Goal: Communication & Community: Answer question/provide support

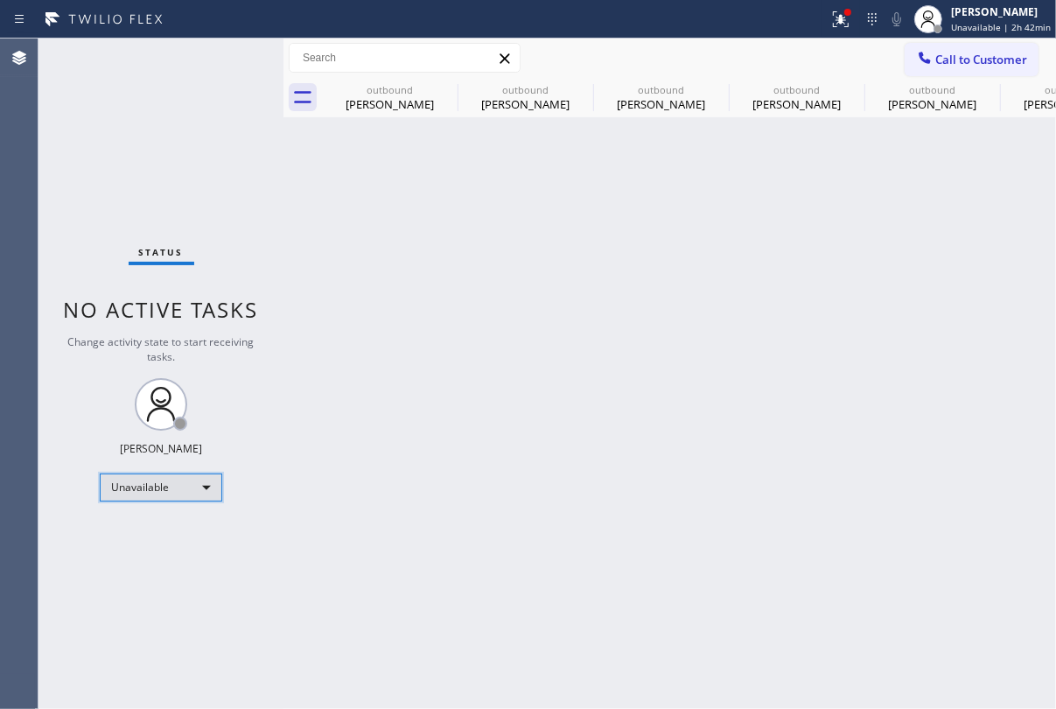
click at [194, 487] on div "Unavailable" at bounding box center [161, 488] width 123 height 28
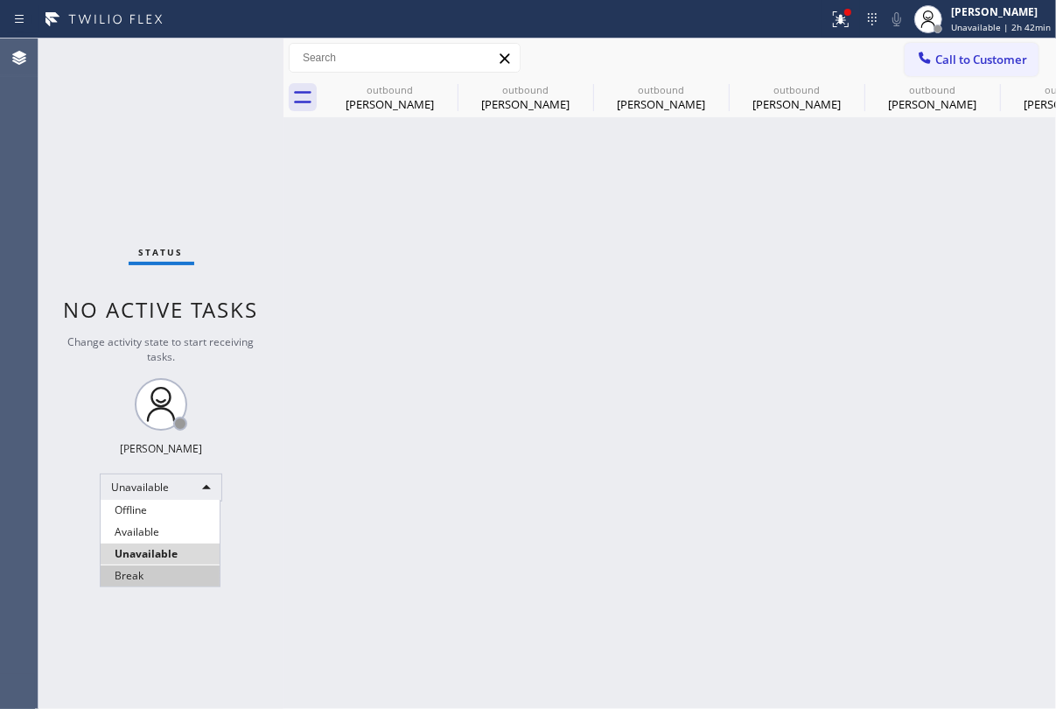
click at [163, 577] on li "Break" at bounding box center [160, 575] width 119 height 21
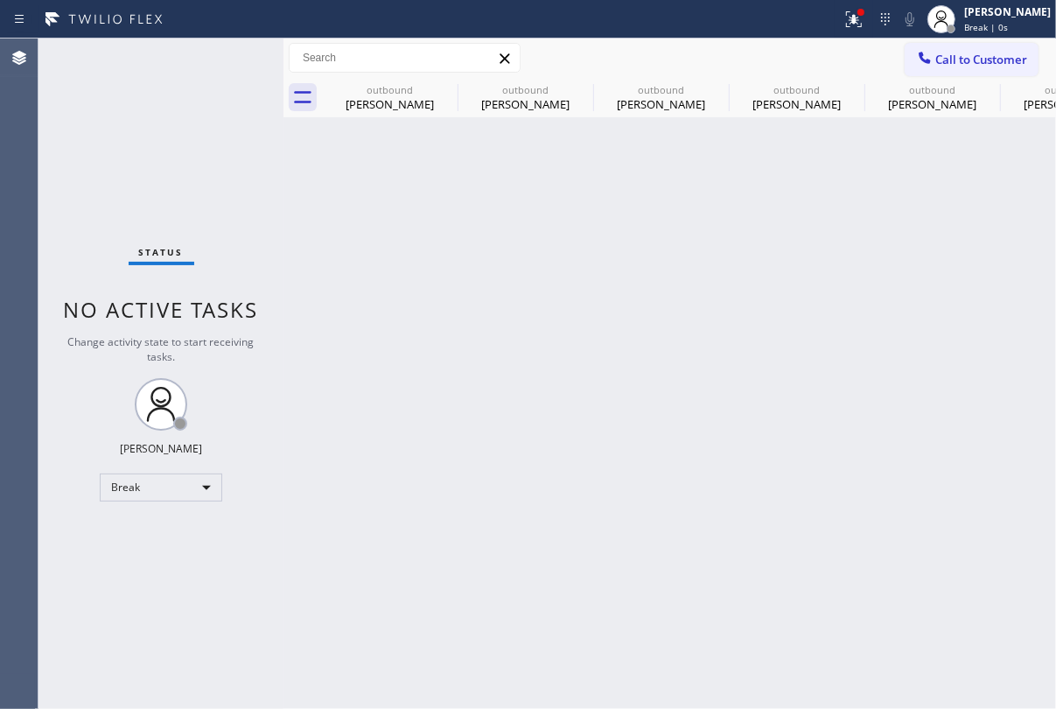
click at [350, 577] on div "Back to Dashboard Change Sender ID Customers Technicians Select a contact Outbo…" at bounding box center [670, 374] width 773 height 670
click at [885, 507] on div "Back to Dashboard Change Sender ID Customers Technicians Select a contact Outbo…" at bounding box center [670, 374] width 773 height 670
click at [175, 484] on div "Break" at bounding box center [161, 488] width 123 height 28
click at [162, 553] on li "Unavailable" at bounding box center [160, 554] width 119 height 21
click at [963, 61] on span "Call to Customer" at bounding box center [982, 60] width 92 height 16
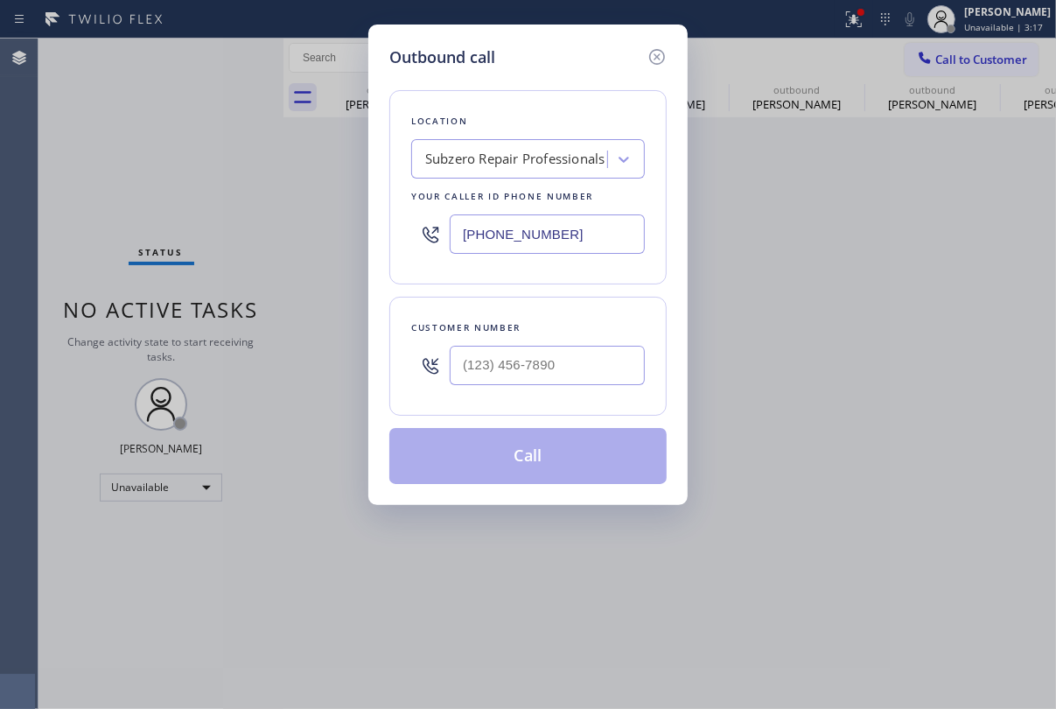
click at [546, 387] on div at bounding box center [547, 365] width 195 height 57
click at [551, 372] on input "(___) ___-____" at bounding box center [547, 365] width 195 height 39
paste input "310) 702-1495"
type input "[PHONE_NUMBER]"
drag, startPoint x: 435, startPoint y: 228, endPoint x: 278, endPoint y: 230, distance: 156.7
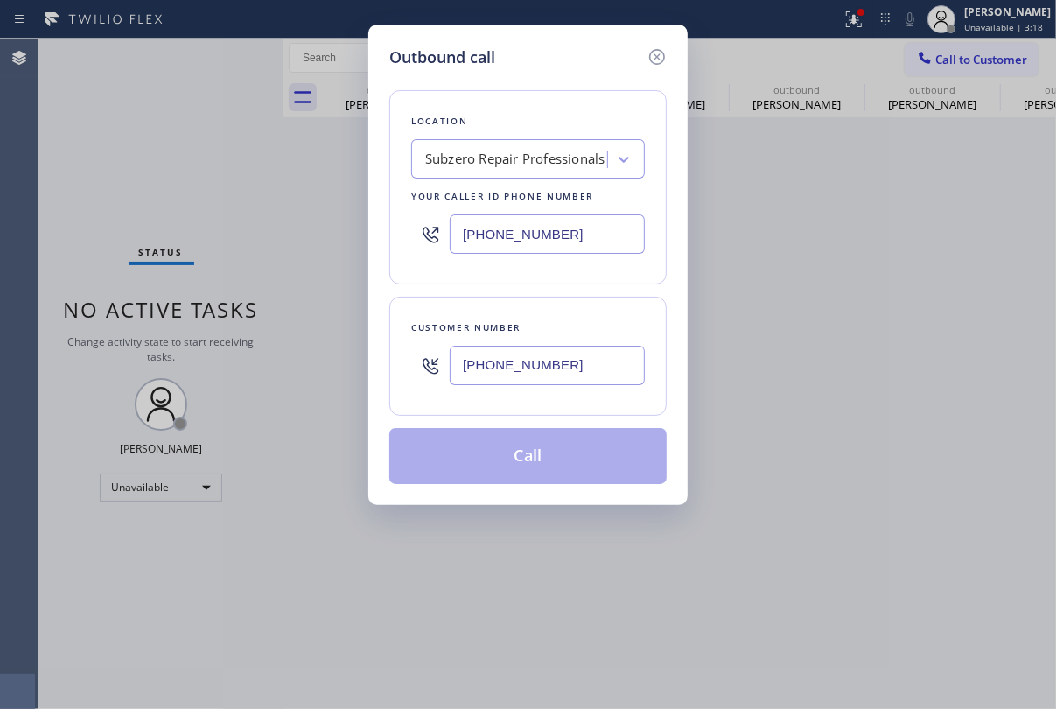
click at [278, 230] on div "Outbound call Location Subzero Repair Professionals Your caller id phone number…" at bounding box center [528, 354] width 1056 height 709
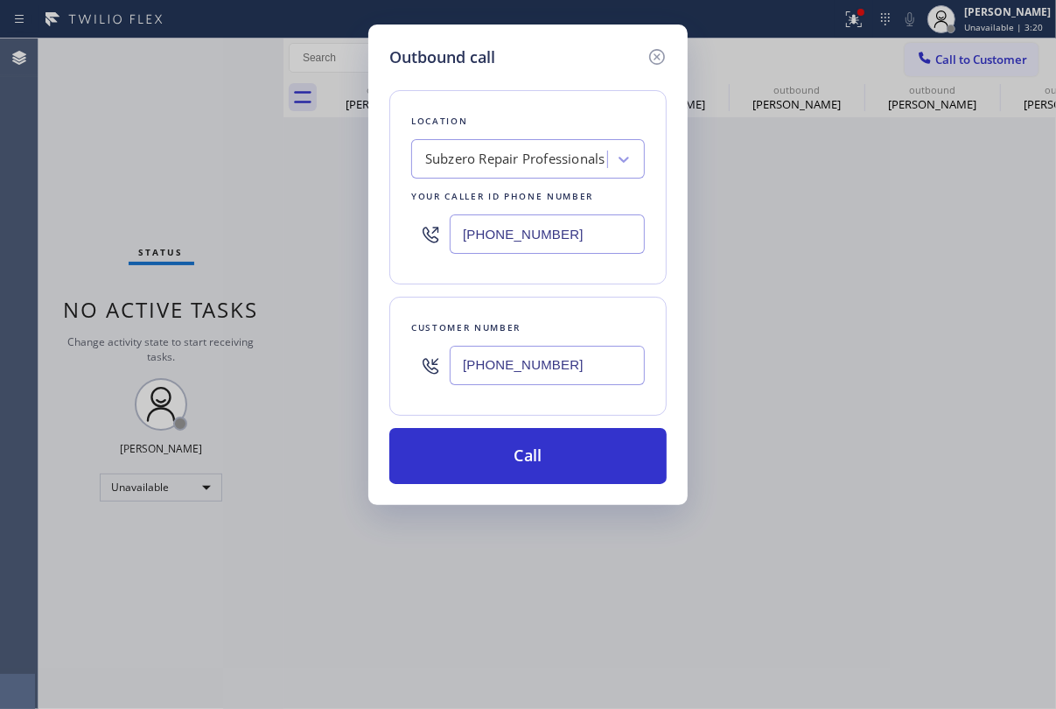
click at [563, 226] on input "[PHONE_NUMBER]" at bounding box center [547, 233] width 195 height 39
drag, startPoint x: 555, startPoint y: 233, endPoint x: 384, endPoint y: 226, distance: 170.8
click at [384, 233] on div "Outbound call Location Subzero Repair Professionals Your caller id phone number…" at bounding box center [527, 265] width 319 height 481
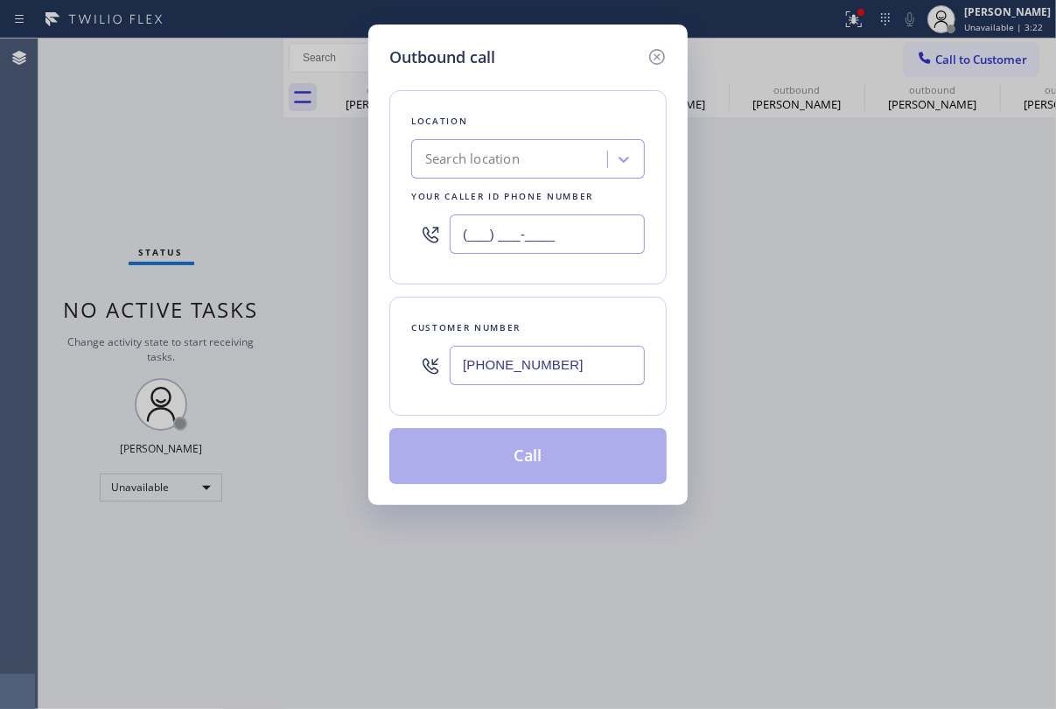
type input "(___) ___-____"
click at [508, 150] on div "Search location" at bounding box center [472, 160] width 95 height 20
click at [475, 158] on div "Search location" at bounding box center [472, 160] width 95 height 20
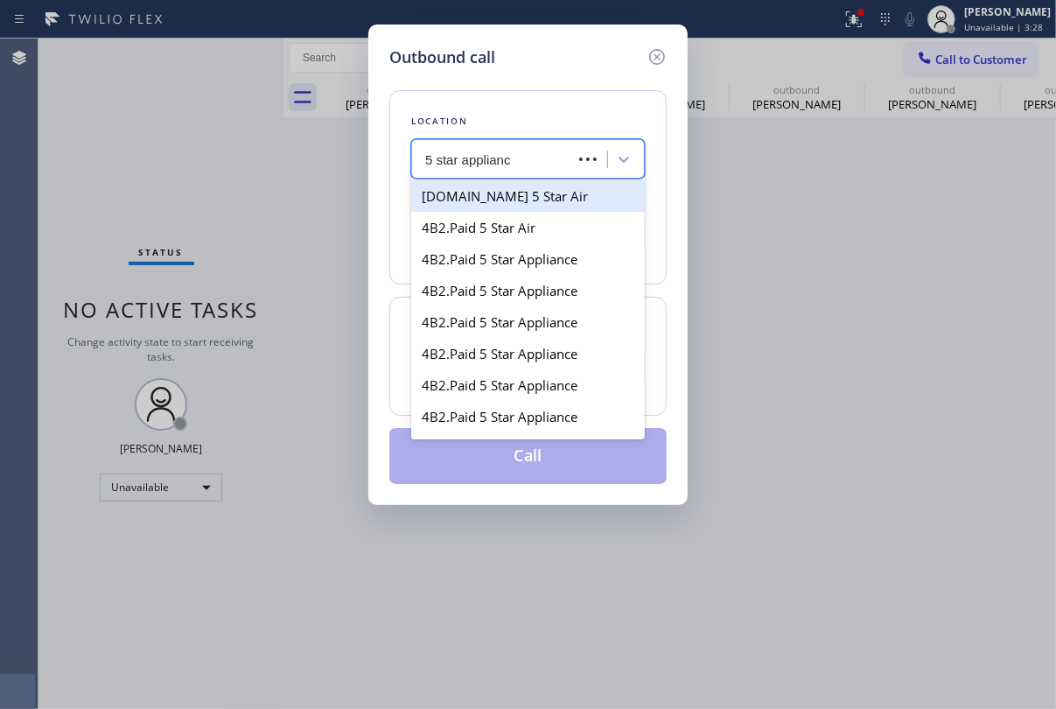
type input "5 star appliance"
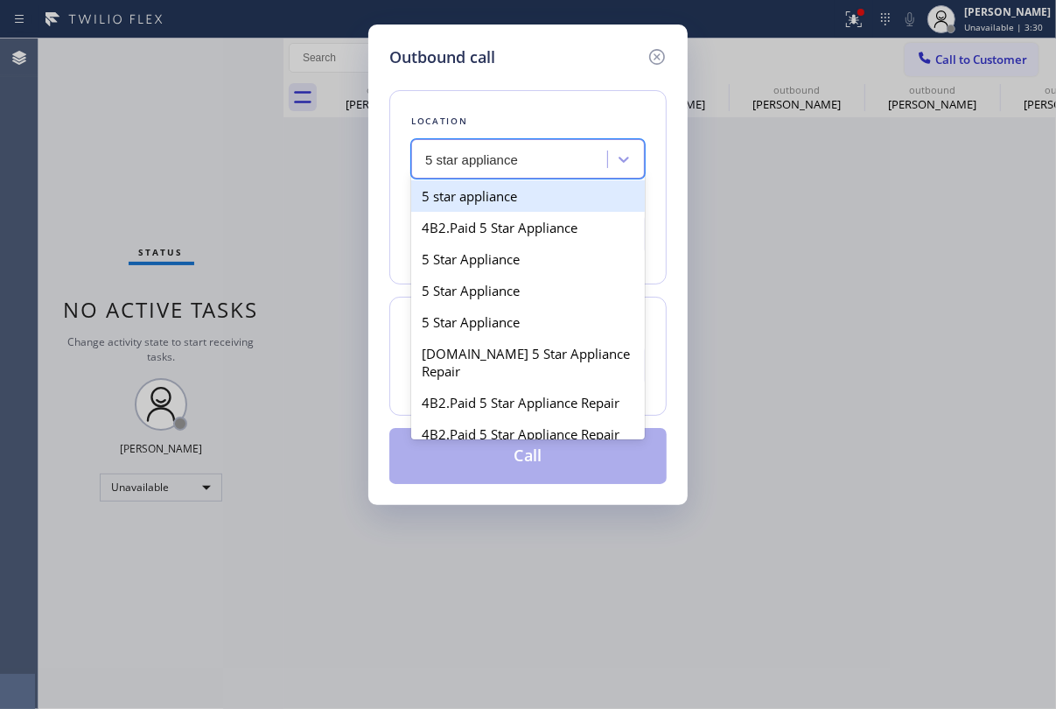
click at [558, 207] on div "5 star appliance" at bounding box center [528, 196] width 234 height 32
type input "[PHONE_NUMBER]"
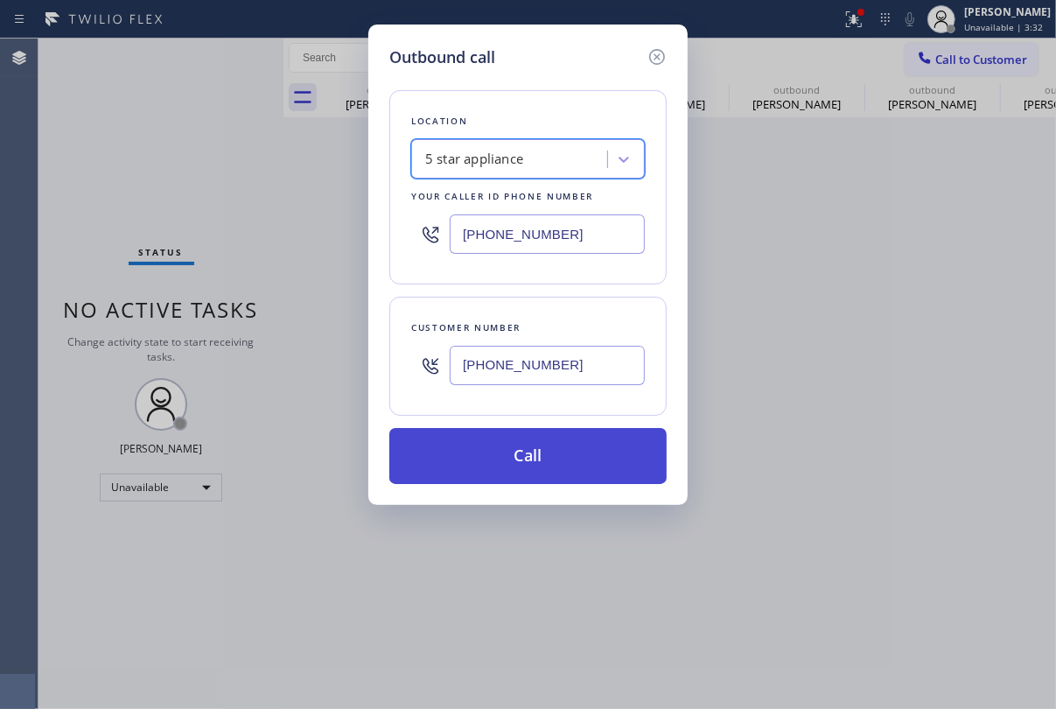
click at [518, 458] on button "Call" at bounding box center [528, 456] width 277 height 56
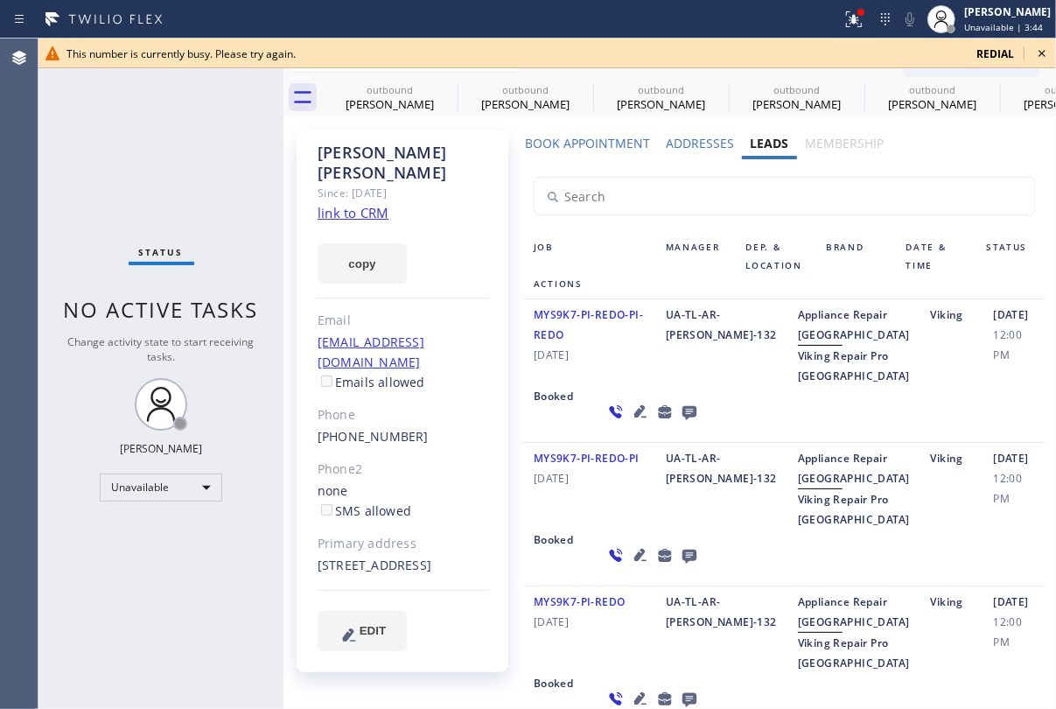
click at [635, 418] on icon at bounding box center [641, 411] width 12 height 12
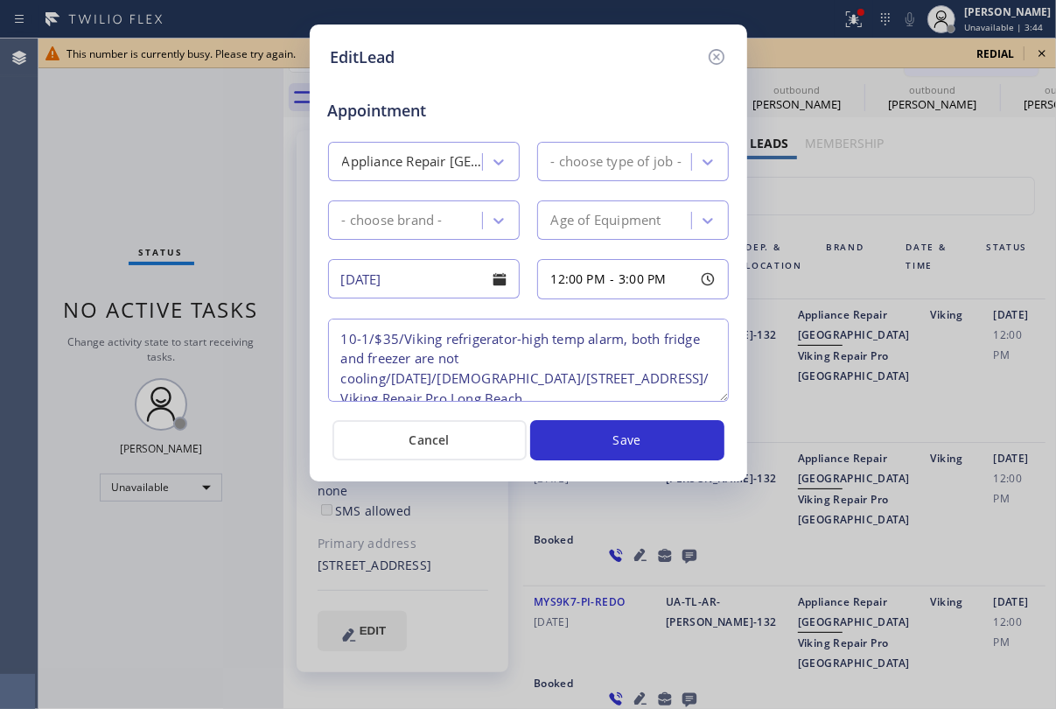
type textarea "10-1/$35/Viking refrigerator-high temp alarm, both fridge and freezer are not c…"
click at [719, 56] on icon at bounding box center [716, 56] width 21 height 21
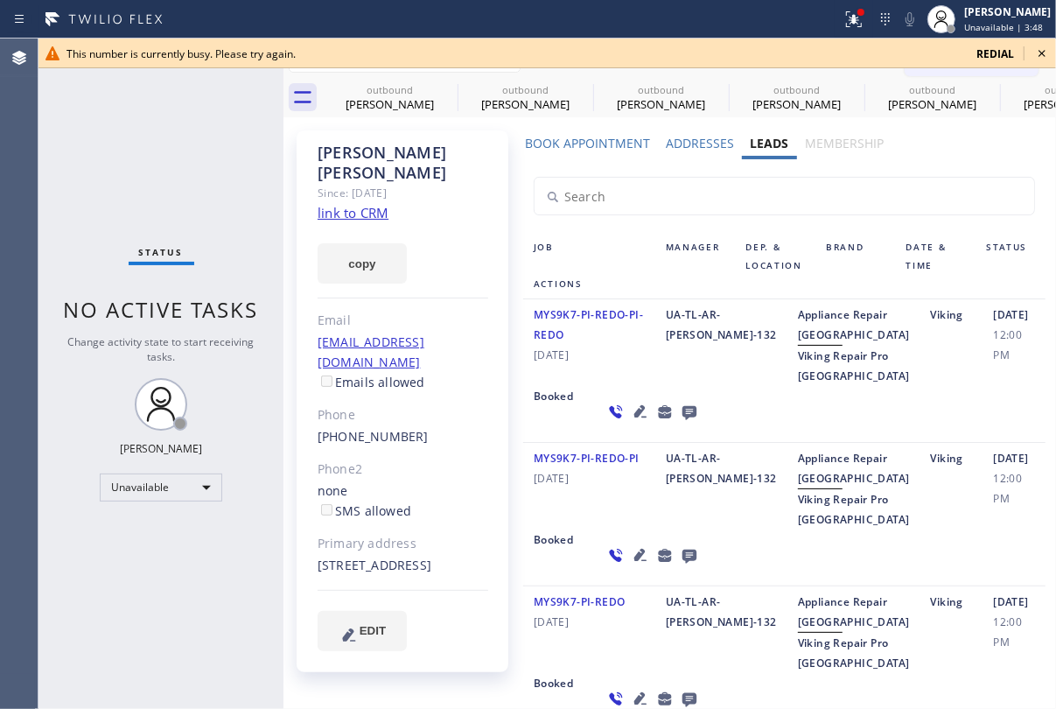
click at [679, 423] on icon at bounding box center [689, 412] width 21 height 22
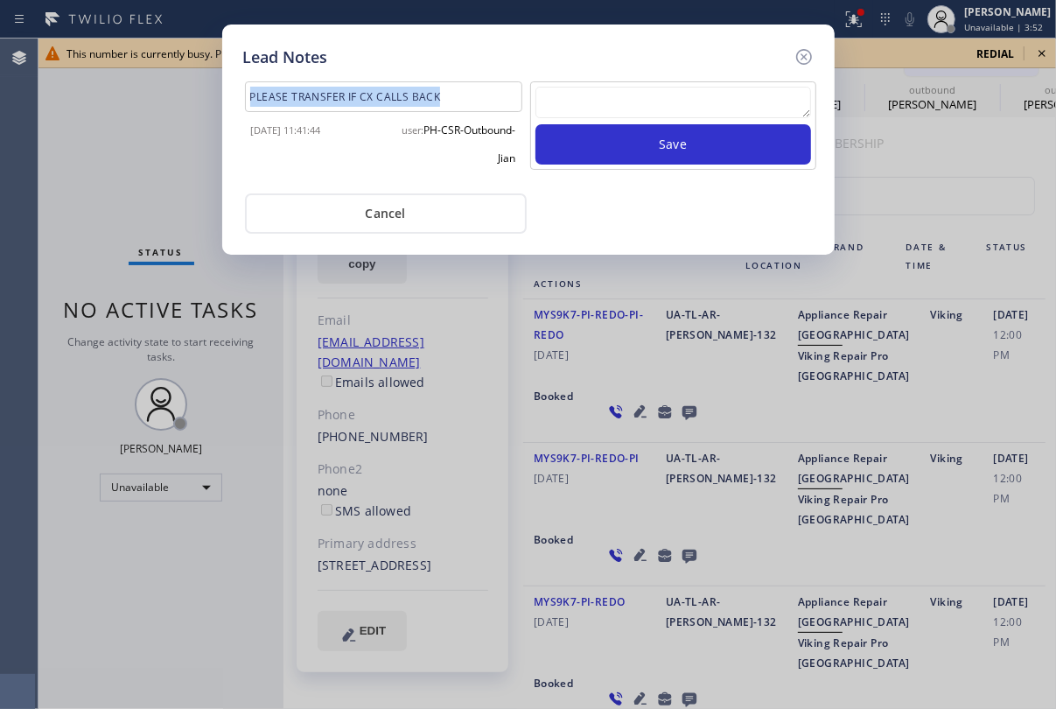
drag, startPoint x: 461, startPoint y: 104, endPoint x: 206, endPoint y: 102, distance: 255.6
click at [206, 102] on div "Lead Notes PLEASE TRANSFER IF CX CALLS BACK [DATE] 11:41:44 user: PH-CSR-Outbou…" at bounding box center [528, 354] width 1056 height 709
copy div "PLEASE TRANSFER IF CX CALLS BACK"
click at [655, 102] on textarea at bounding box center [674, 103] width 276 height 32
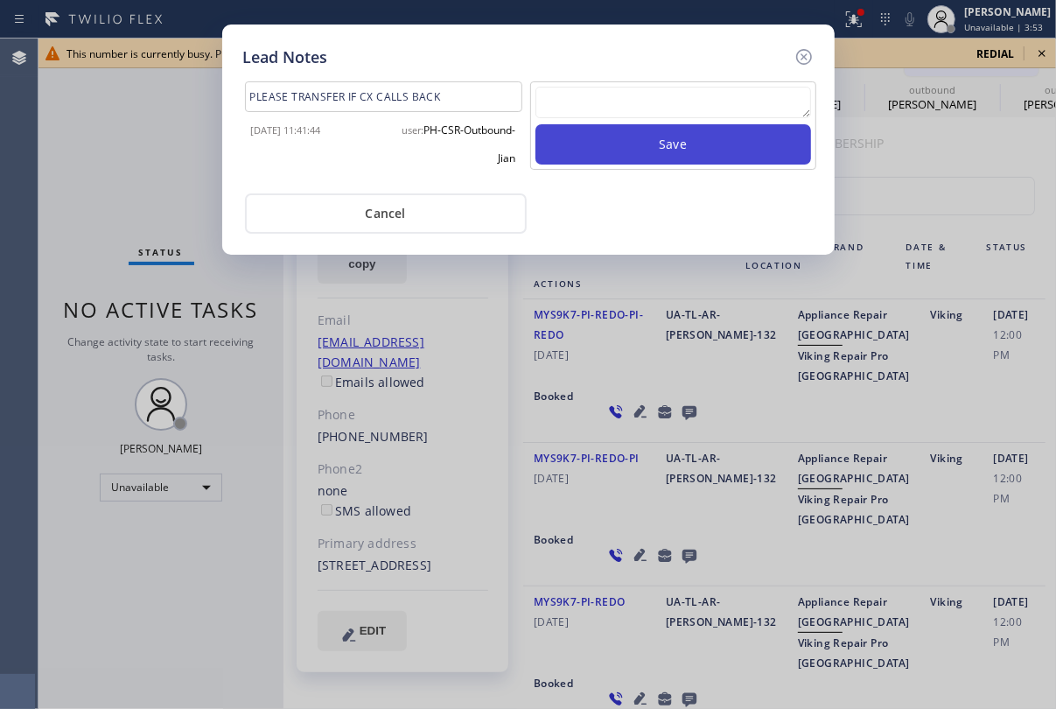
paste textarea "PLEASE TRANSFER IF CX CALLS BACK"
type textarea "PLEASE TRANSFER IF CX CALLS BACK"
click at [664, 147] on button "Save" at bounding box center [674, 144] width 276 height 40
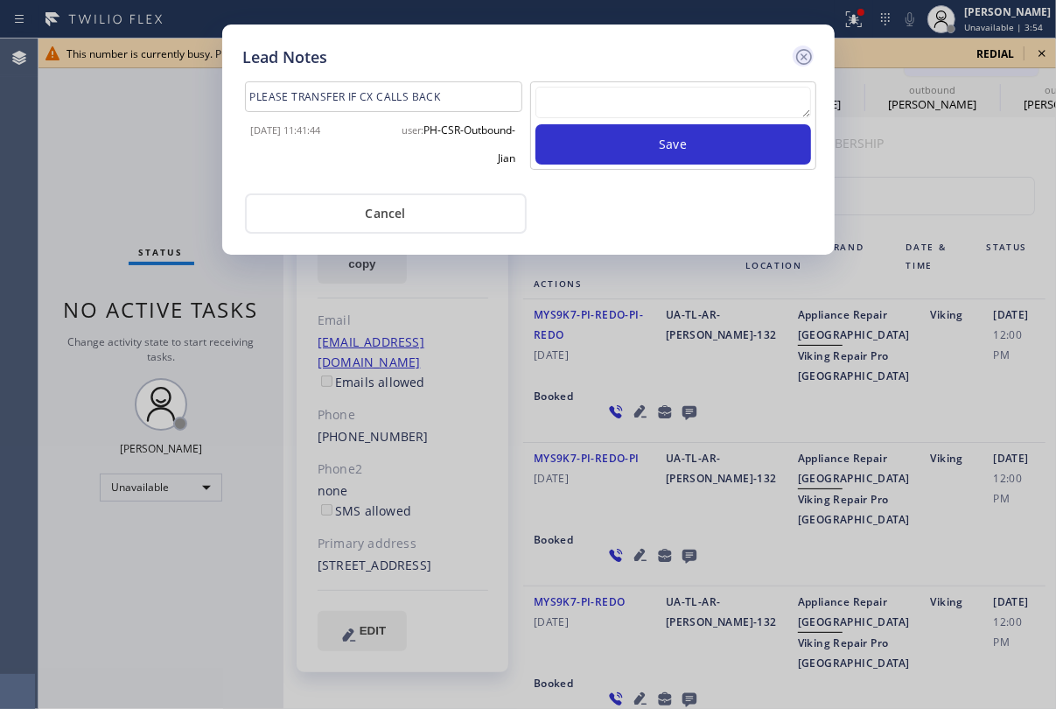
click at [802, 54] on icon at bounding box center [804, 57] width 16 height 16
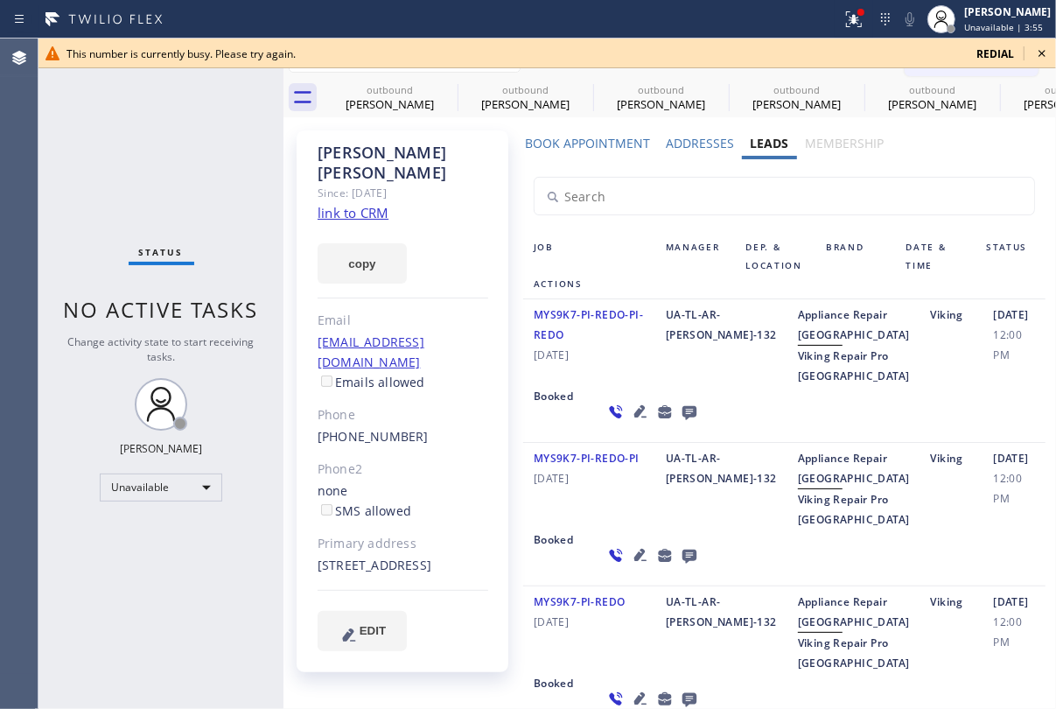
click at [1039, 52] on icon at bounding box center [1042, 53] width 21 height 21
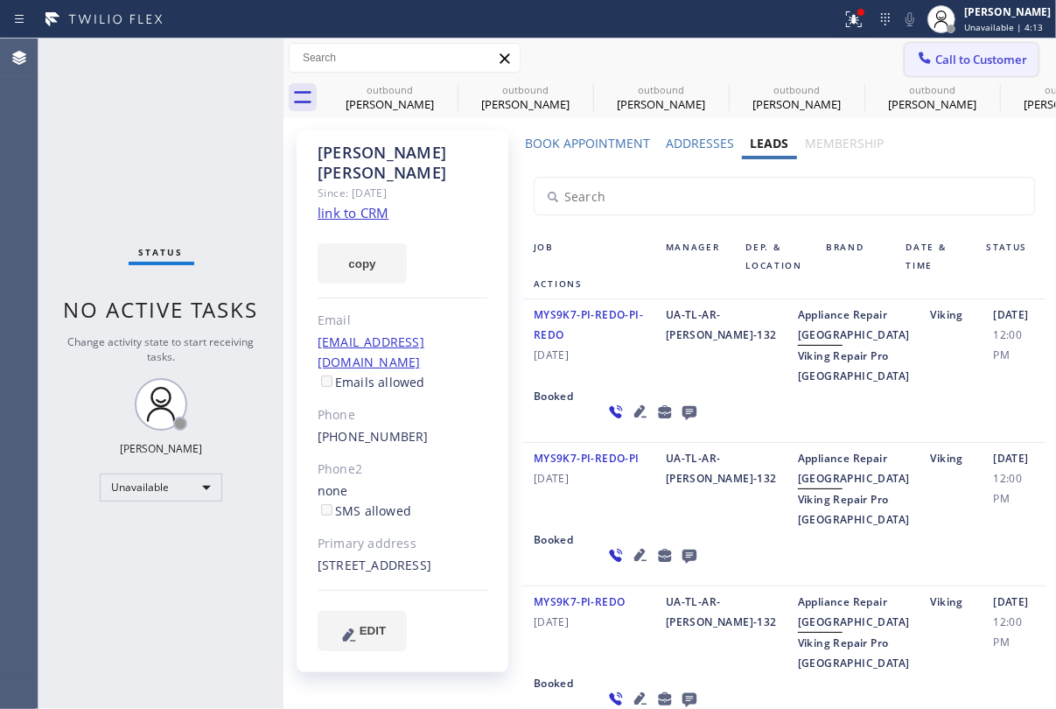
click at [954, 55] on span "Call to Customer" at bounding box center [982, 60] width 92 height 16
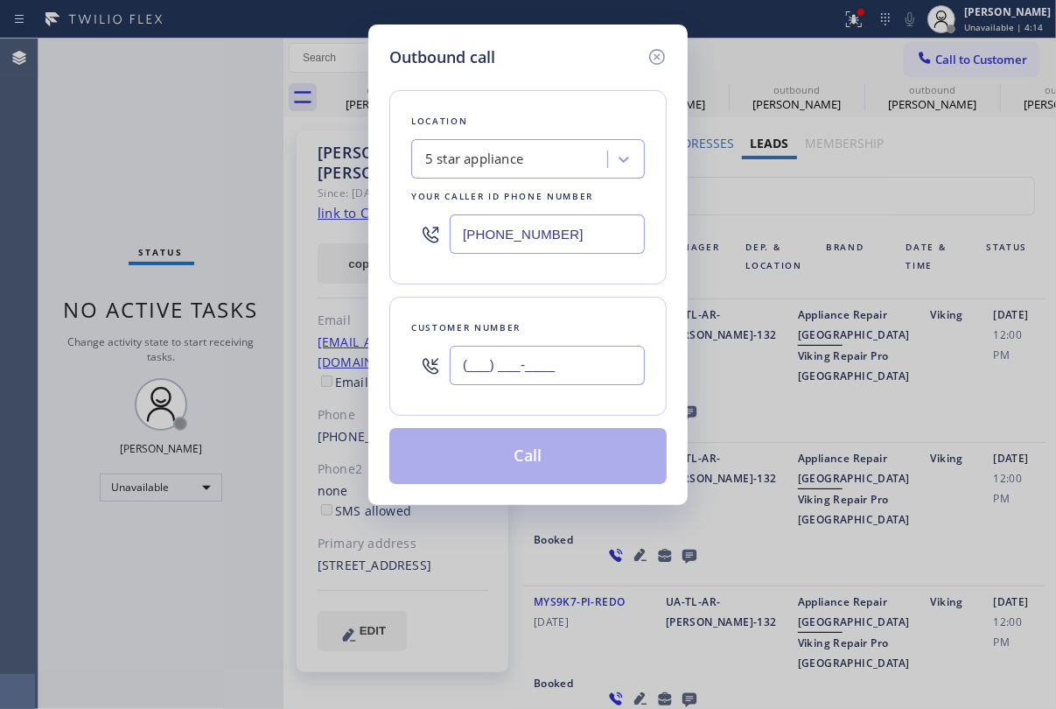
click at [515, 373] on input "(___) ___-____" at bounding box center [547, 365] width 195 height 39
paste input "818) 530-3481"
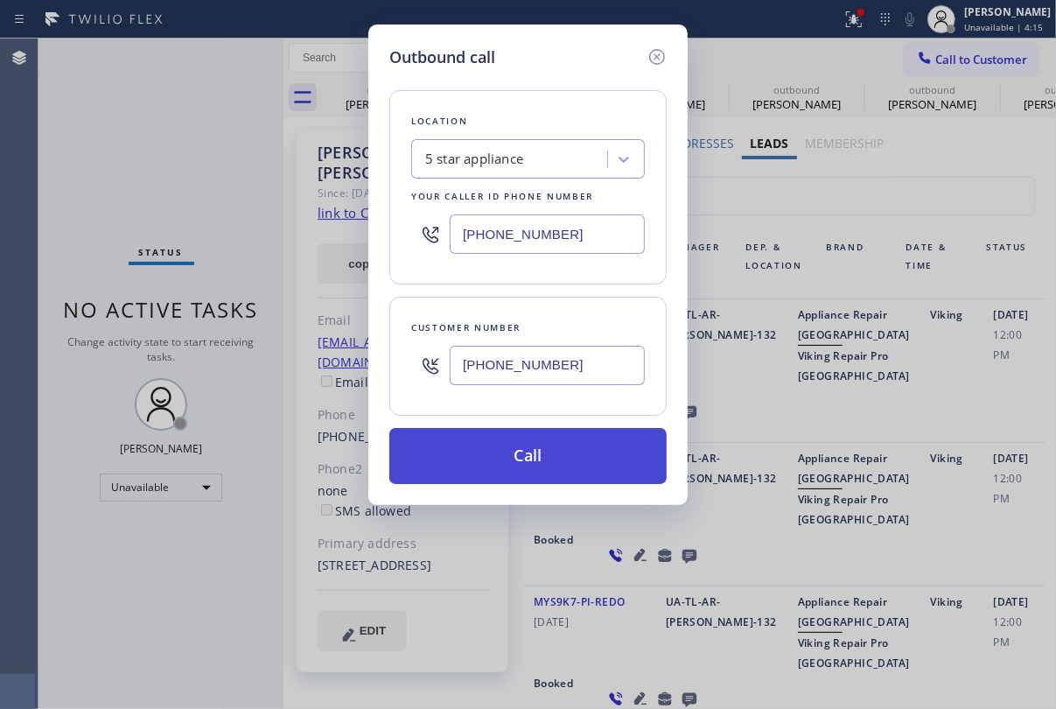
type input "[PHONE_NUMBER]"
click at [534, 455] on button "Call" at bounding box center [528, 456] width 277 height 56
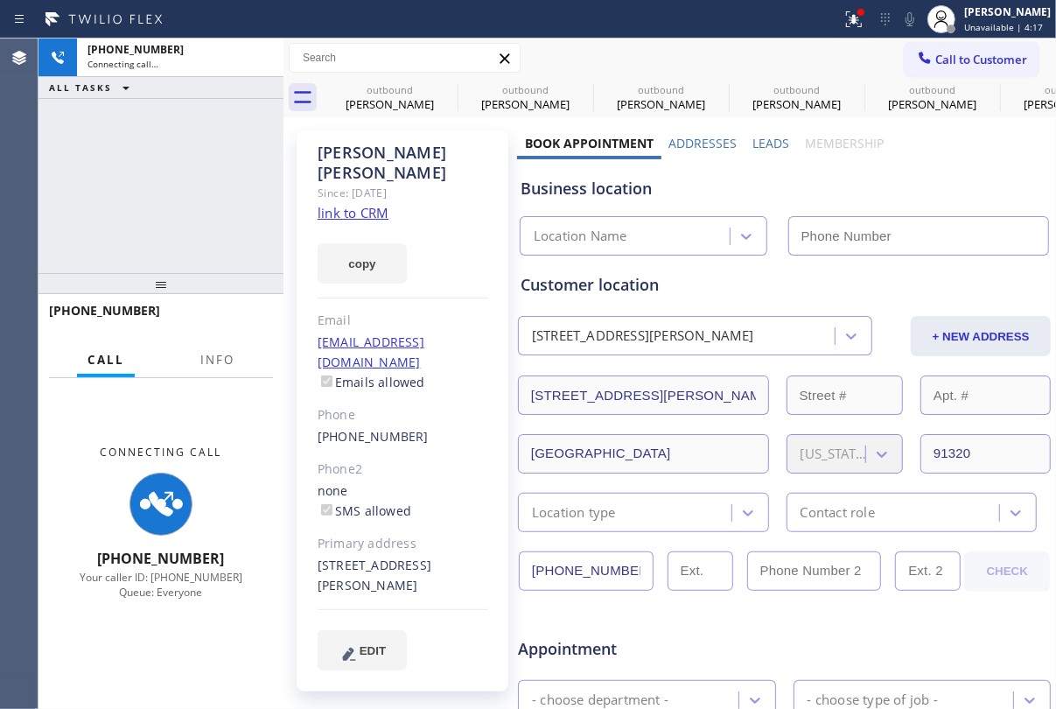
click at [769, 144] on label "Leads" at bounding box center [771, 143] width 37 height 17
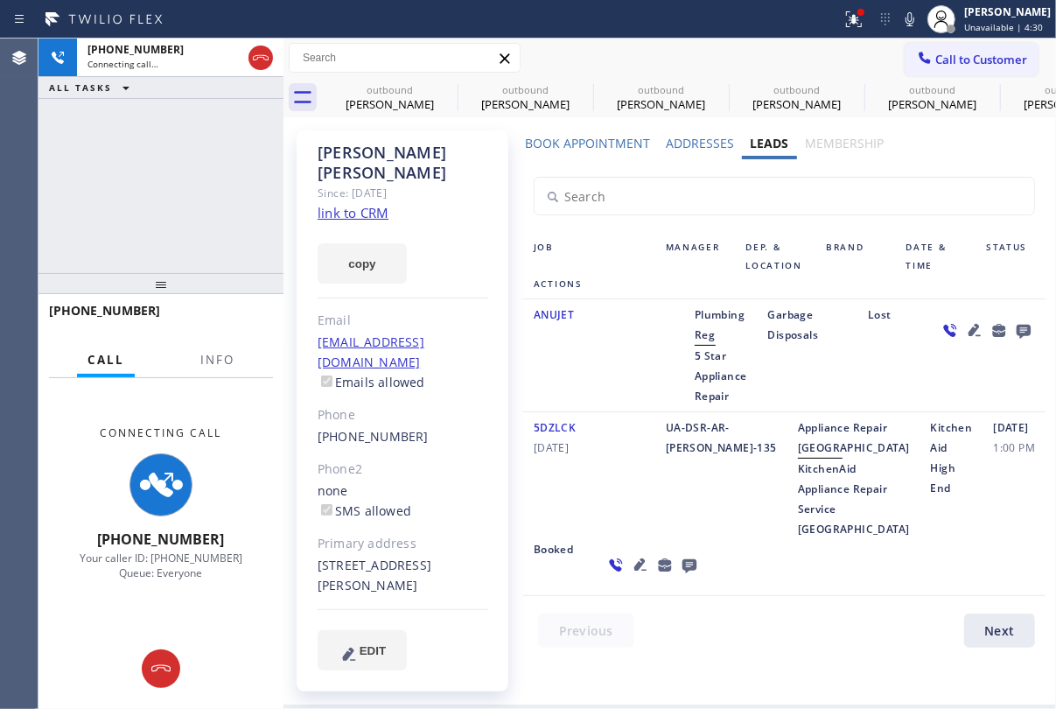
click at [974, 332] on icon at bounding box center [975, 330] width 12 height 12
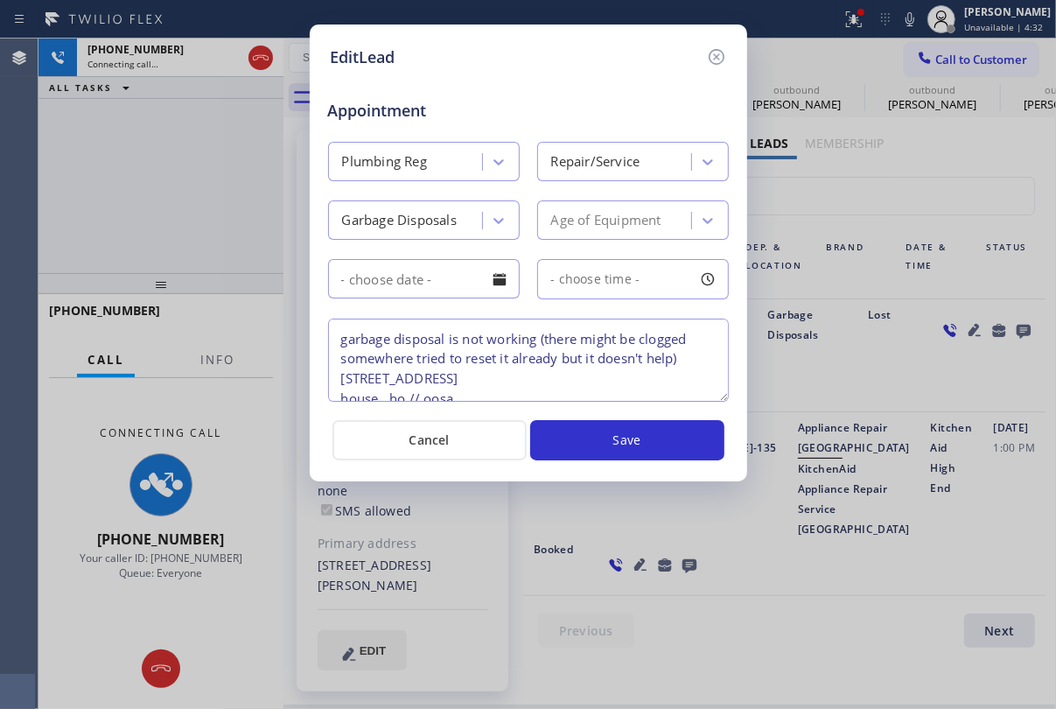
scroll to position [16, 0]
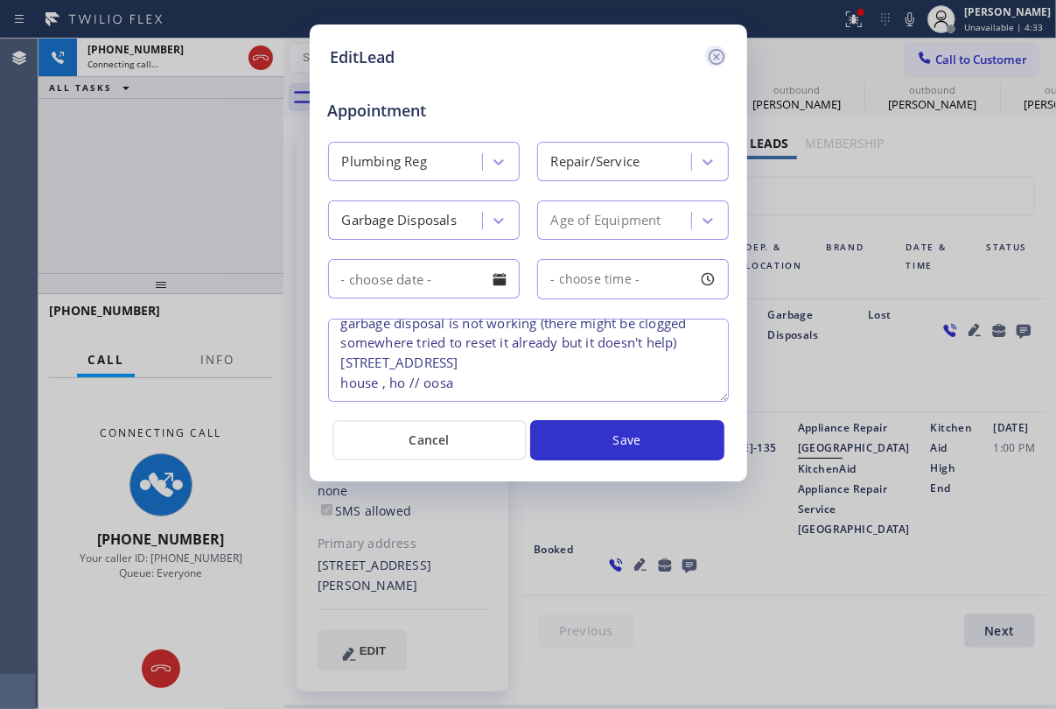
click at [717, 53] on icon at bounding box center [716, 56] width 21 height 21
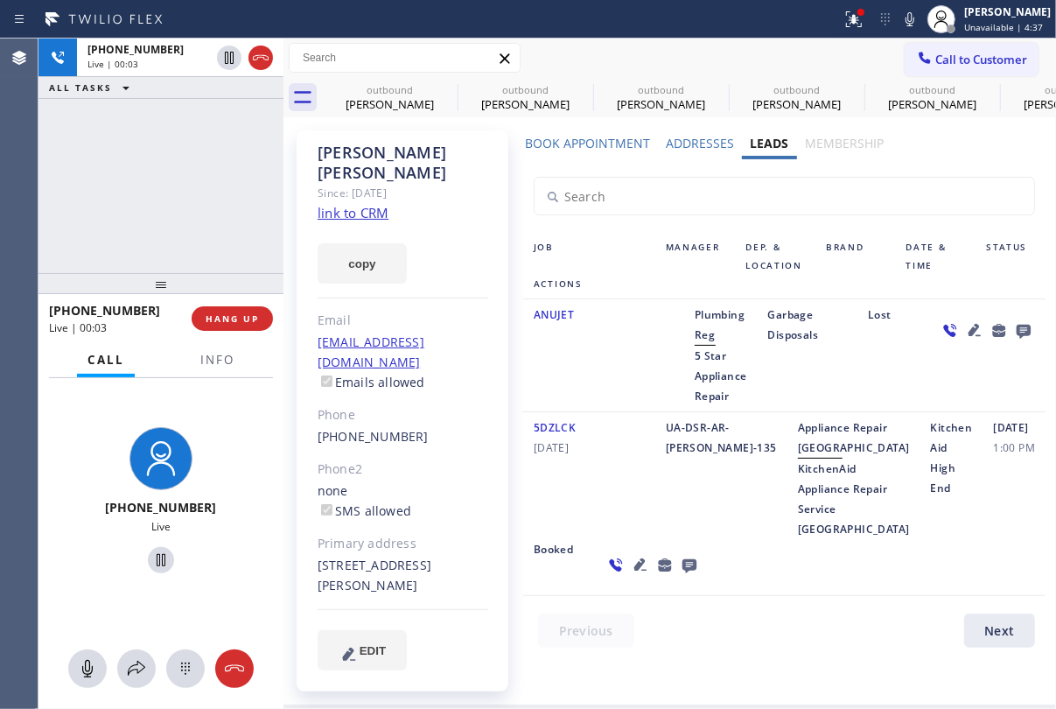
click at [1022, 333] on icon at bounding box center [1024, 332] width 14 height 14
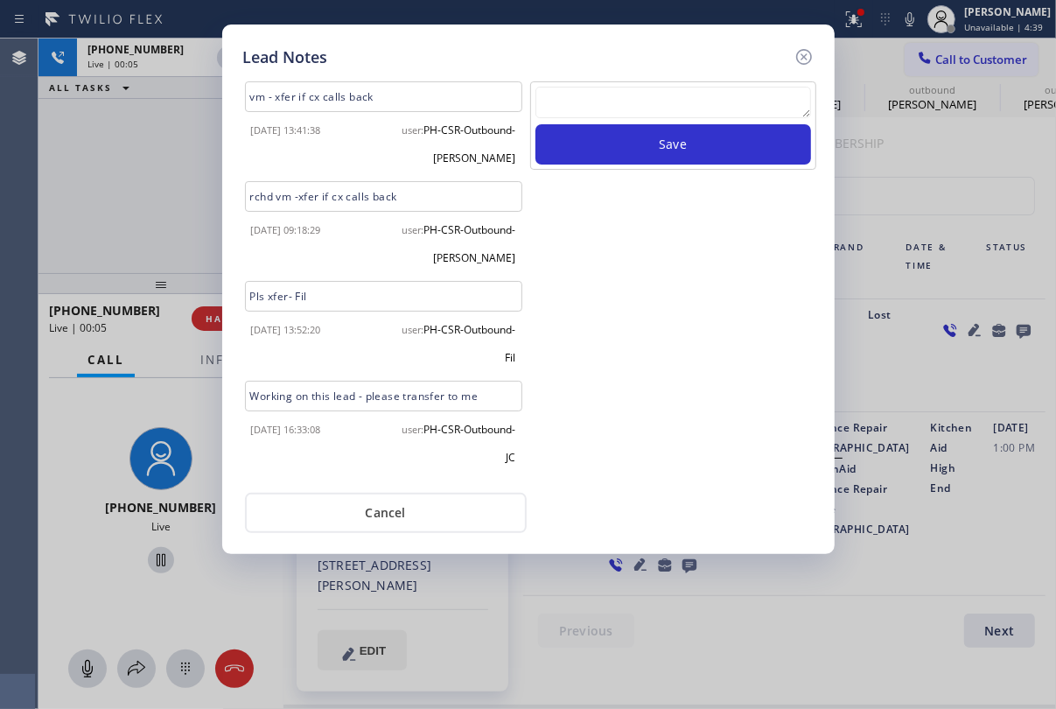
click at [639, 104] on textarea at bounding box center [674, 103] width 276 height 32
drag, startPoint x: 397, startPoint y: 105, endPoint x: 131, endPoint y: 95, distance: 266.3
click at [131, 95] on div "Lead Notes vm - xfer if cx calls back [DATE] 13:41:38 user: PH-CSR-Outbound-[PE…" at bounding box center [528, 354] width 1056 height 709
copy div "vm - xfer if cx calls back"
click at [656, 103] on textarea at bounding box center [674, 103] width 276 height 32
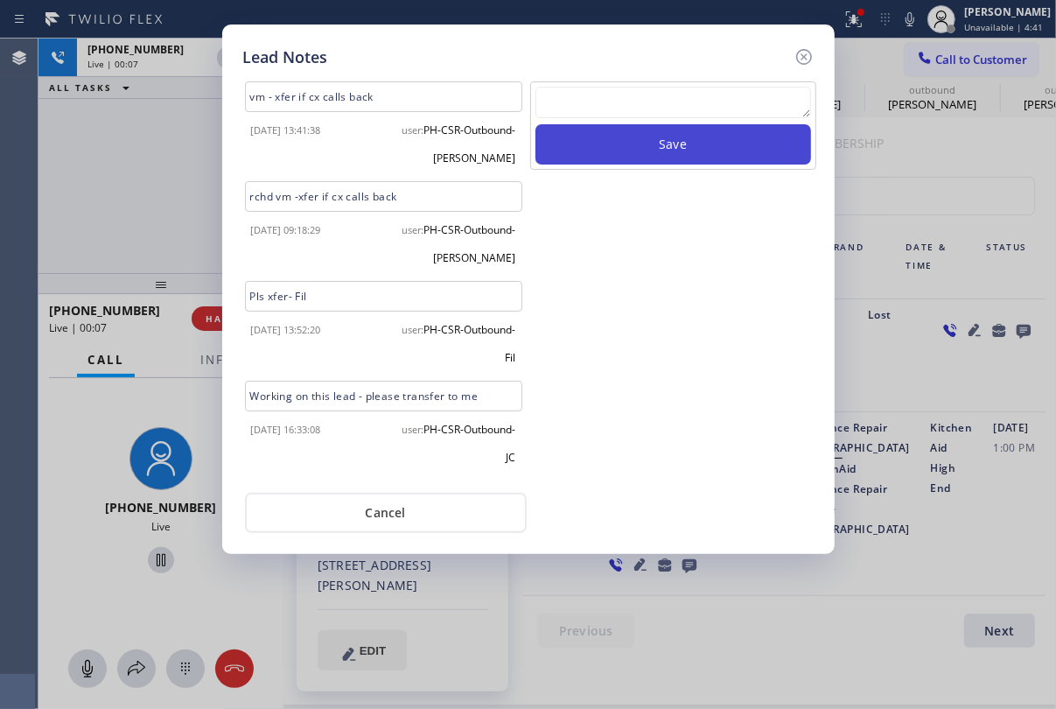
paste textarea "vm - xfer if cx calls back"
type textarea "vm - xfer if cx calls back"
click at [660, 151] on button "Save" at bounding box center [674, 144] width 276 height 40
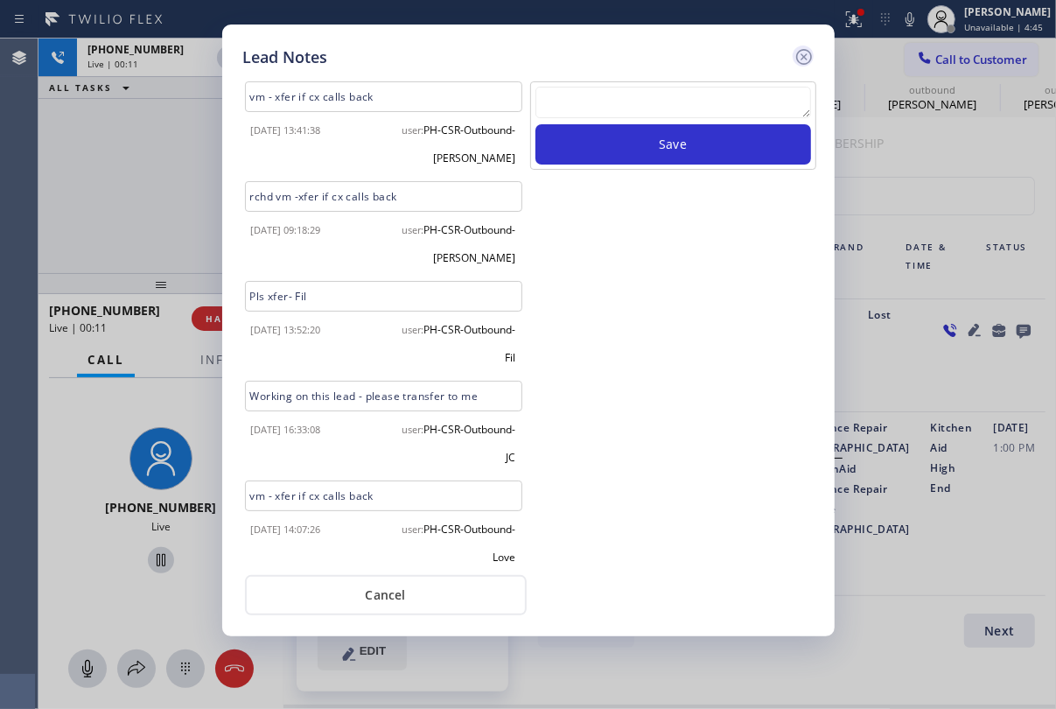
click at [809, 53] on icon at bounding box center [804, 56] width 21 height 21
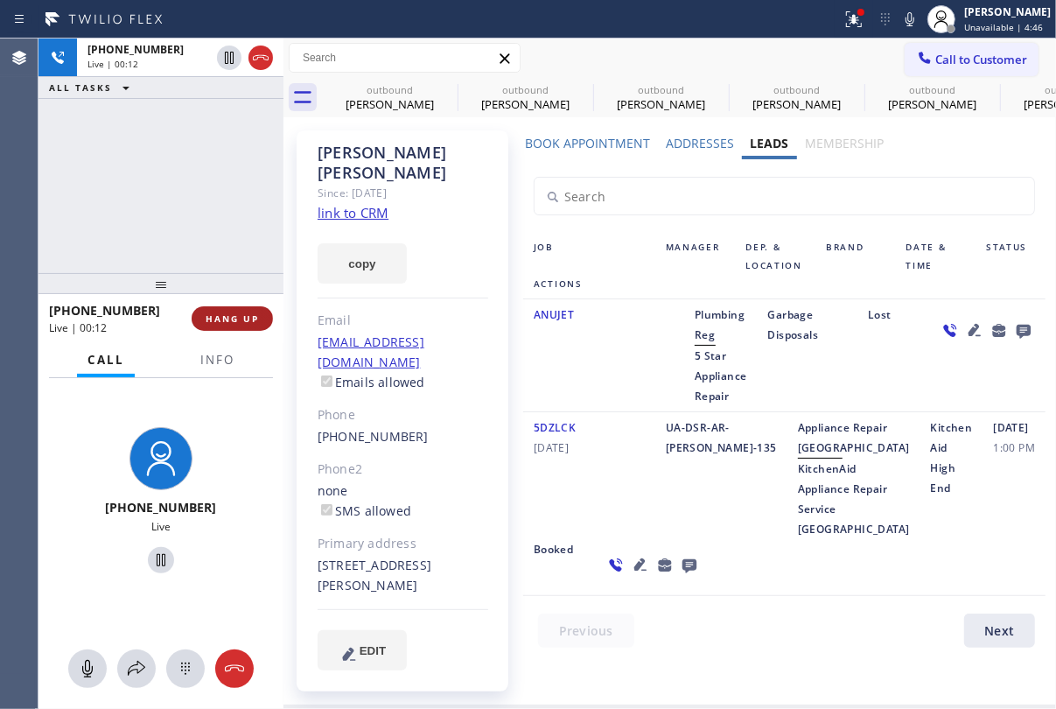
click at [217, 326] on button "HANG UP" at bounding box center [232, 318] width 81 height 25
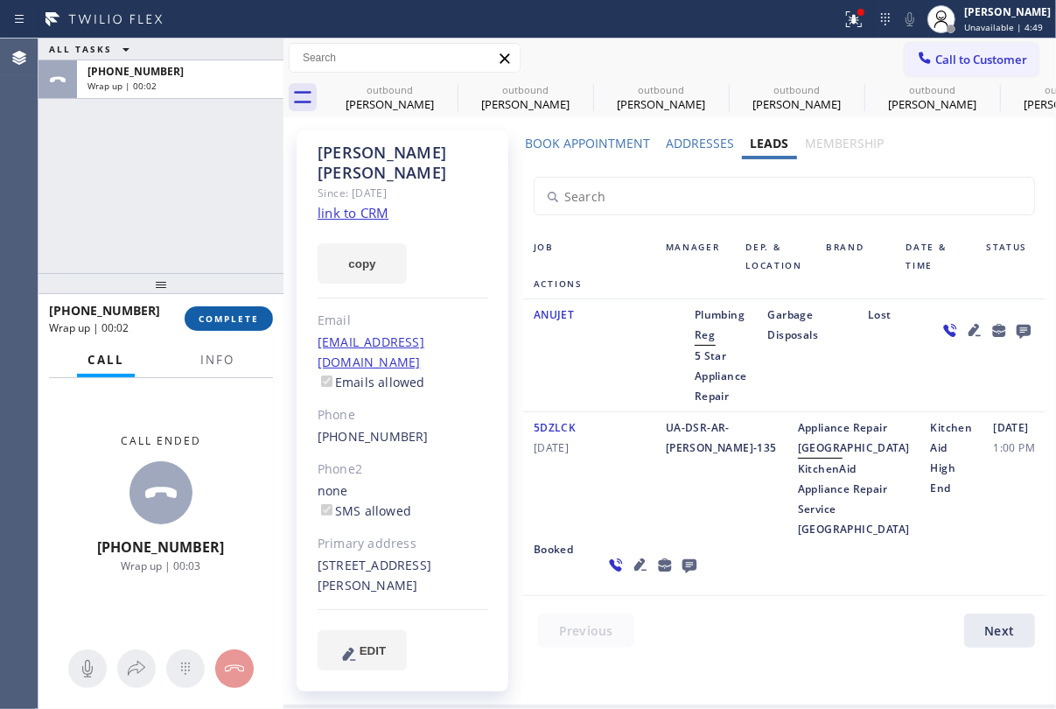
click at [241, 325] on button "COMPLETE" at bounding box center [229, 318] width 88 height 25
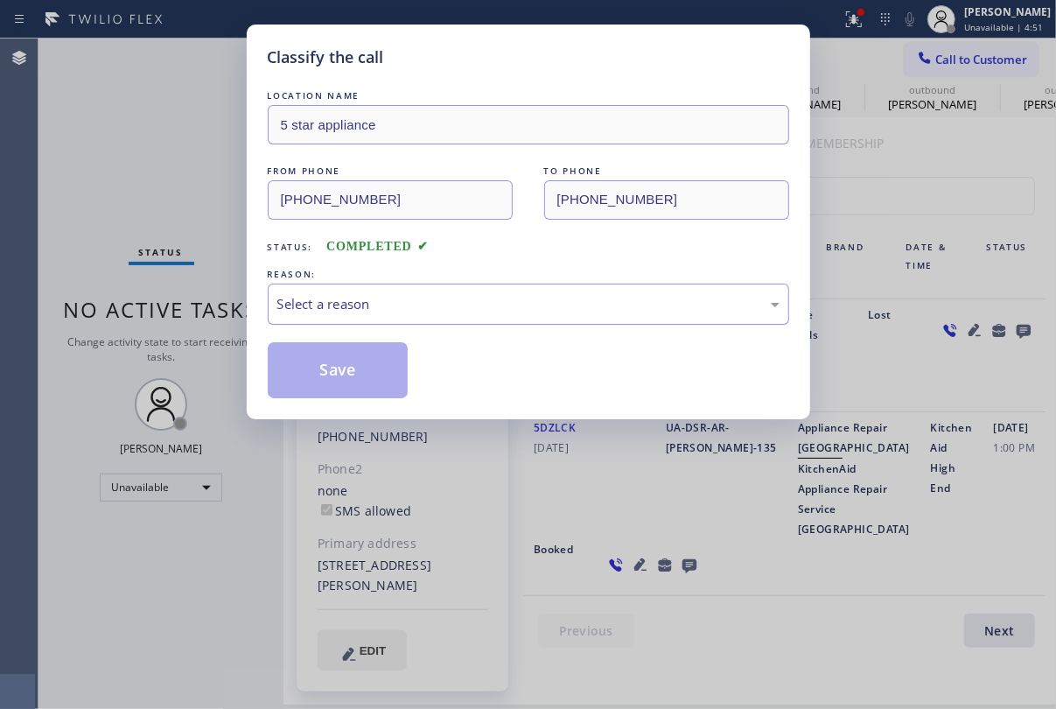
click at [462, 305] on div "Select a reason" at bounding box center [528, 304] width 502 height 20
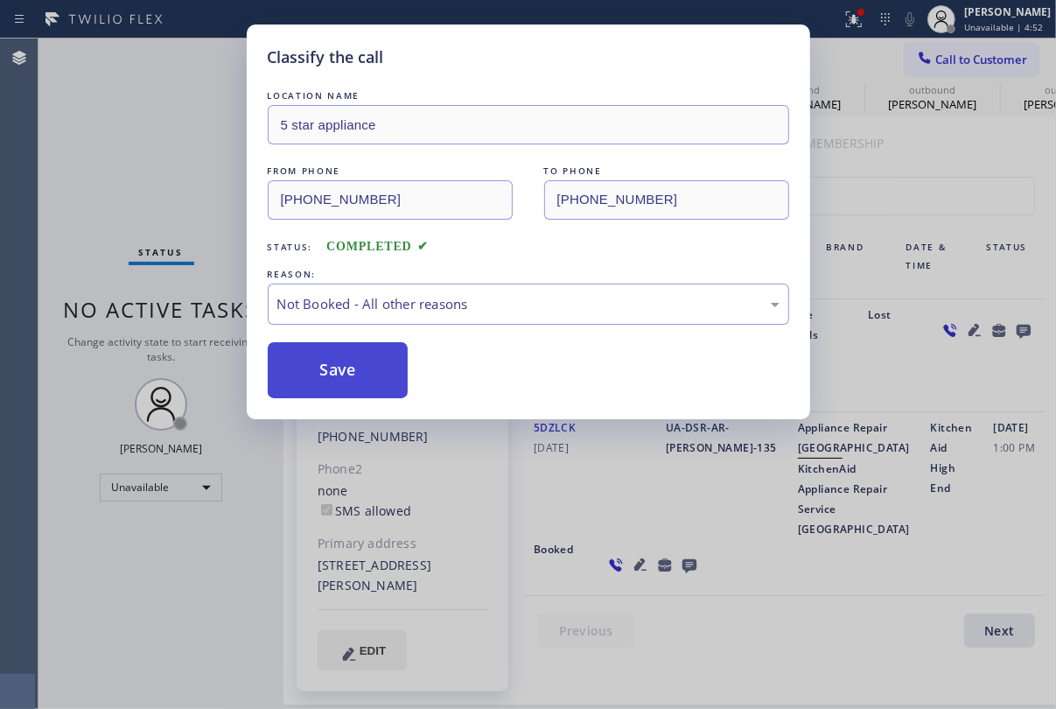
click at [311, 371] on button "Save" at bounding box center [338, 370] width 141 height 56
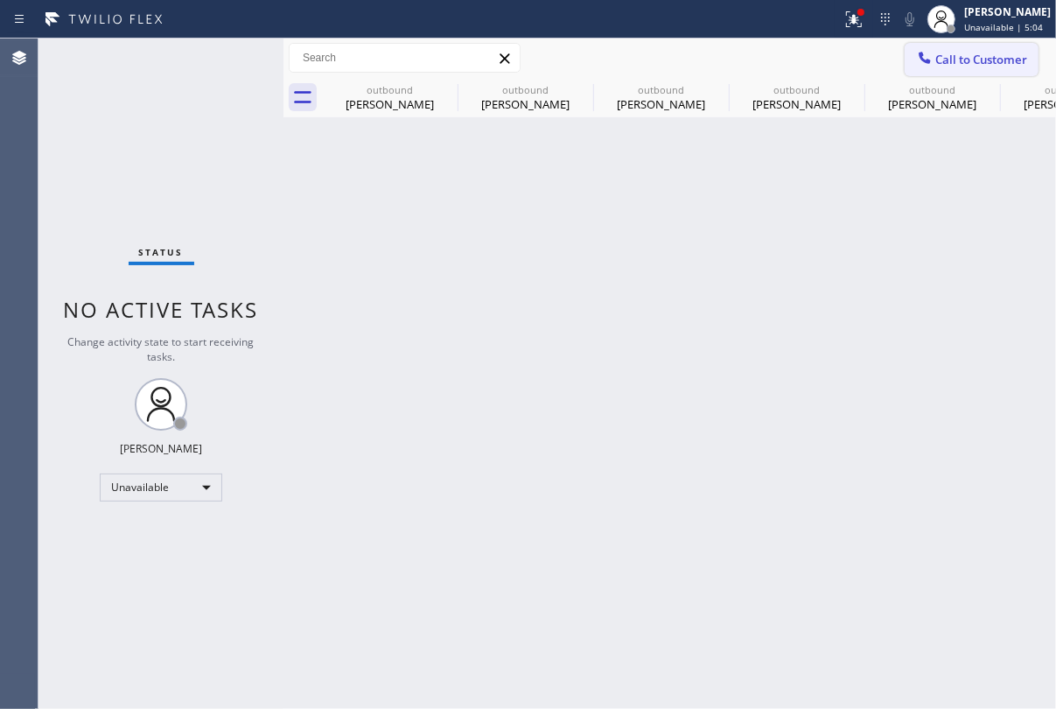
click at [954, 62] on span "Call to Customer" at bounding box center [982, 60] width 92 height 16
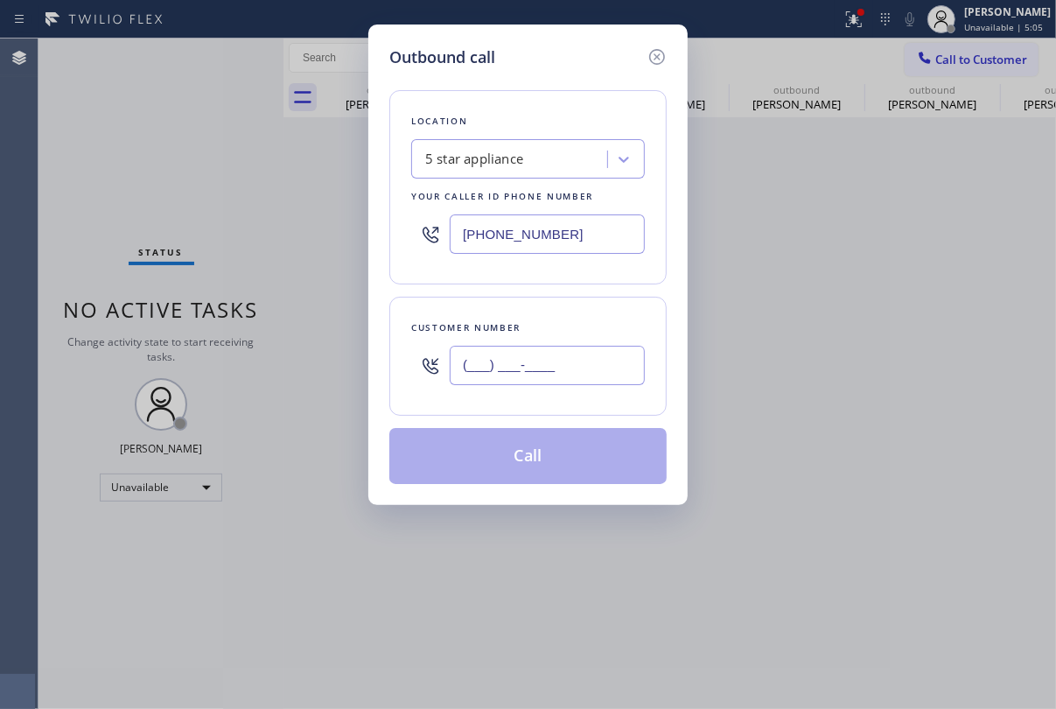
click at [501, 383] on input "(___) ___-____" at bounding box center [547, 365] width 195 height 39
paste input "805) 886-5874"
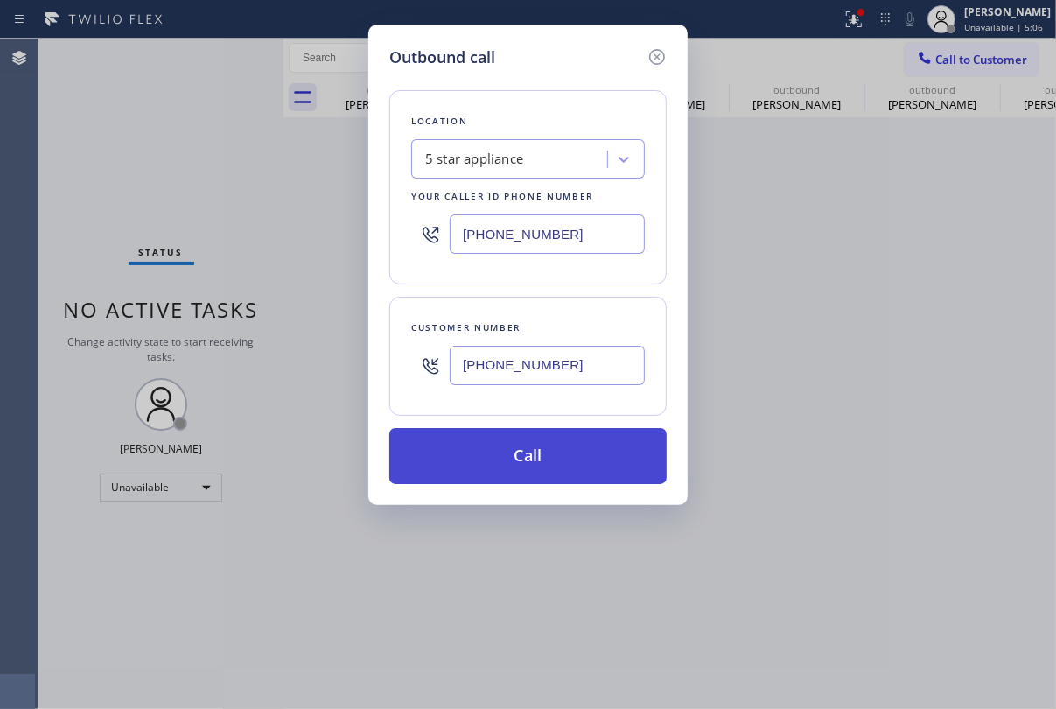
type input "[PHONE_NUMBER]"
click at [564, 448] on button "Call" at bounding box center [528, 456] width 277 height 56
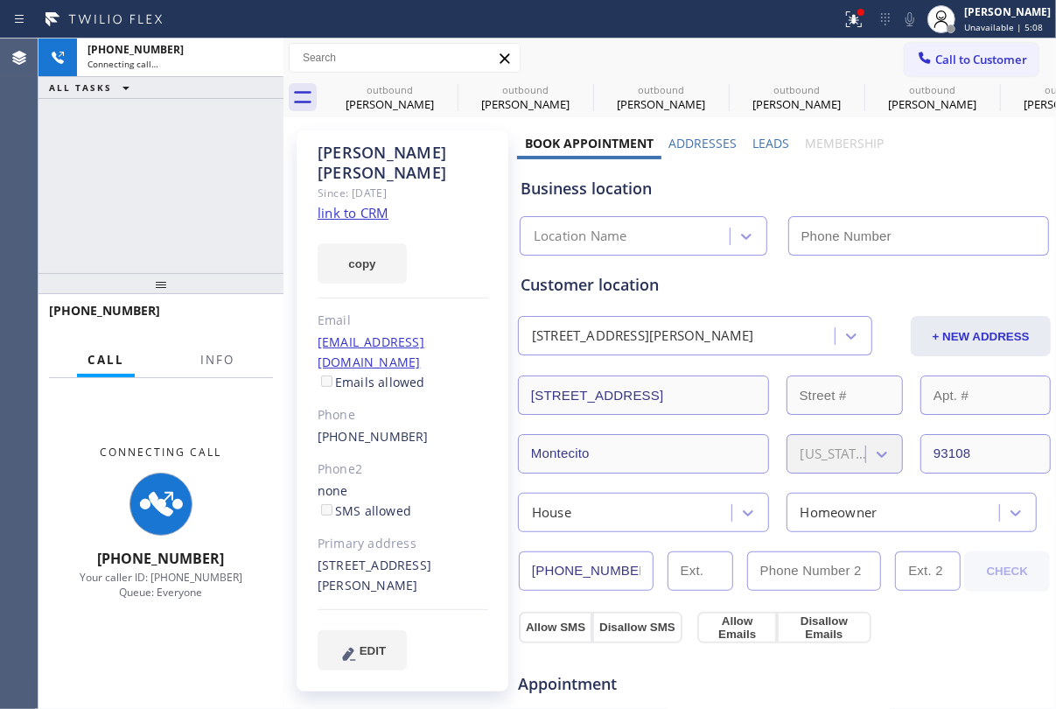
click at [759, 140] on label "Leads" at bounding box center [771, 143] width 37 height 17
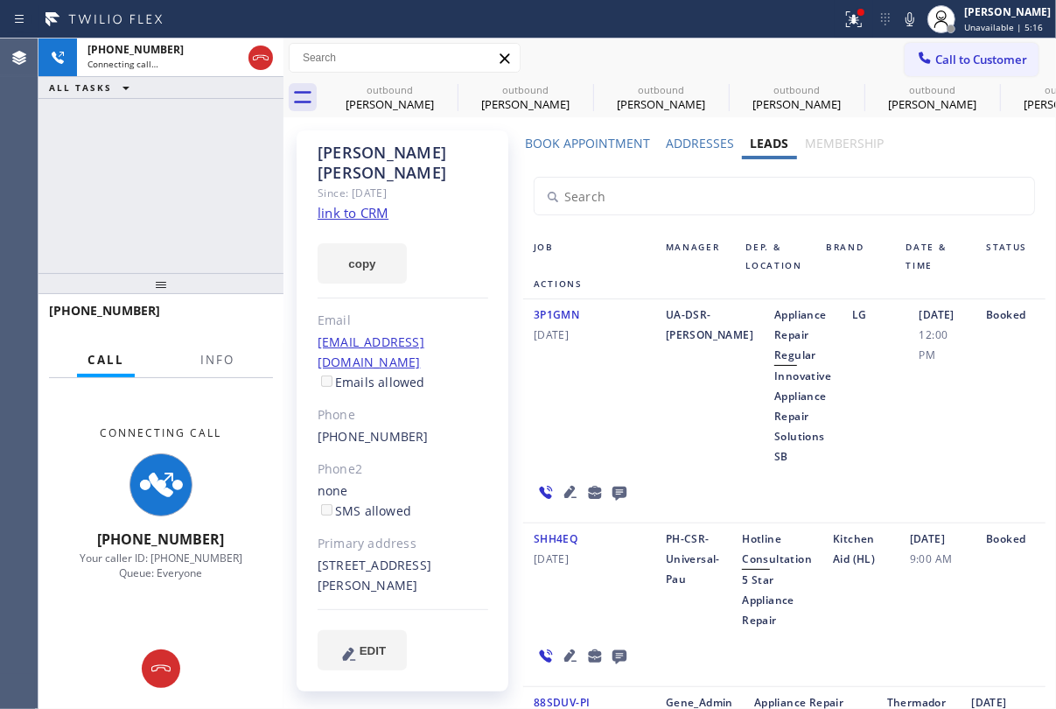
click at [563, 490] on icon at bounding box center [570, 491] width 21 height 21
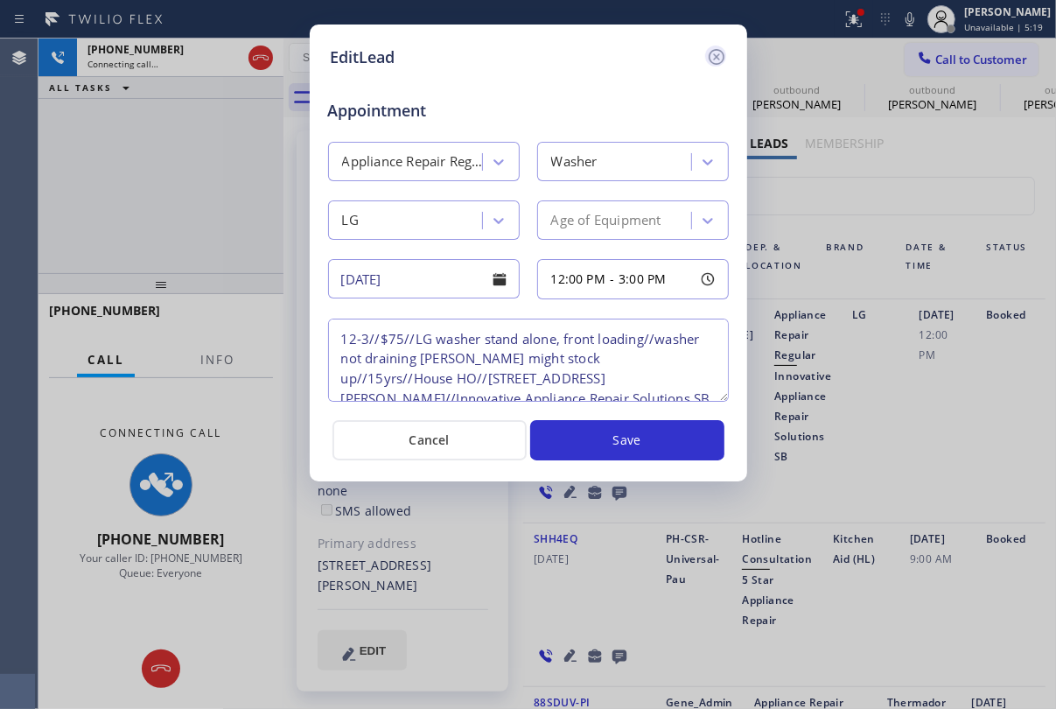
click at [715, 51] on icon at bounding box center [716, 56] width 21 height 21
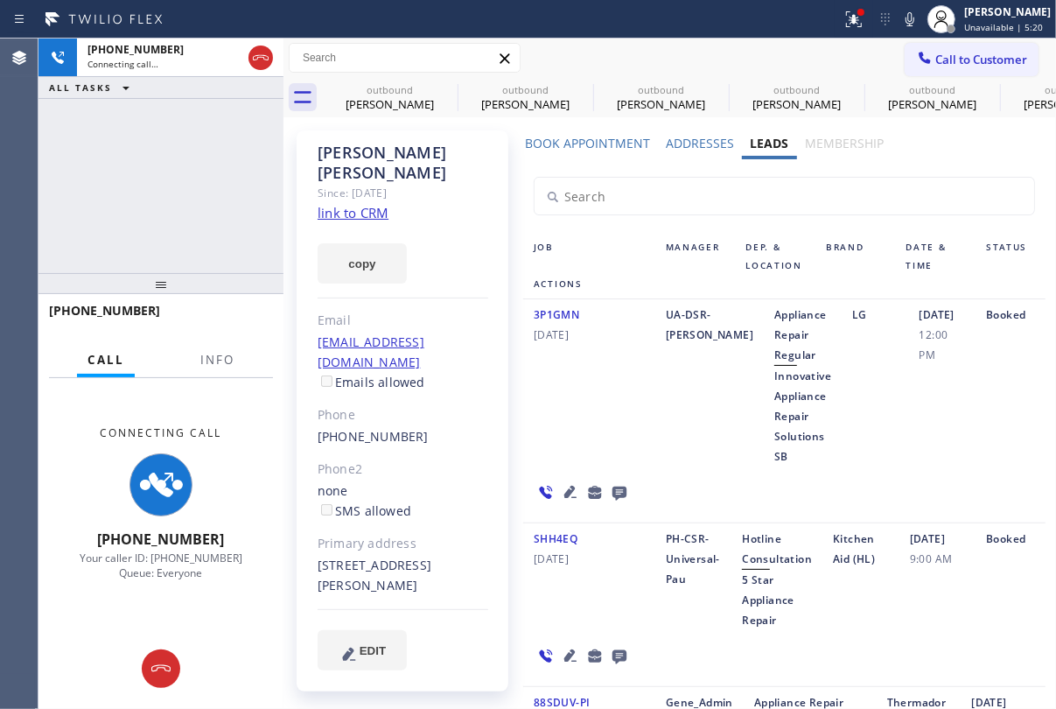
click at [614, 490] on icon at bounding box center [620, 494] width 14 height 14
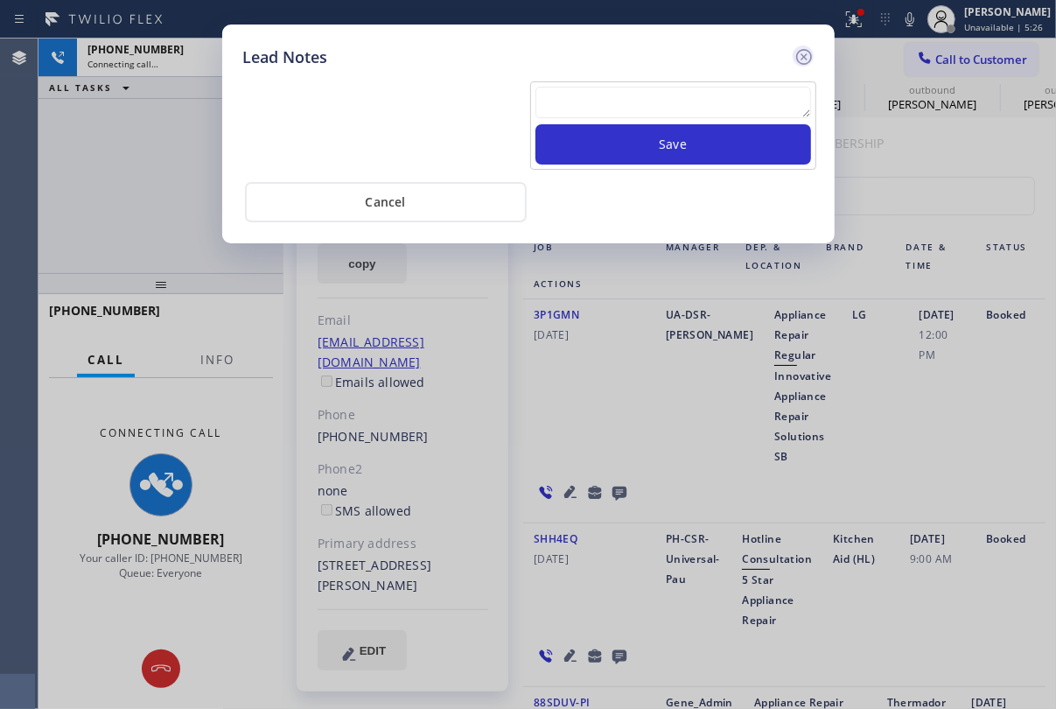
click at [804, 53] on icon at bounding box center [804, 56] width 21 height 21
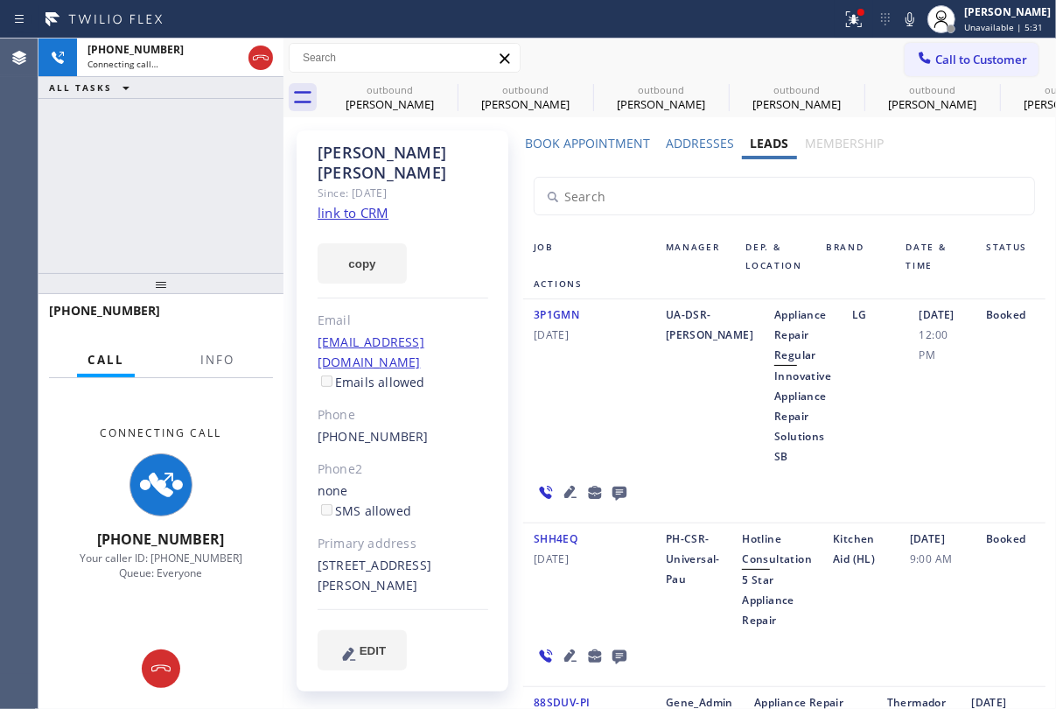
click at [565, 660] on icon at bounding box center [571, 655] width 12 height 12
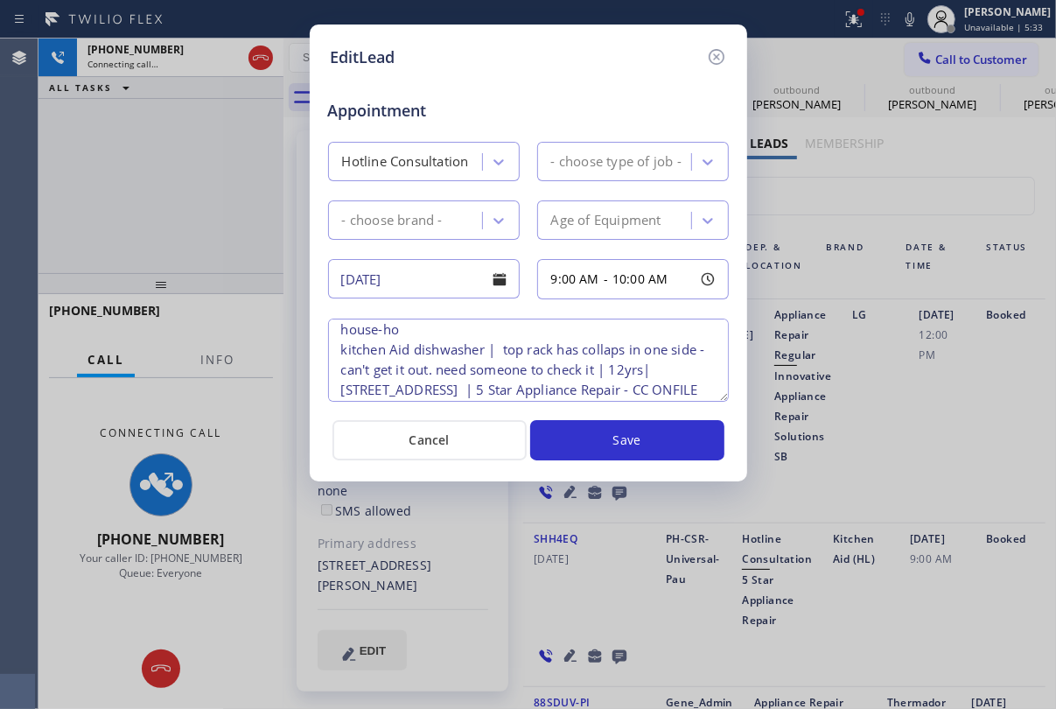
scroll to position [76, 0]
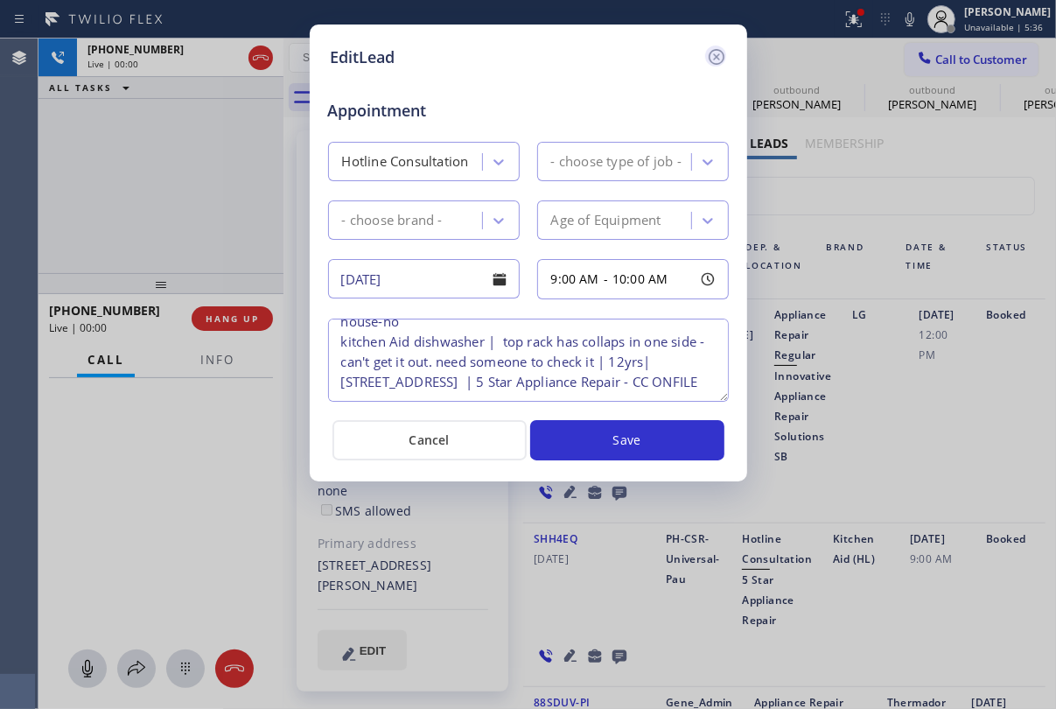
click at [716, 48] on icon at bounding box center [716, 56] width 21 height 21
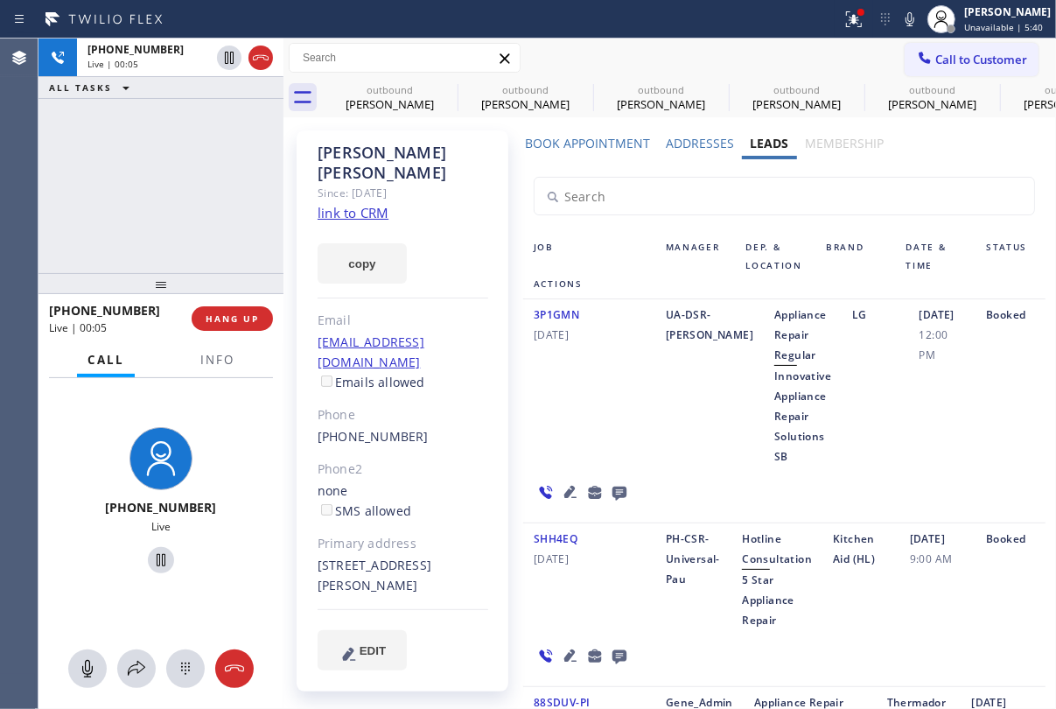
click at [617, 491] on icon at bounding box center [619, 492] width 21 height 22
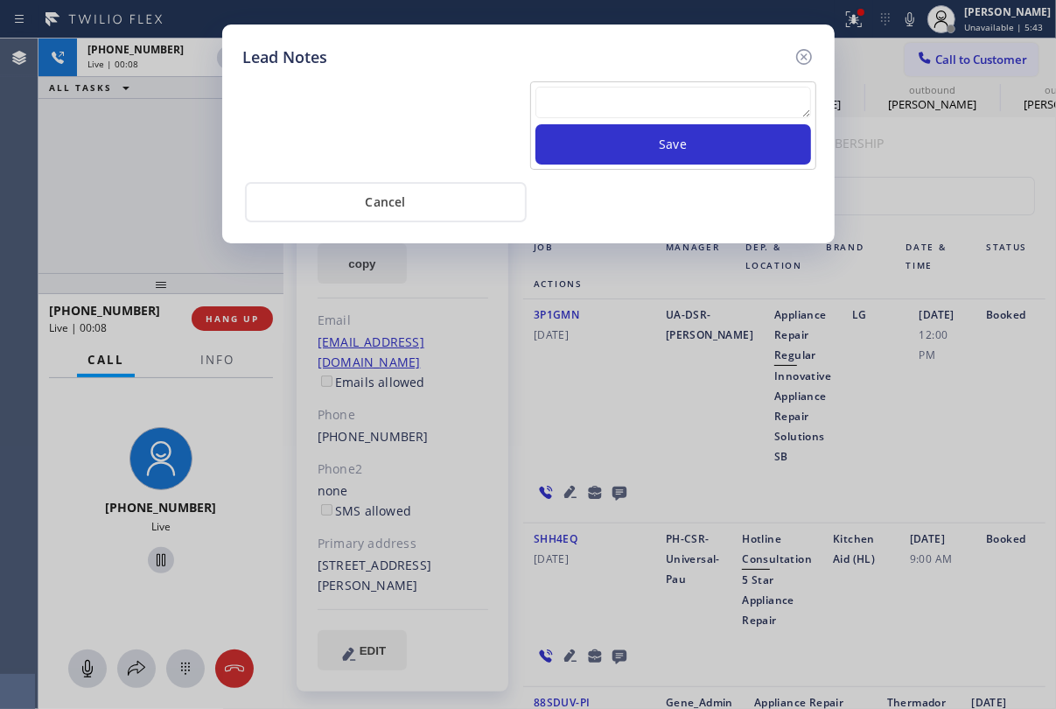
click at [596, 102] on textarea at bounding box center [674, 103] width 276 height 32
click at [597, 102] on textarea at bounding box center [674, 103] width 276 height 32
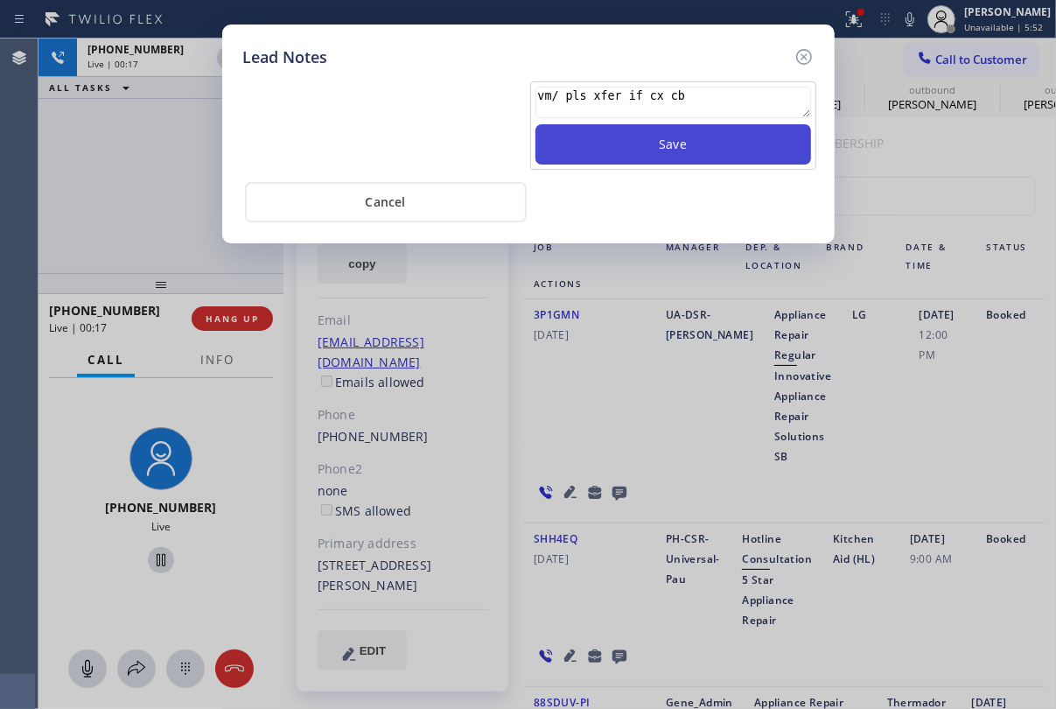
type textarea "vm/ pls xfer if cx cb"
click at [682, 136] on button "Save" at bounding box center [674, 144] width 276 height 40
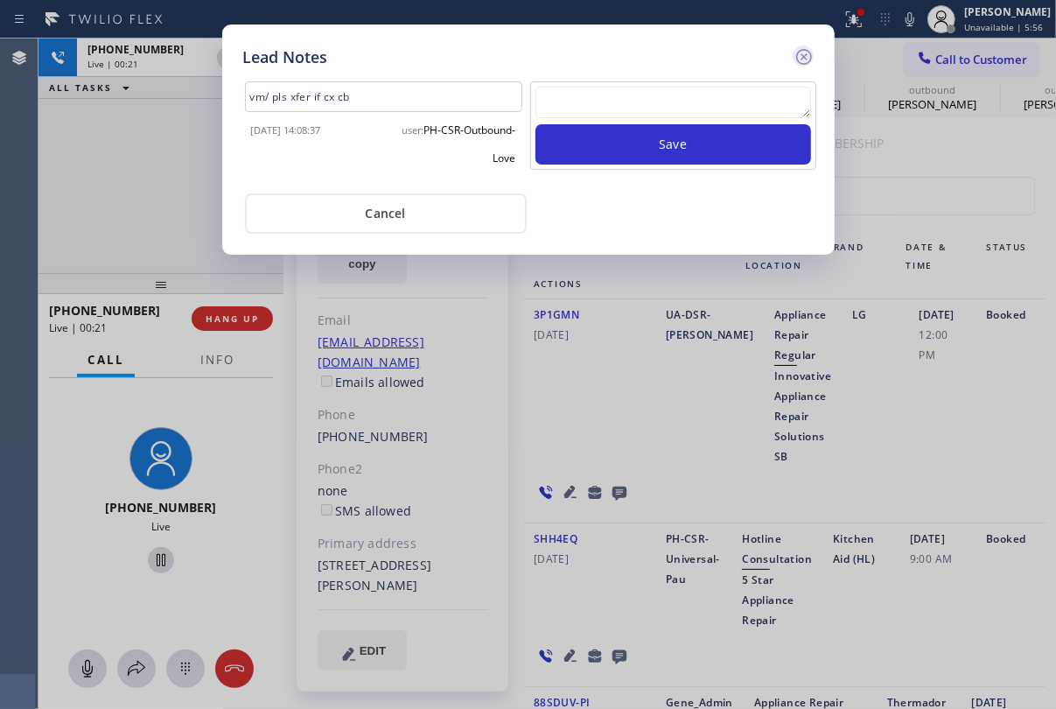
click at [802, 54] on icon at bounding box center [804, 57] width 16 height 16
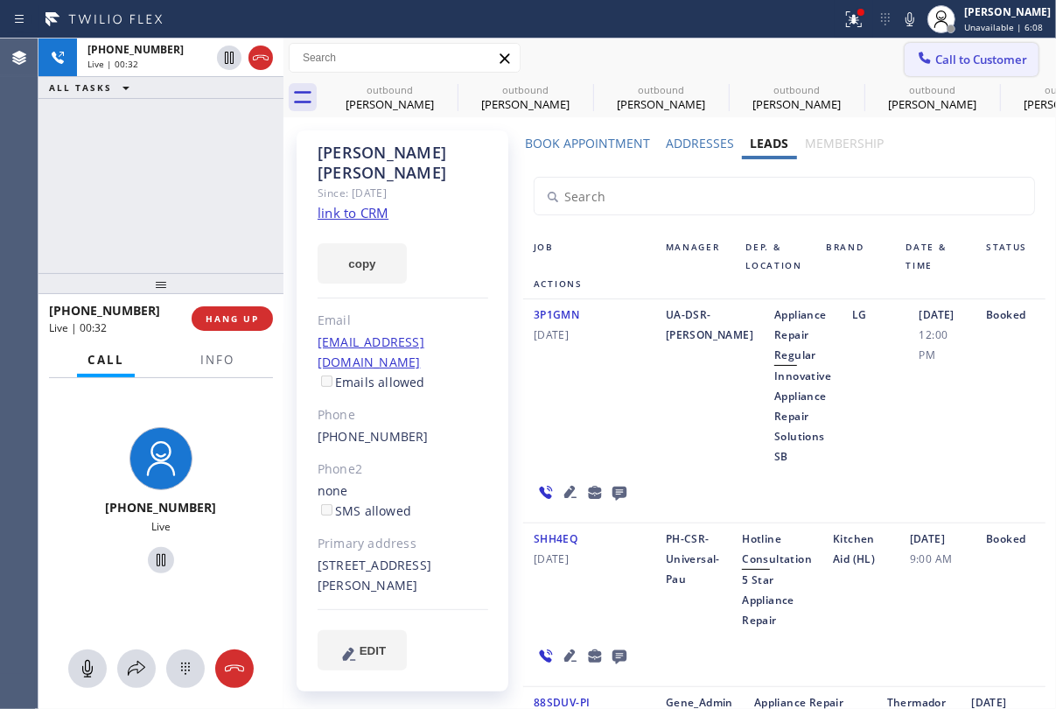
click at [936, 54] on span "Call to Customer" at bounding box center [982, 60] width 92 height 16
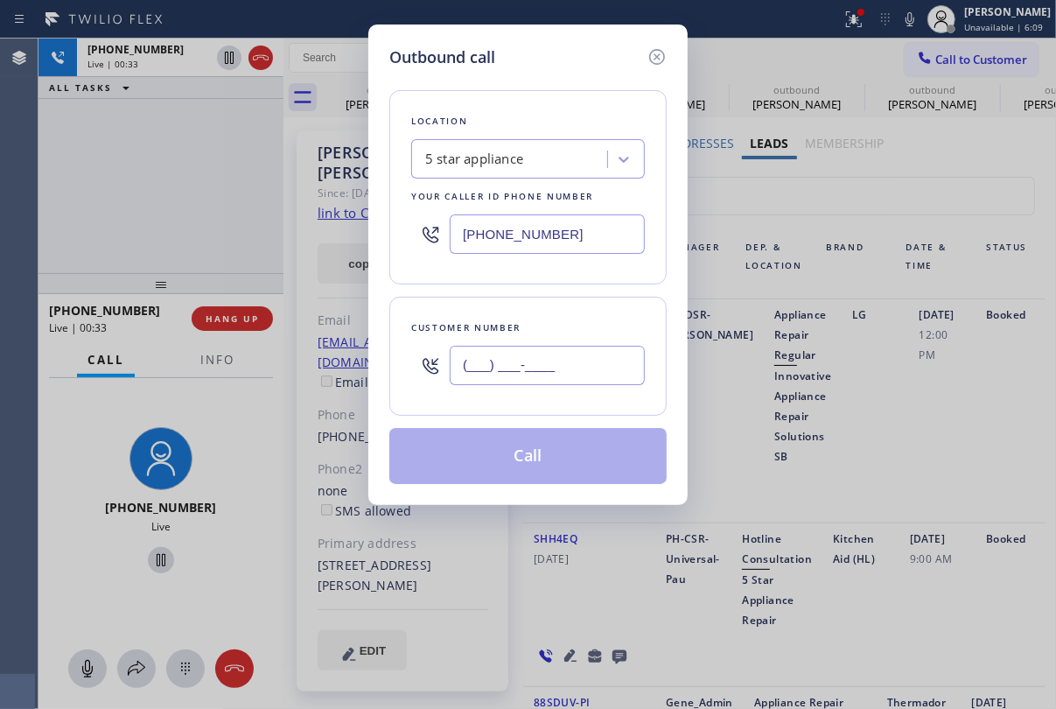
click at [558, 371] on input "(___) ___-____" at bounding box center [547, 365] width 195 height 39
paste input "650) 579-1493"
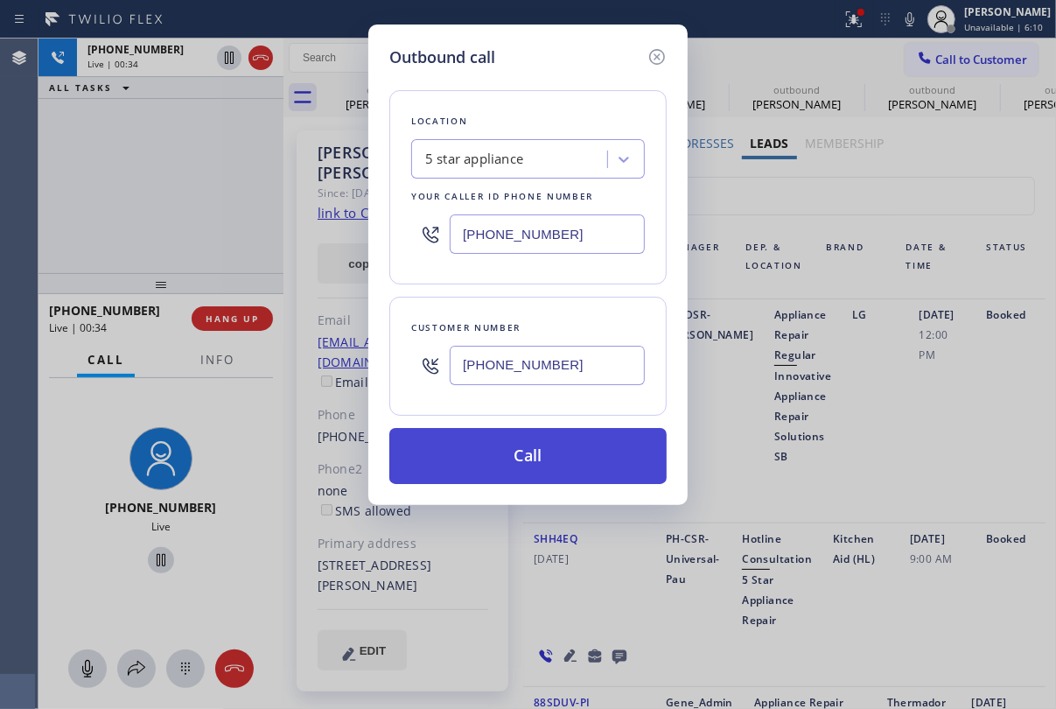
click at [541, 459] on button "Call" at bounding box center [528, 456] width 277 height 56
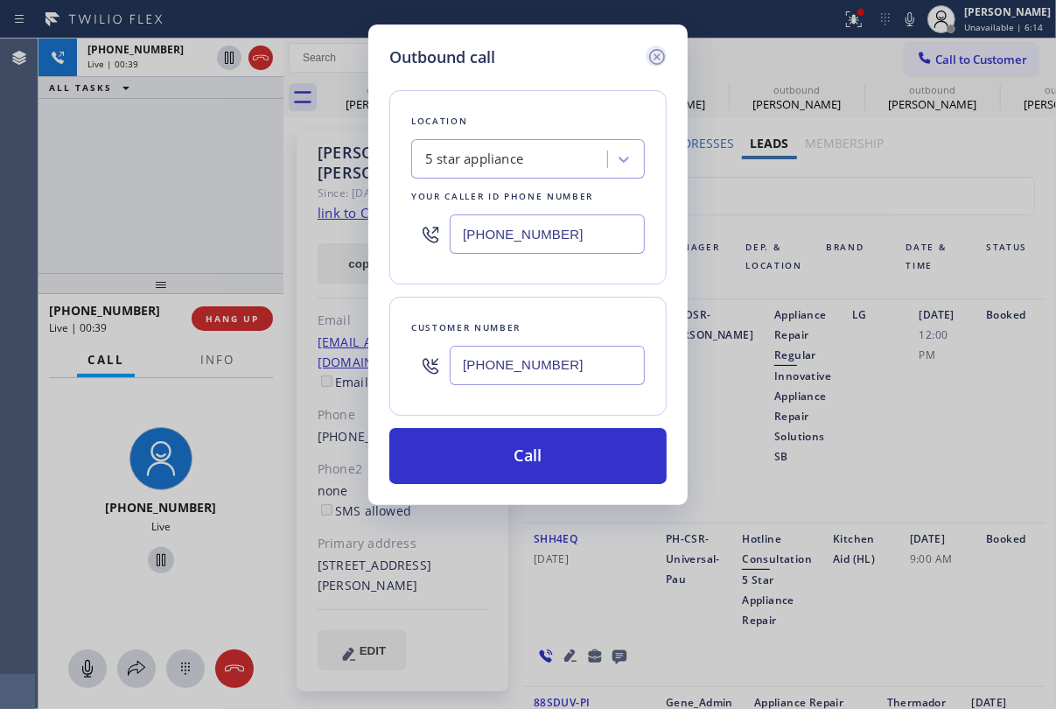
click at [656, 52] on icon at bounding box center [657, 56] width 21 height 21
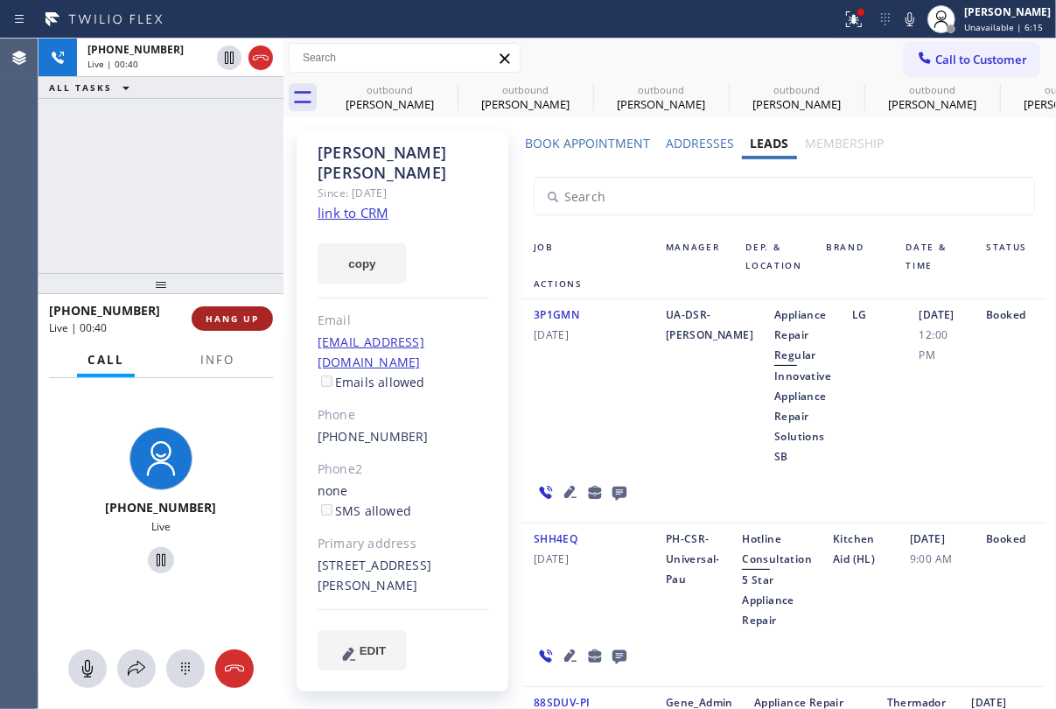
click at [245, 315] on span "HANG UP" at bounding box center [232, 318] width 53 height 12
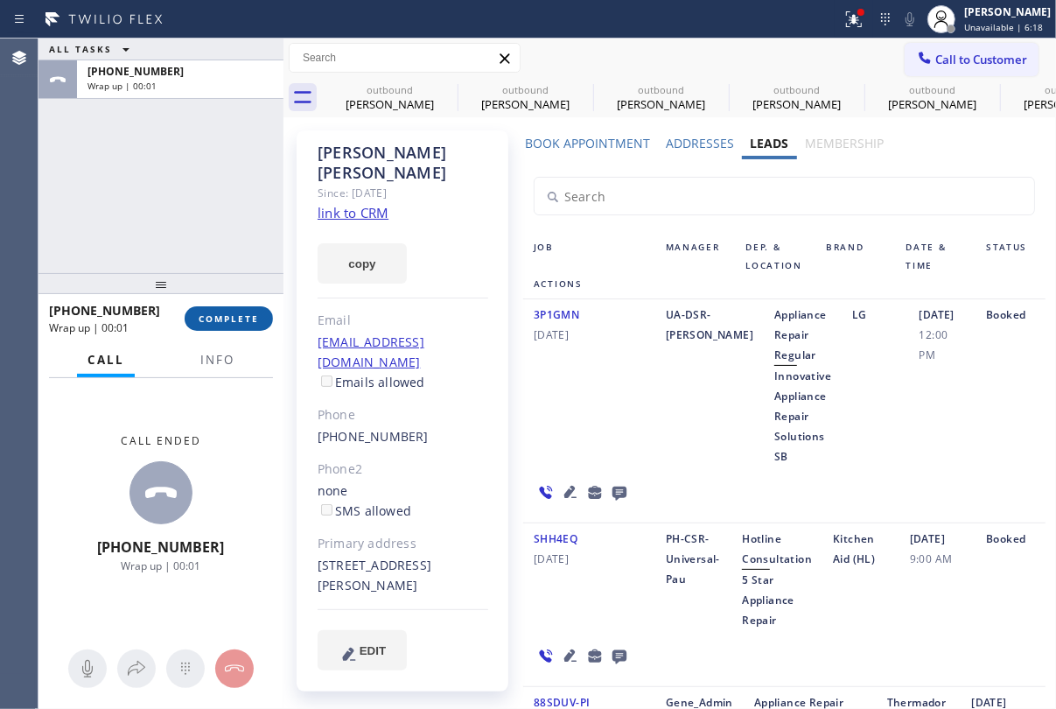
click at [241, 324] on span "COMPLETE" at bounding box center [229, 318] width 60 height 12
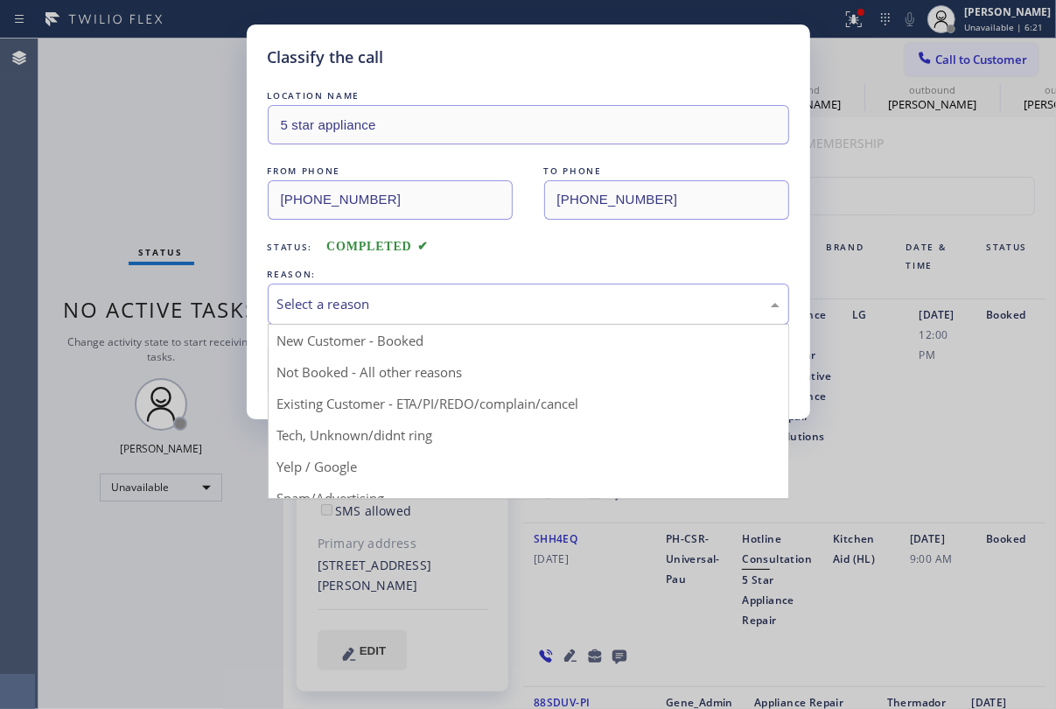
click at [512, 297] on div "Select a reason" at bounding box center [528, 304] width 502 height 20
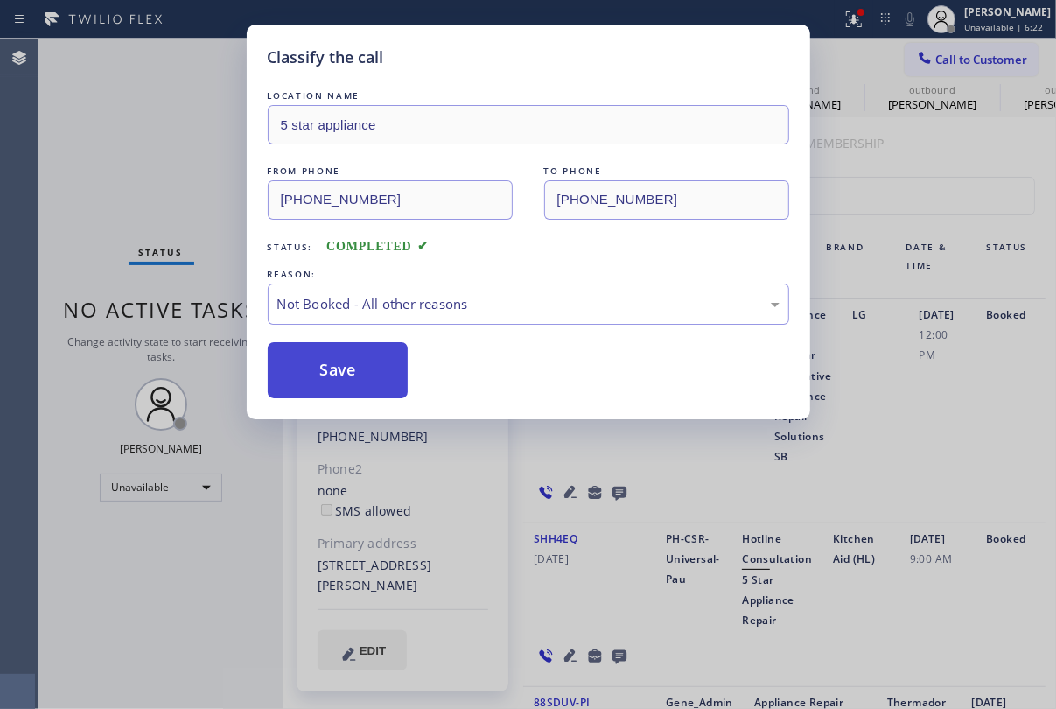
click at [352, 354] on button "Save" at bounding box center [338, 370] width 141 height 56
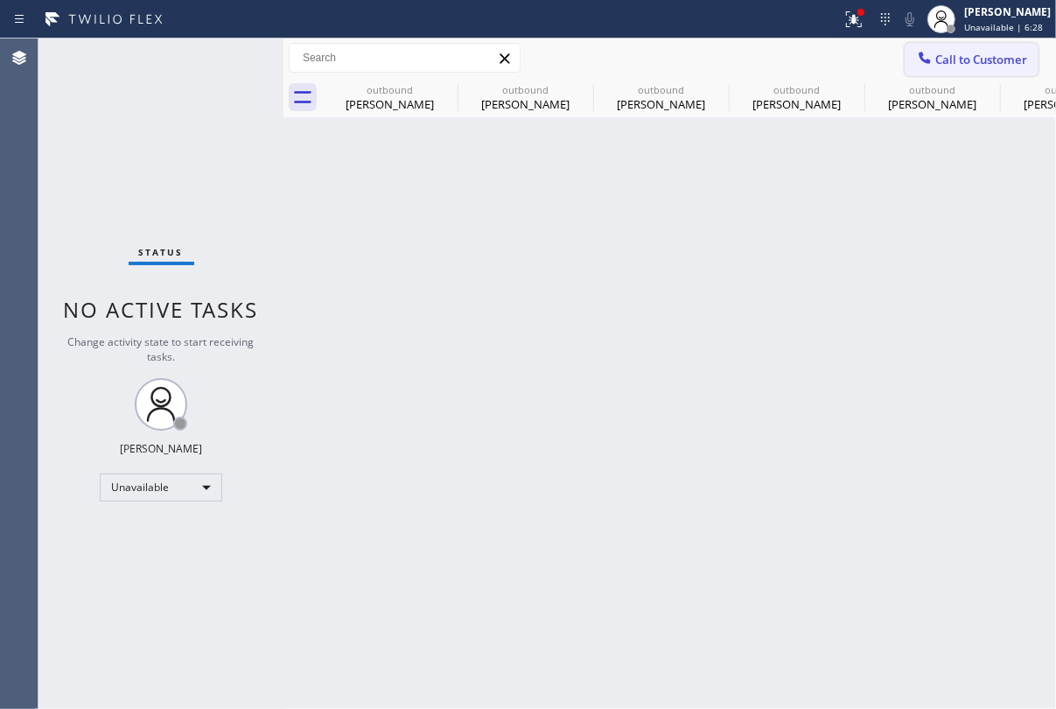
click at [958, 62] on span "Call to Customer" at bounding box center [982, 60] width 92 height 16
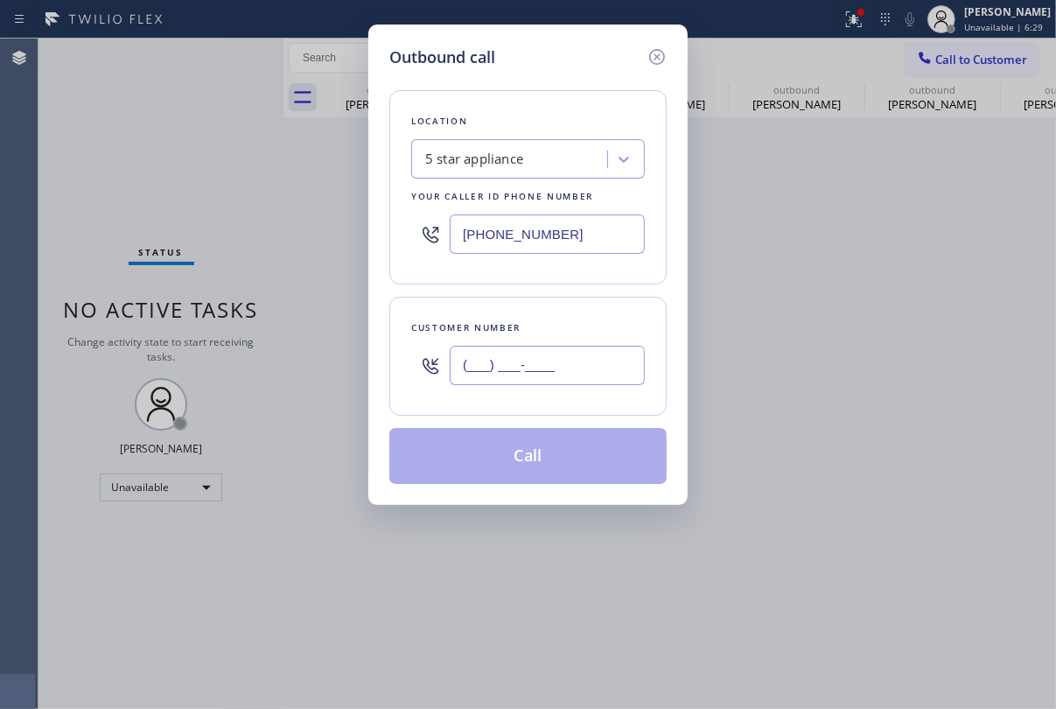
click at [516, 367] on input "(___) ___-____" at bounding box center [547, 365] width 195 height 39
paste input "650) 579-1493"
type input "[PHONE_NUMBER]"
click at [532, 450] on button "Call" at bounding box center [528, 456] width 277 height 56
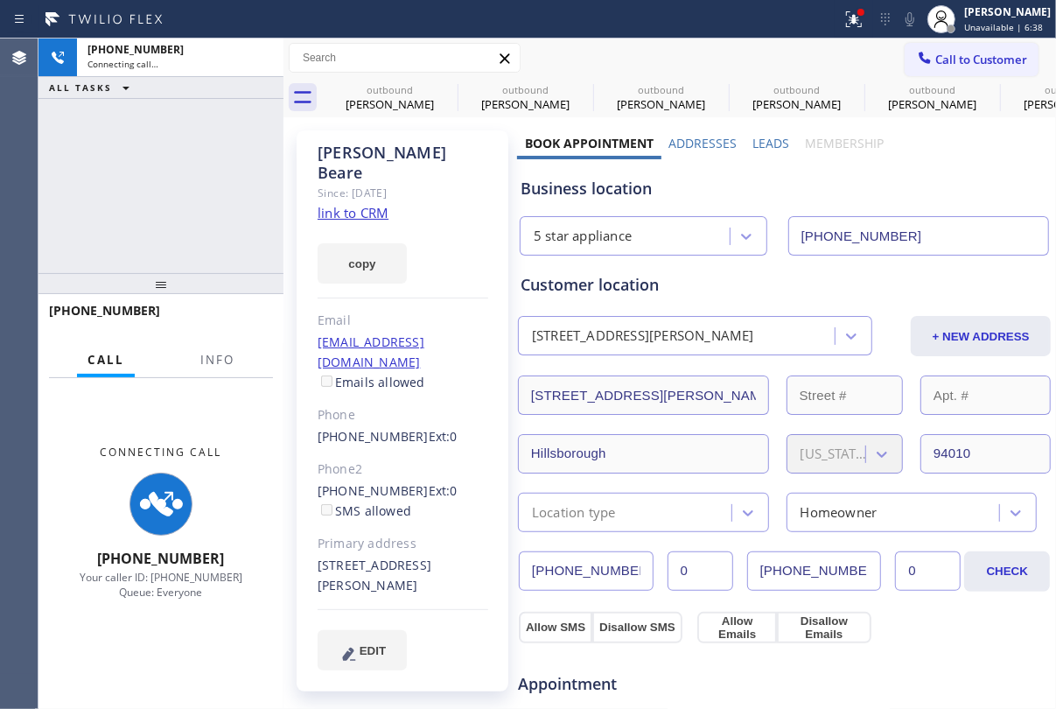
type input "[PHONE_NUMBER]"
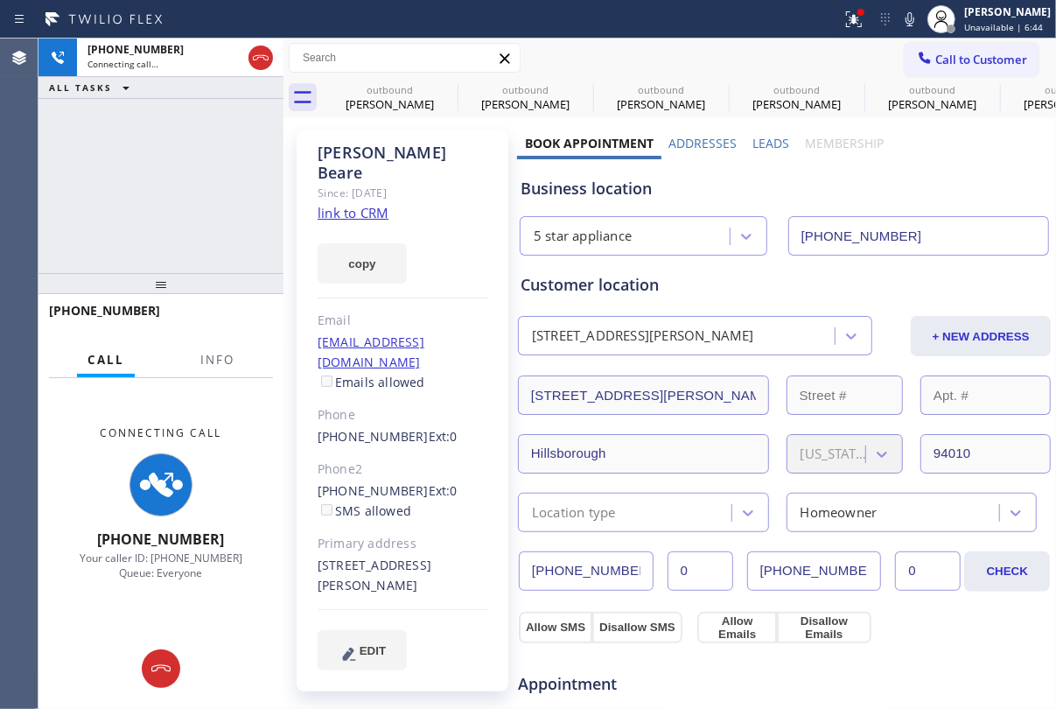
click at [763, 144] on label "Leads" at bounding box center [771, 143] width 37 height 17
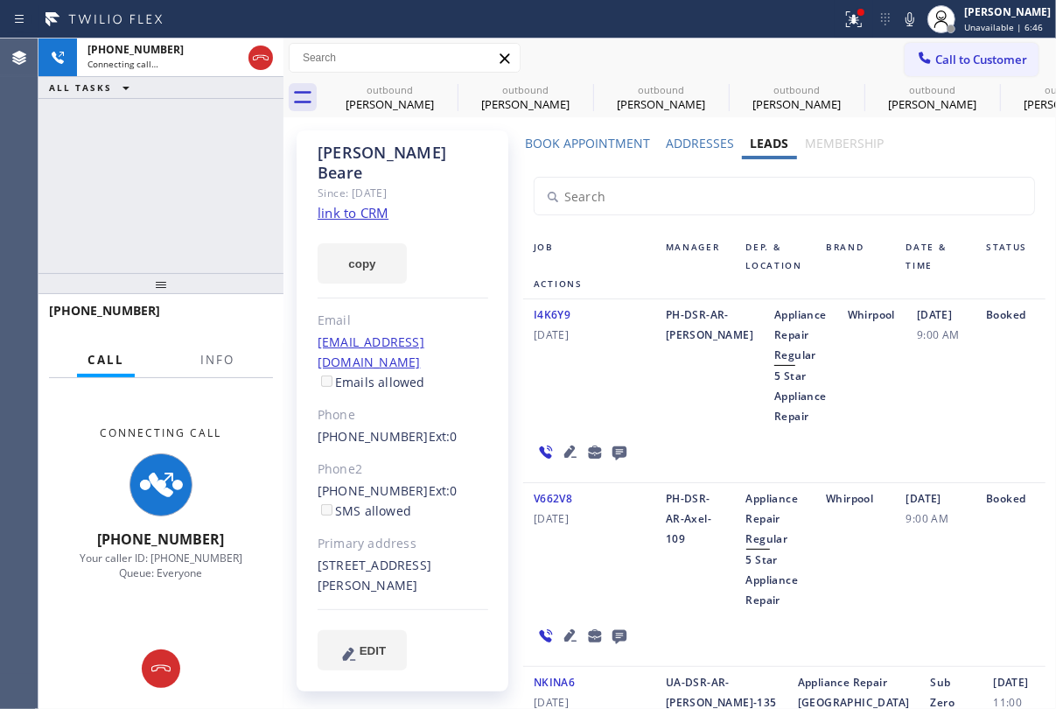
click at [565, 454] on icon at bounding box center [571, 452] width 12 height 12
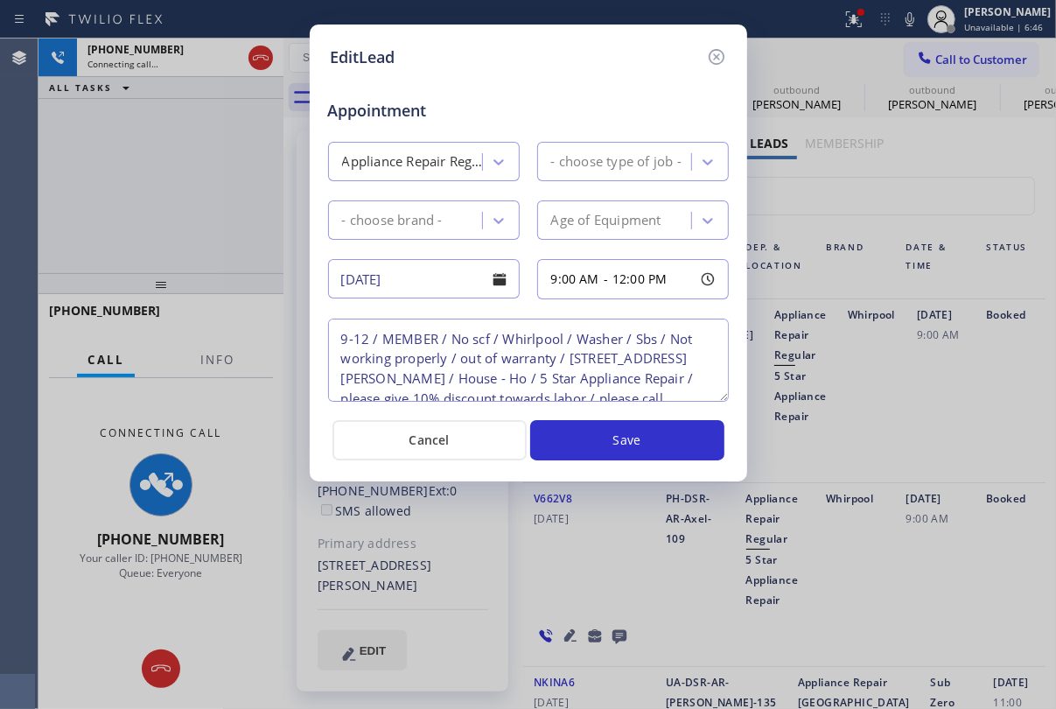
type textarea "9-12 / MEMBER / No scf / Whirlpool / Washer / Sbs / Not working properly / out …"
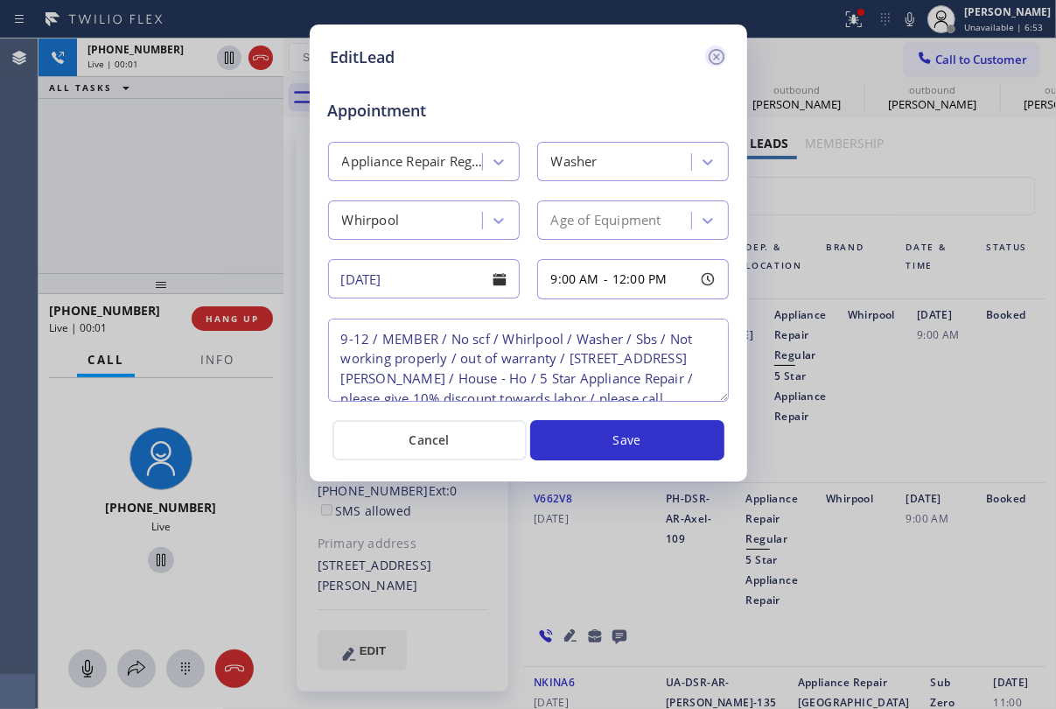
click at [712, 57] on icon at bounding box center [716, 56] width 21 height 21
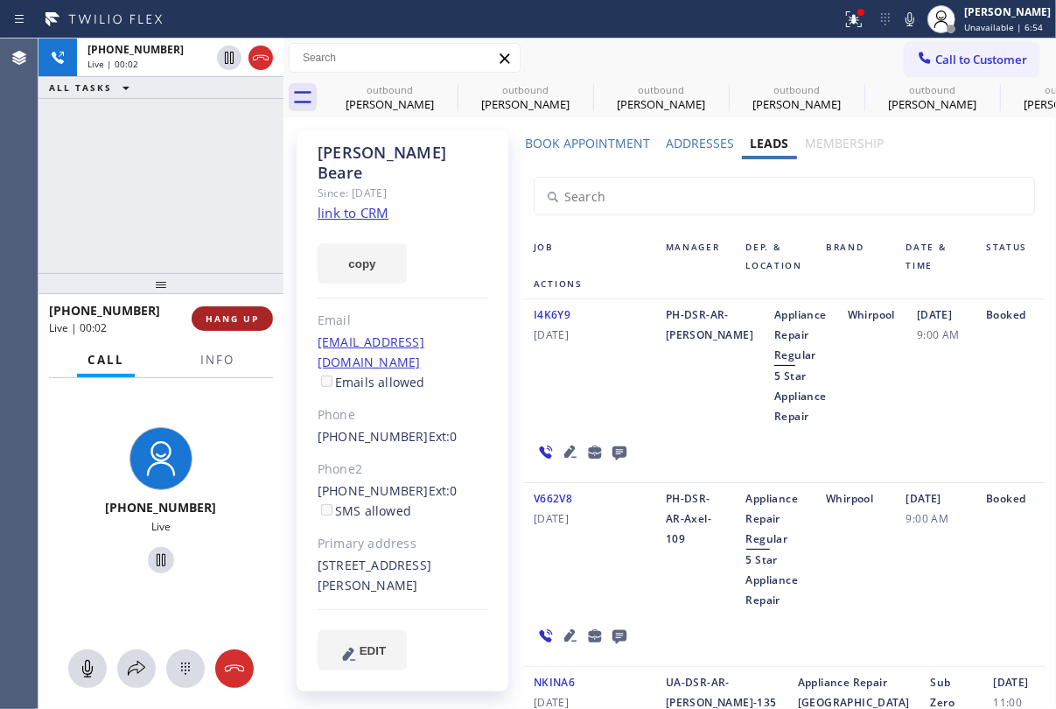
click at [242, 315] on span "HANG UP" at bounding box center [232, 318] width 53 height 12
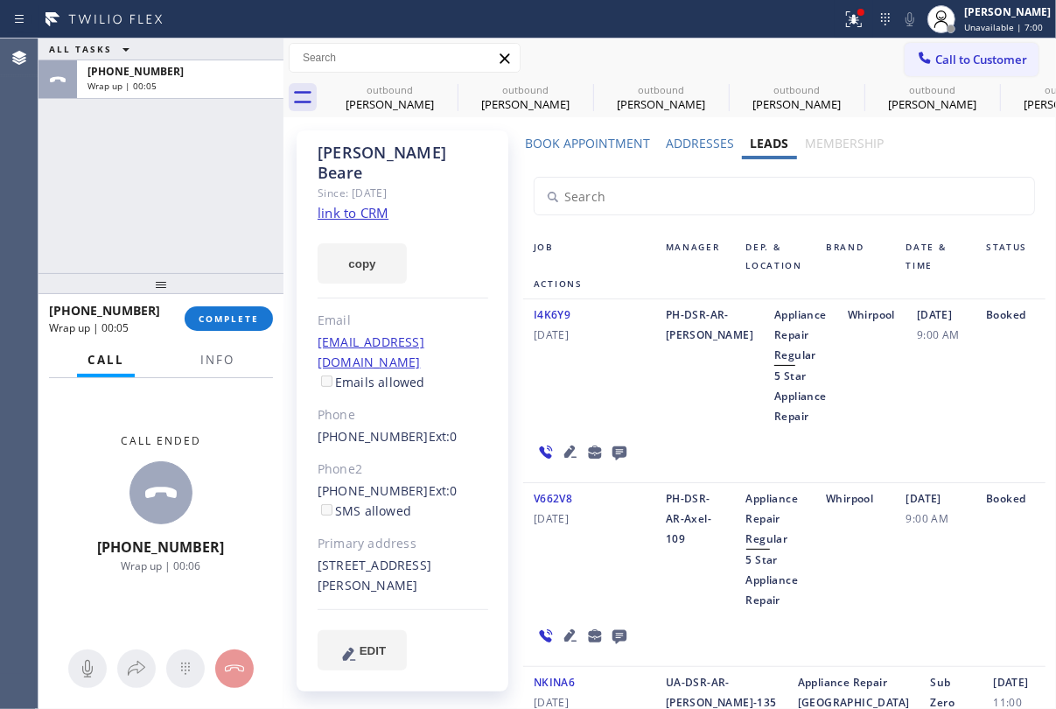
click at [621, 446] on icon at bounding box center [619, 452] width 21 height 22
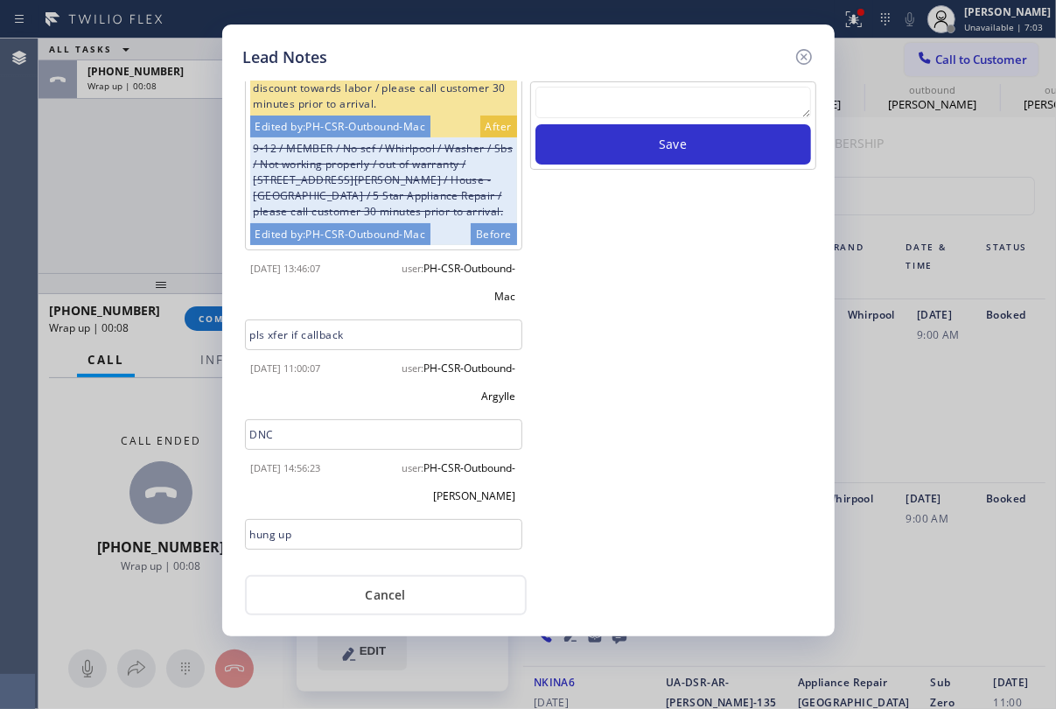
scroll to position [180, 0]
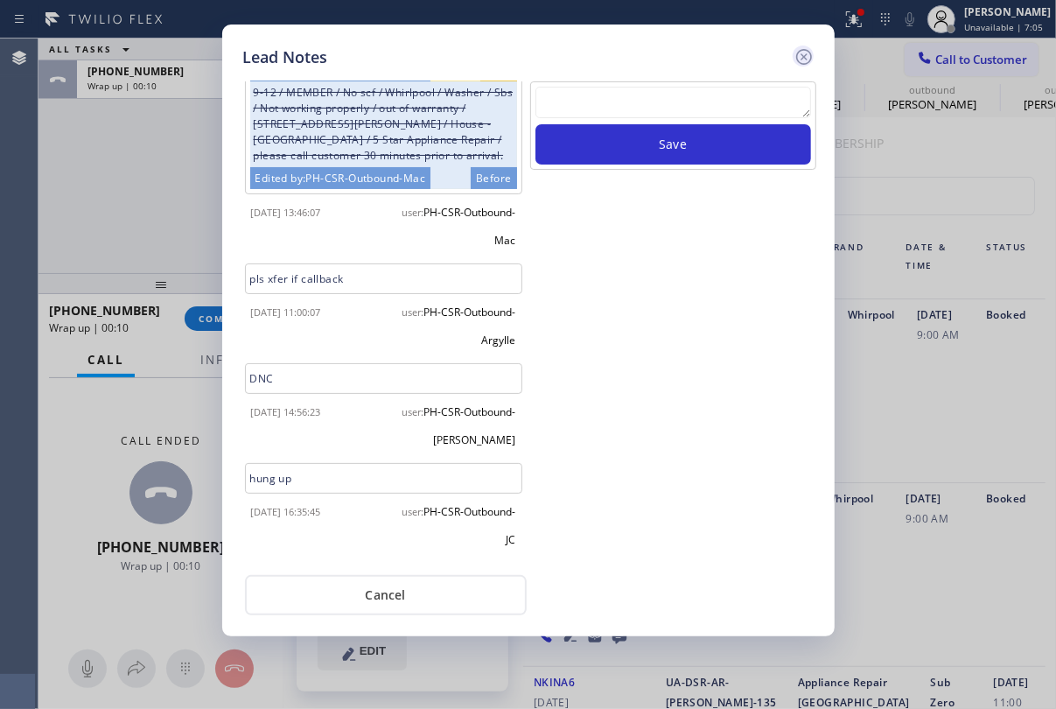
click at [794, 58] on icon at bounding box center [804, 56] width 21 height 21
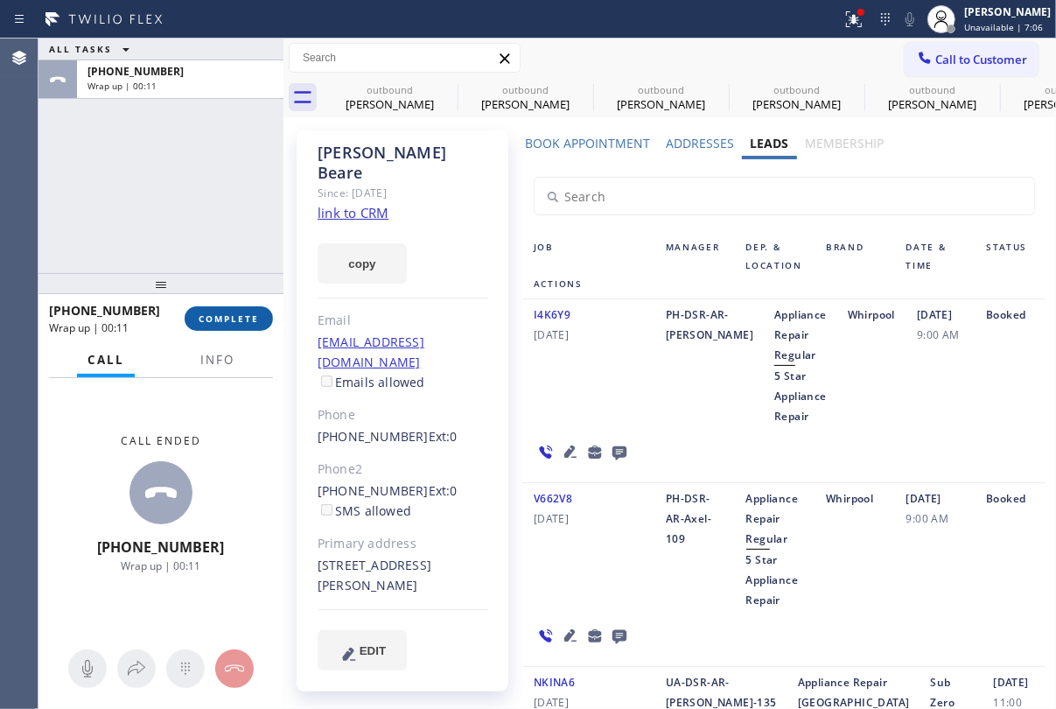
click at [237, 324] on button "COMPLETE" at bounding box center [229, 318] width 88 height 25
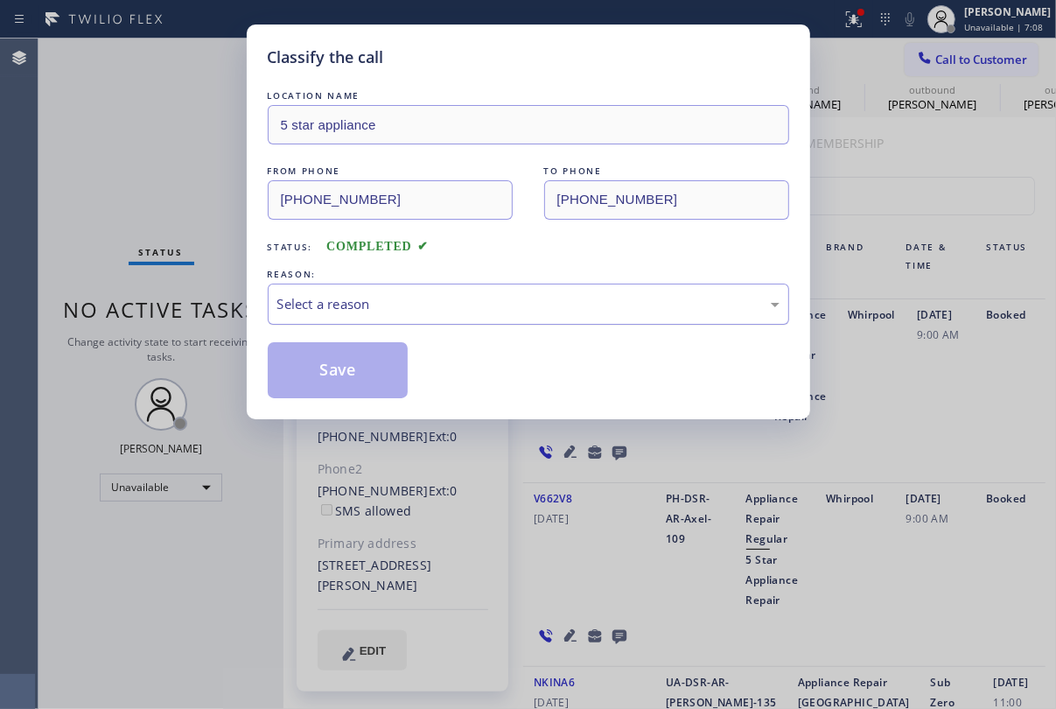
click at [465, 298] on div "Select a reason" at bounding box center [528, 304] width 502 height 20
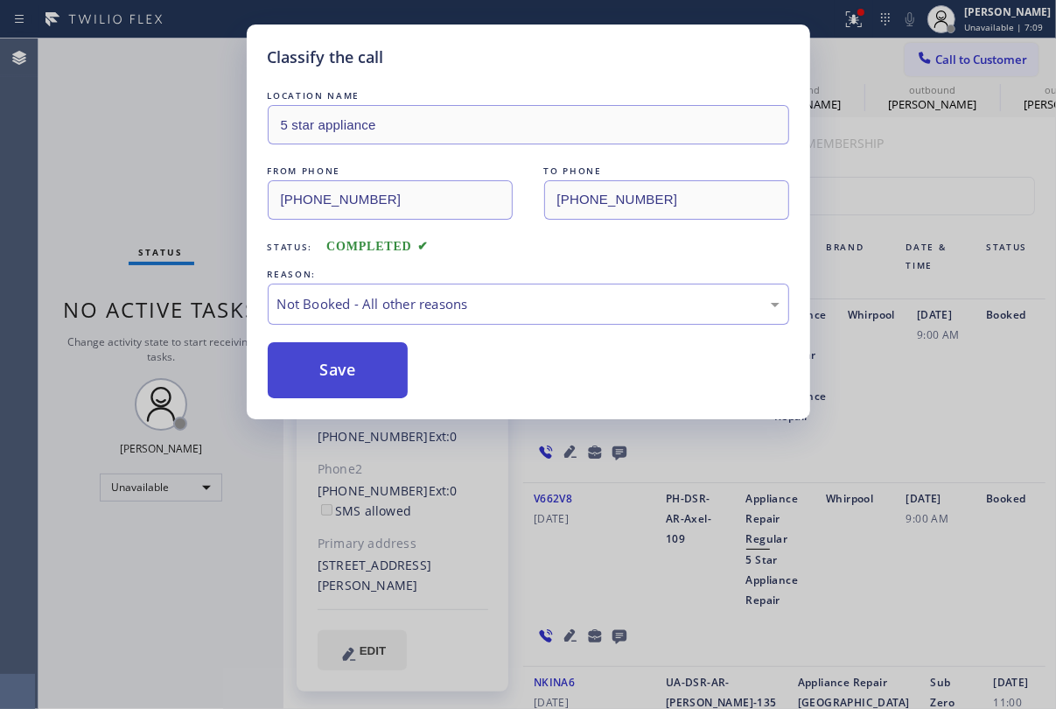
click at [354, 362] on button "Save" at bounding box center [338, 370] width 141 height 56
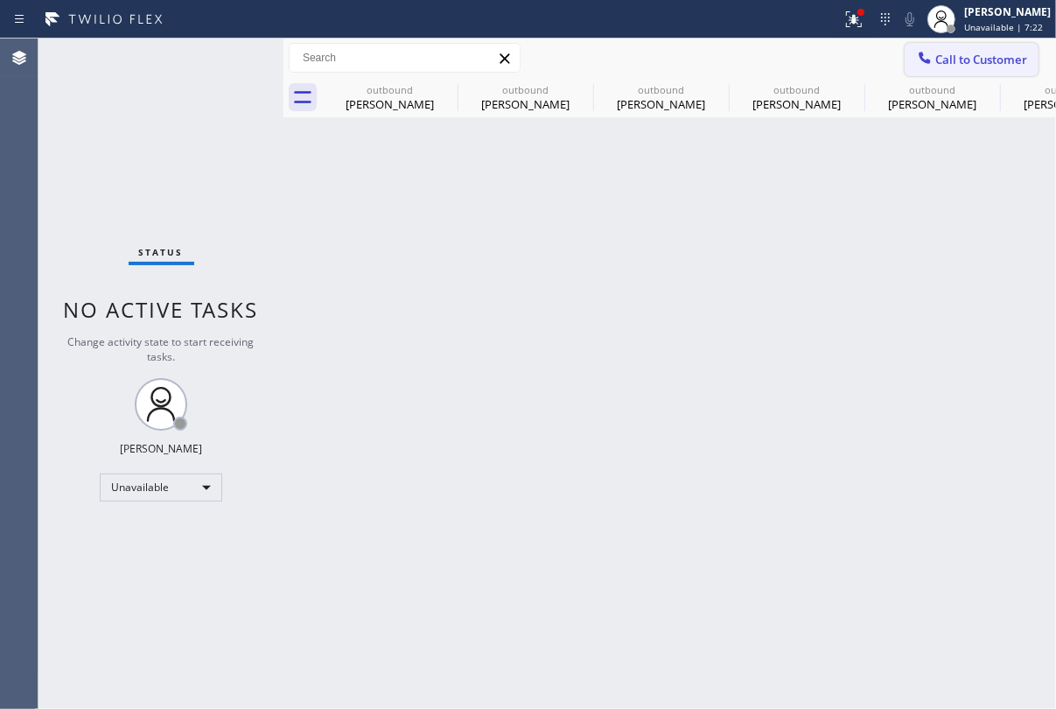
click at [954, 52] on span "Call to Customer" at bounding box center [982, 60] width 92 height 16
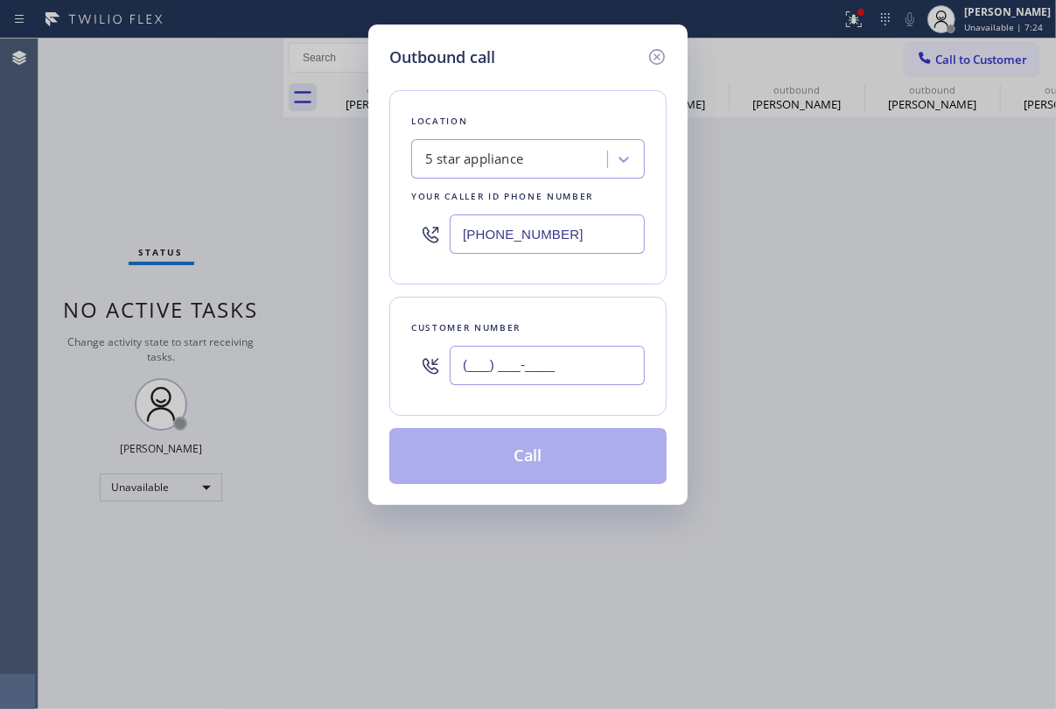
click at [545, 361] on input "(___) ___-____" at bounding box center [547, 365] width 195 height 39
paste input "425) 780-0490"
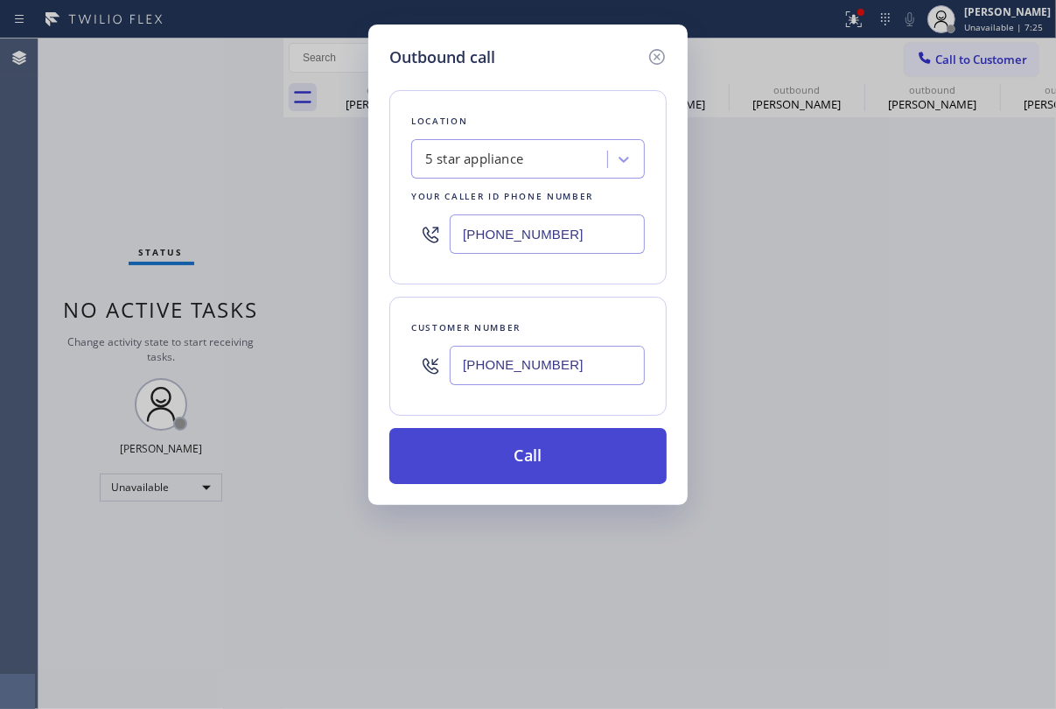
click at [537, 473] on button "Call" at bounding box center [528, 456] width 277 height 56
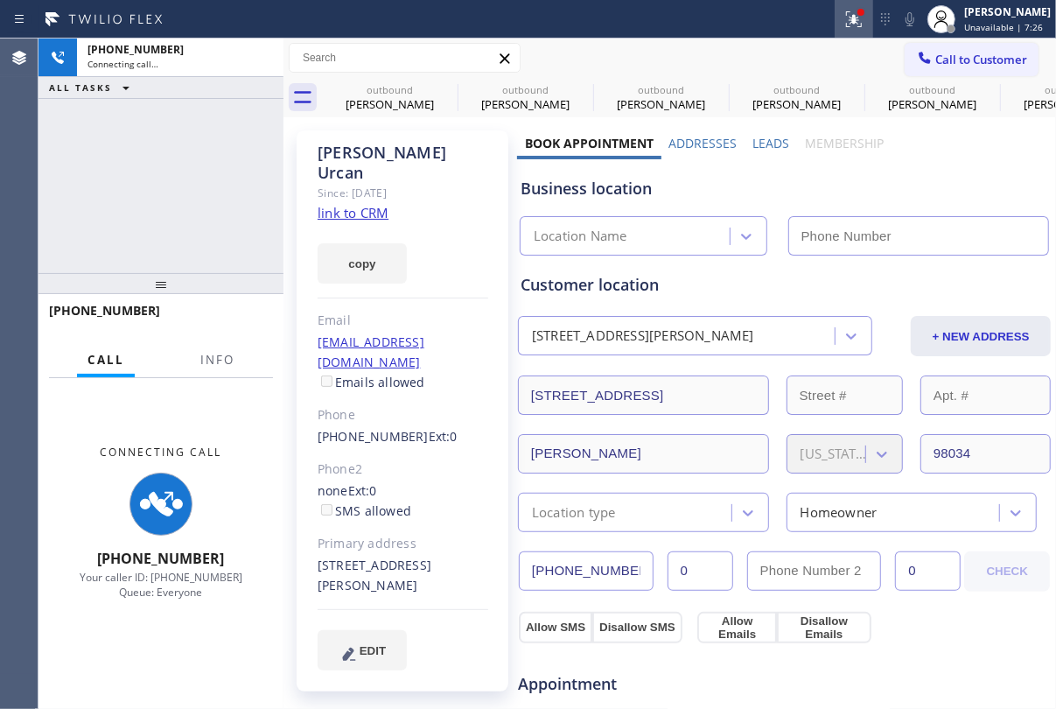
click at [761, 140] on label "Leads" at bounding box center [771, 143] width 37 height 17
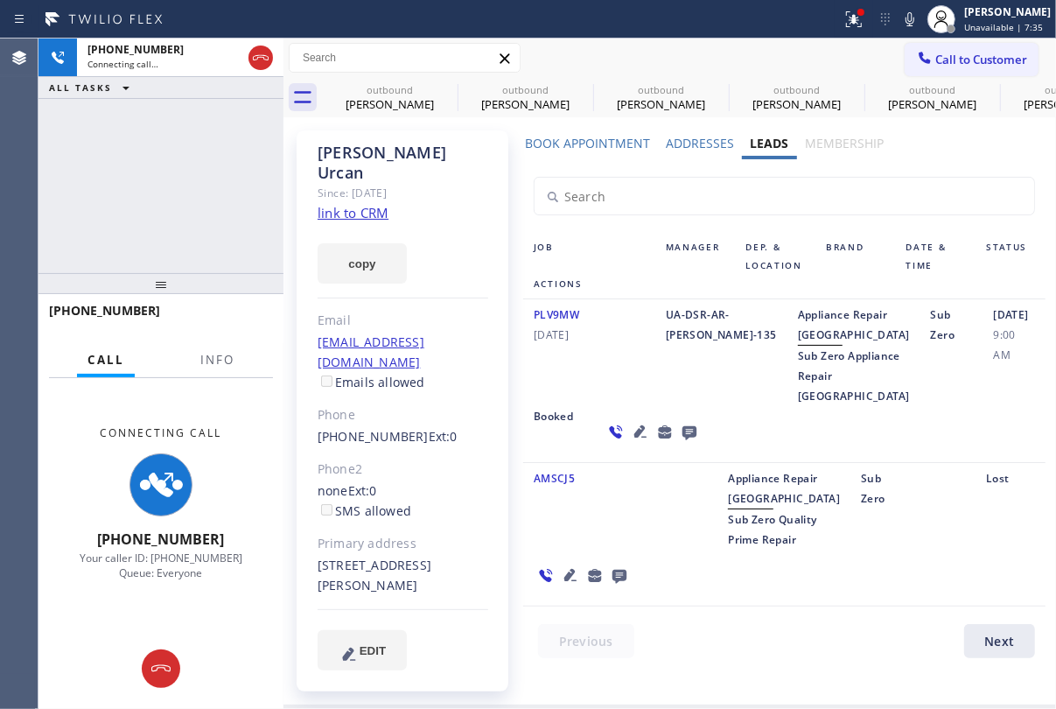
click at [630, 442] on icon at bounding box center [640, 431] width 21 height 21
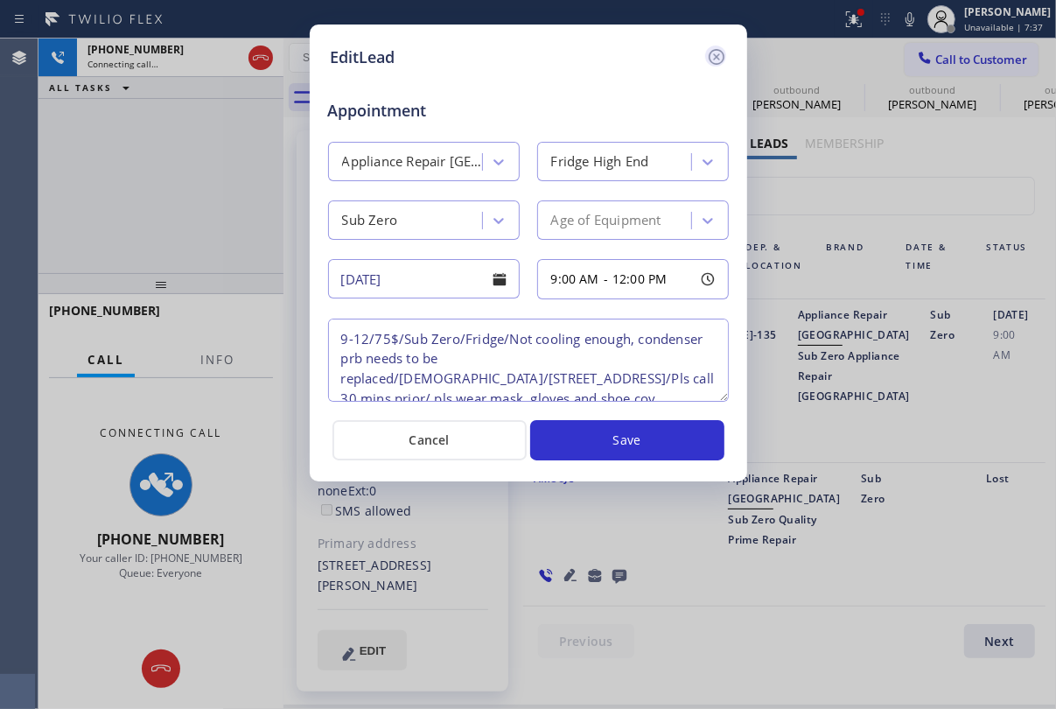
click at [714, 52] on icon at bounding box center [716, 56] width 21 height 21
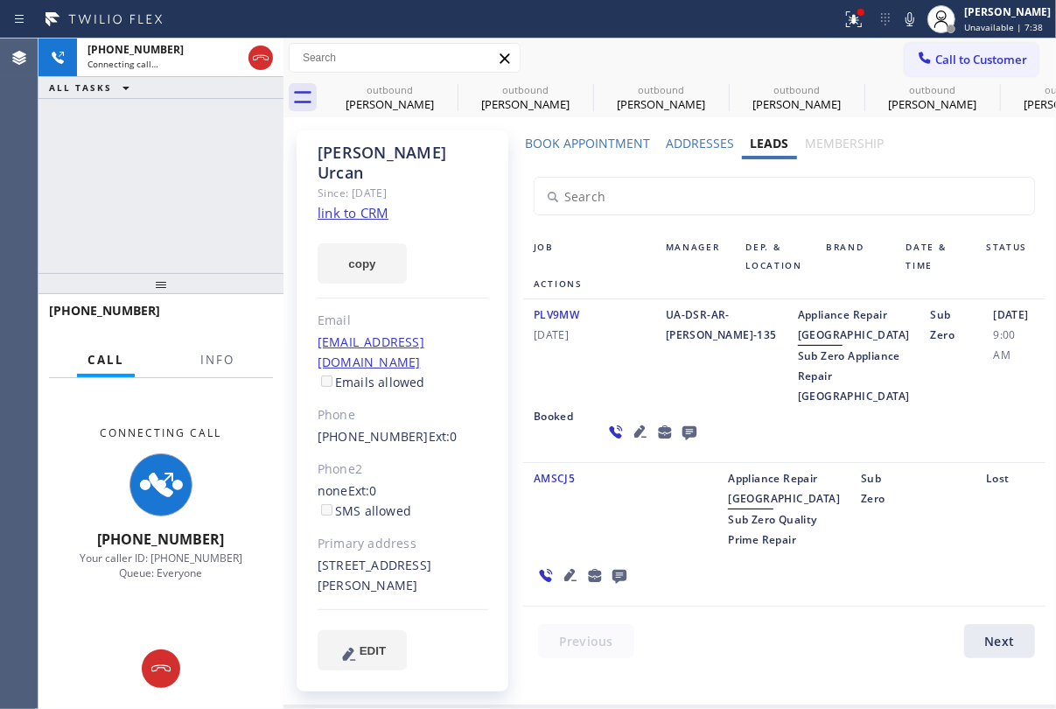
click at [683, 440] on icon at bounding box center [690, 433] width 14 height 14
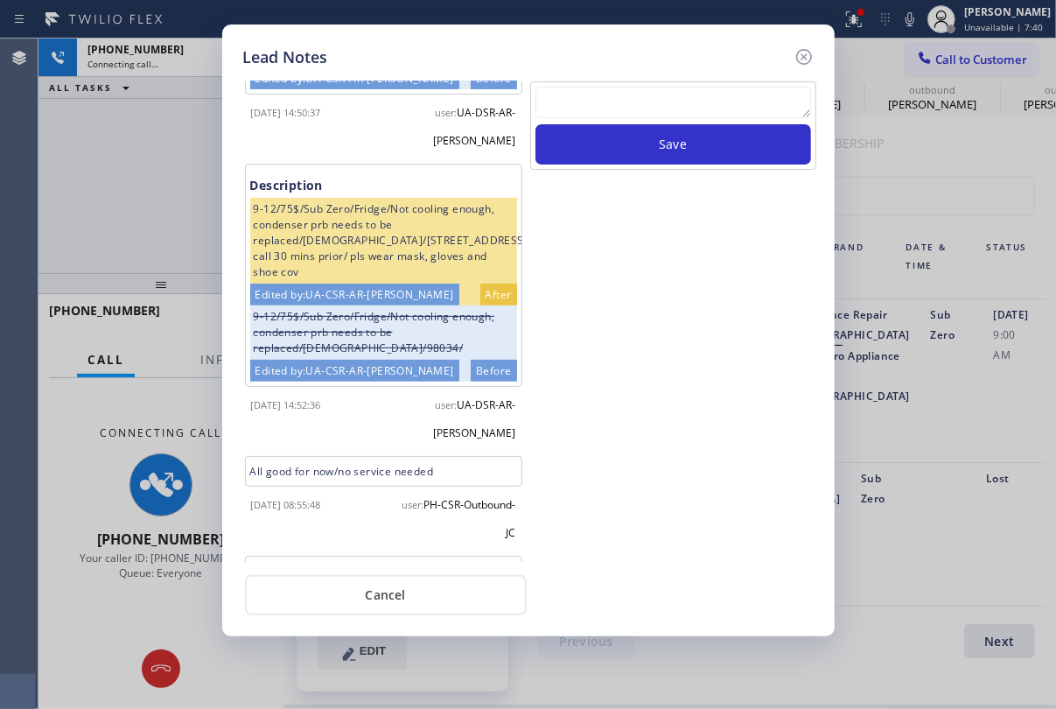
scroll to position [365, 0]
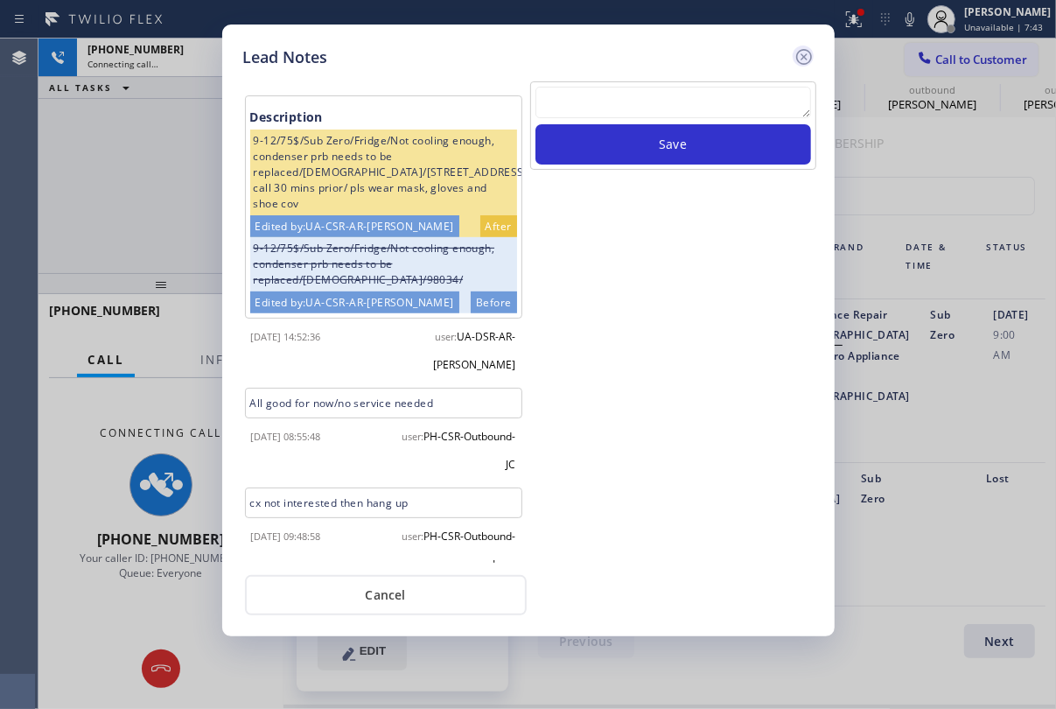
click at [801, 55] on icon at bounding box center [804, 56] width 21 height 21
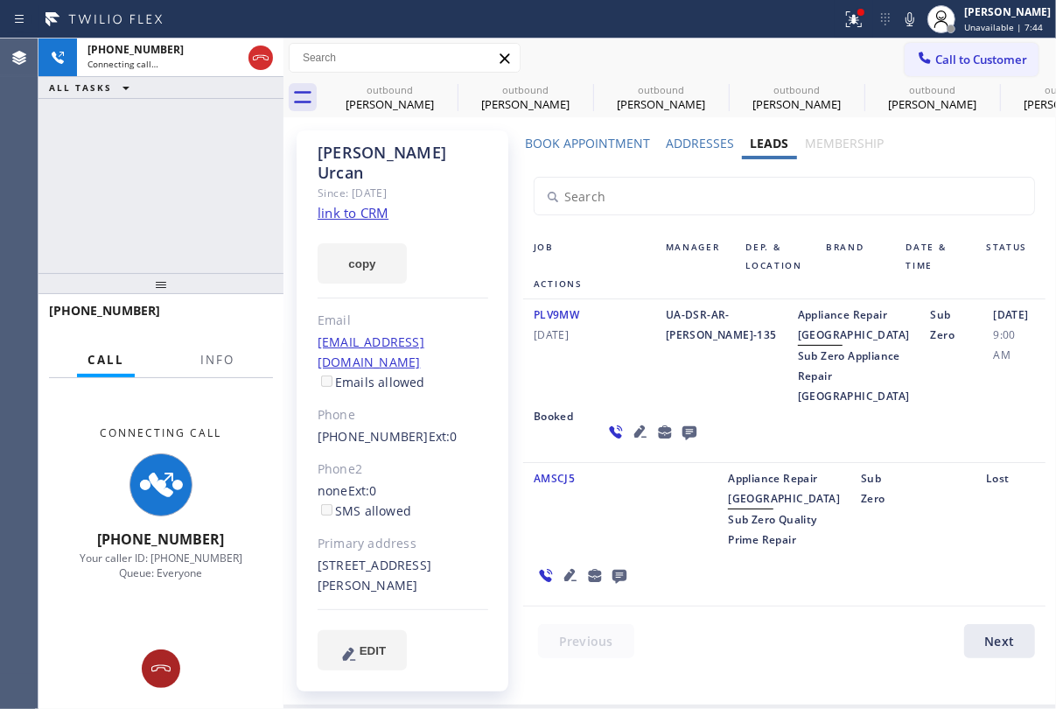
click at [162, 679] on button at bounding box center [161, 668] width 39 height 39
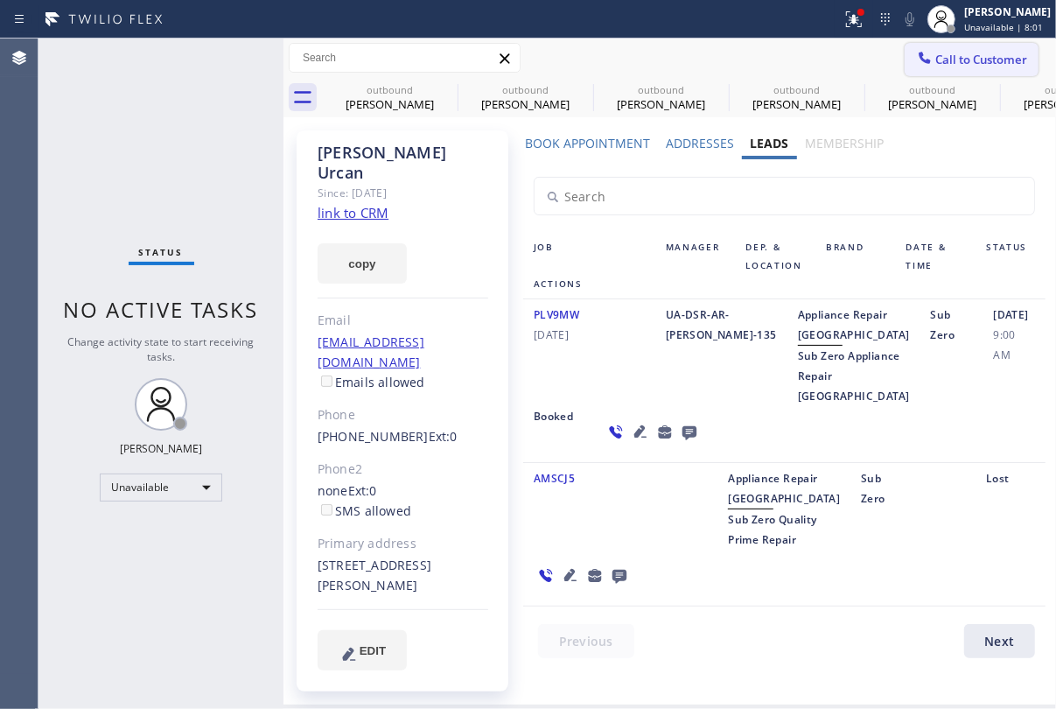
click at [945, 61] on span "Call to Customer" at bounding box center [982, 60] width 92 height 16
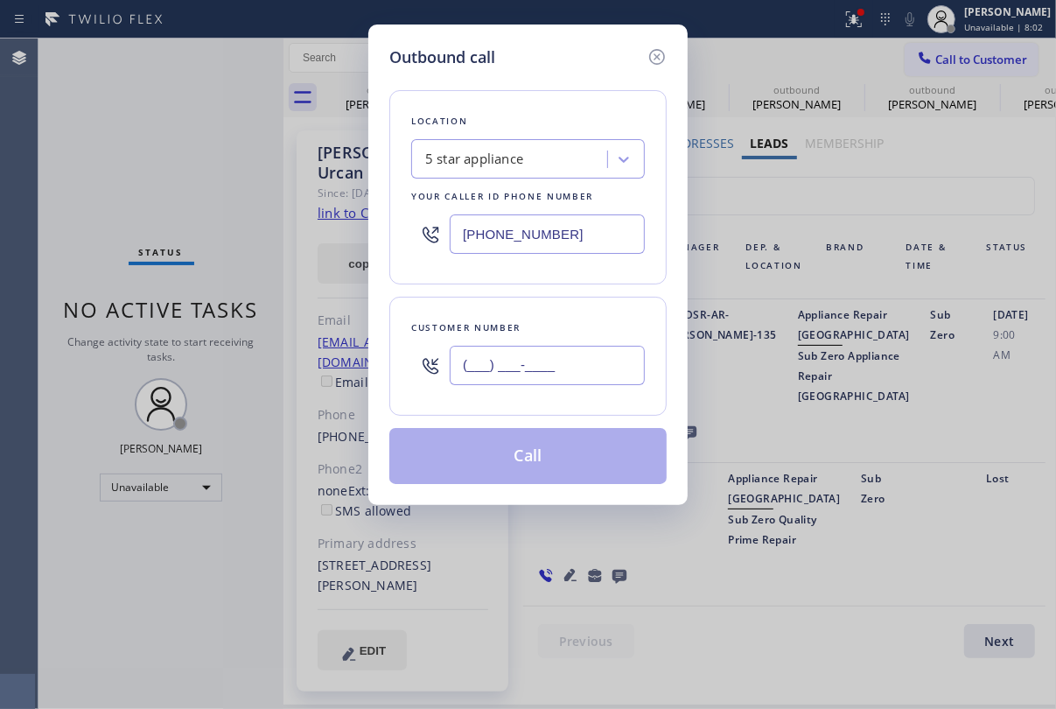
click at [526, 375] on input "(___) ___-____" at bounding box center [547, 365] width 195 height 39
paste input "818) 406-8300"
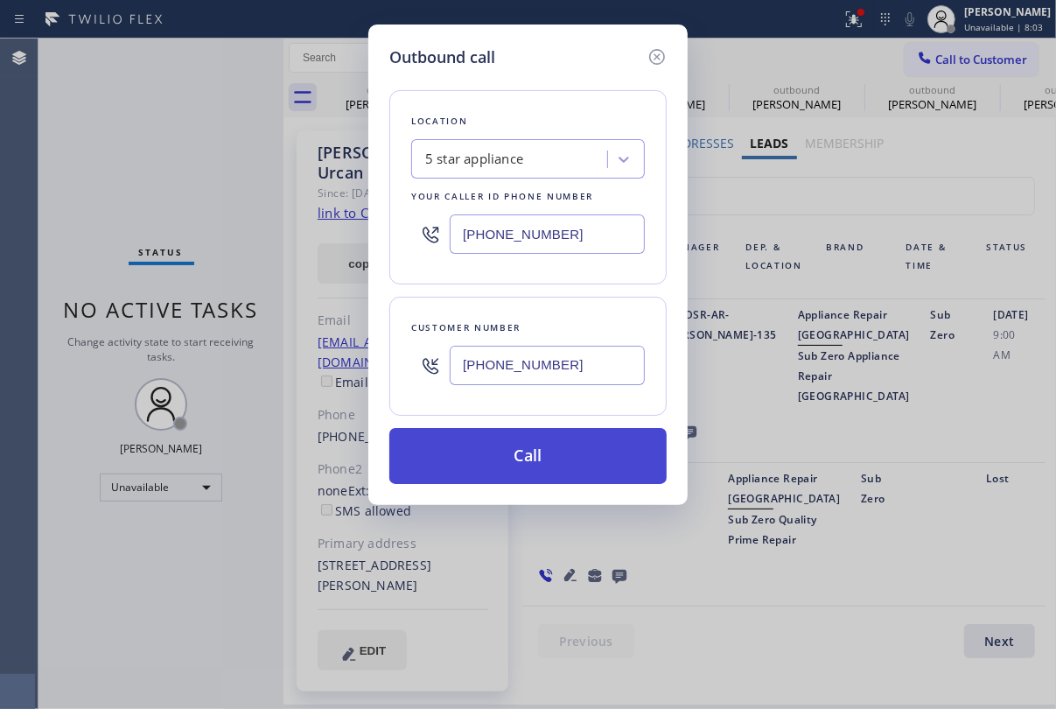
type input "[PHONE_NUMBER]"
click at [520, 455] on button "Call" at bounding box center [528, 456] width 277 height 56
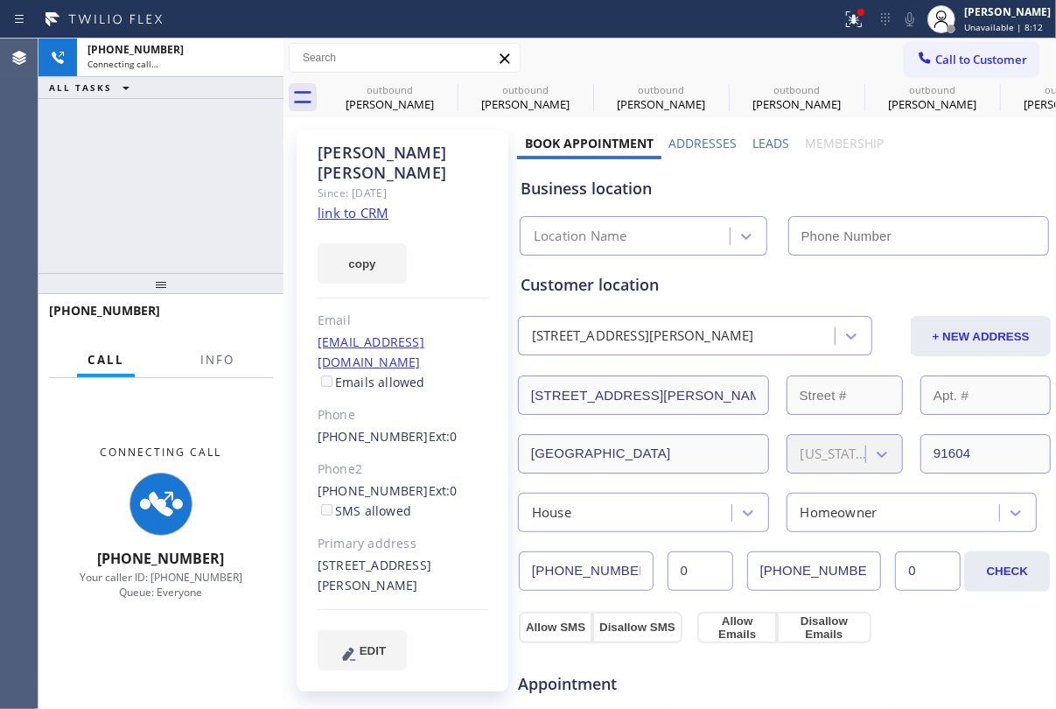
type input "[PHONE_NUMBER]"
click at [760, 145] on label "Leads" at bounding box center [771, 143] width 37 height 17
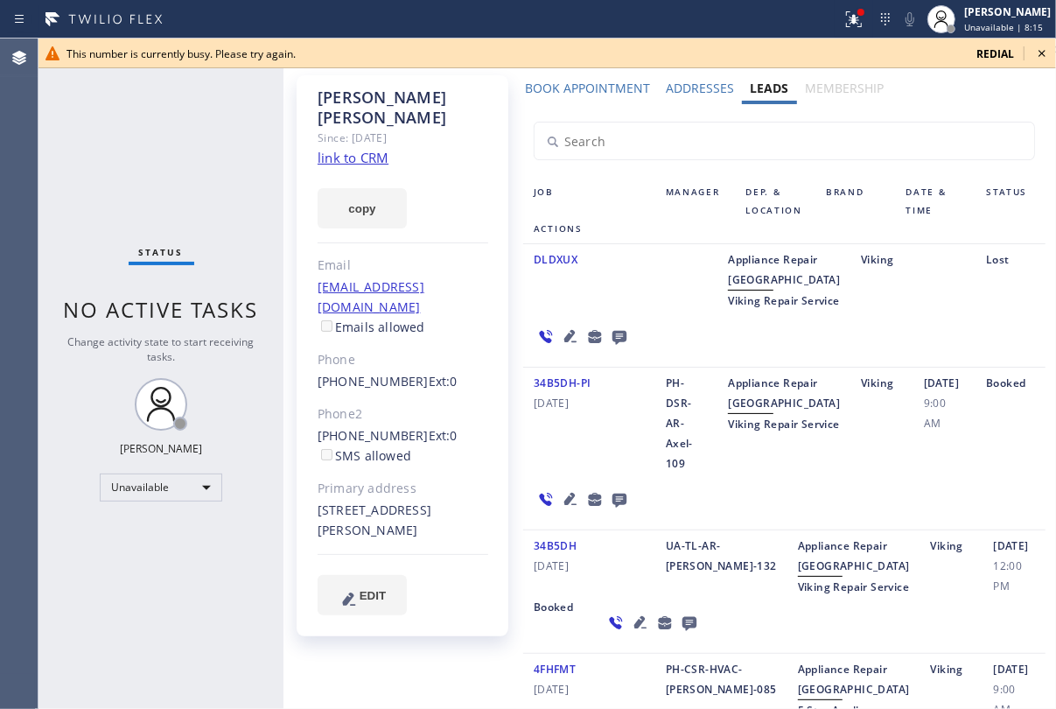
scroll to position [158, 0]
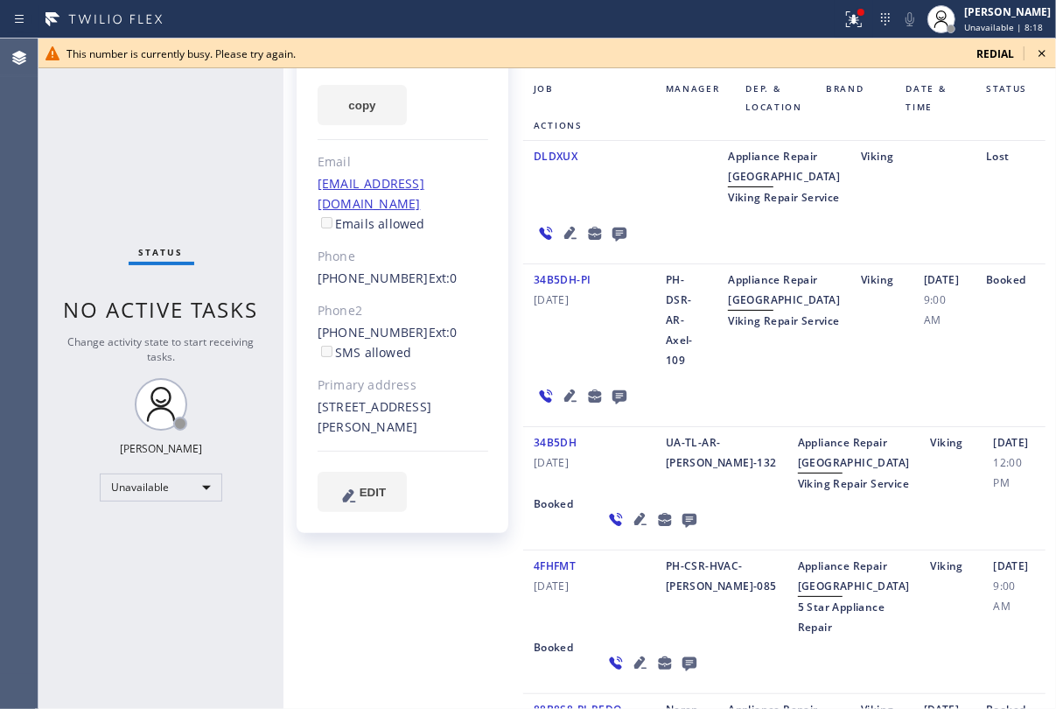
click at [613, 404] on icon at bounding box center [620, 397] width 14 height 14
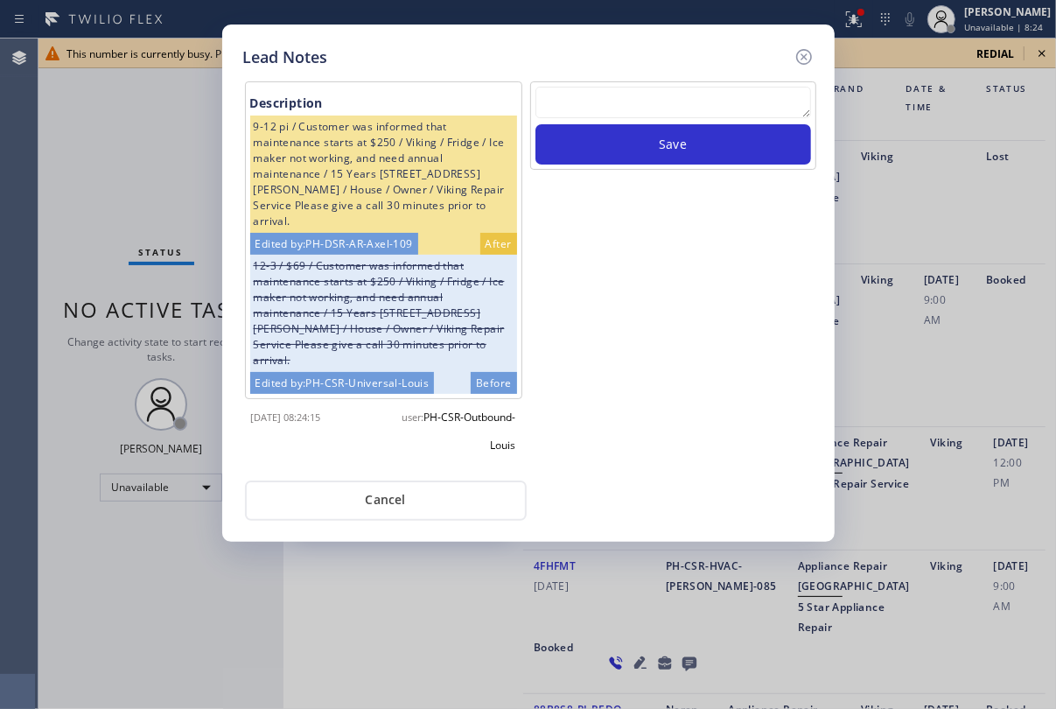
drag, startPoint x: 606, startPoint y: 98, endPoint x: 615, endPoint y: 81, distance: 19.2
click at [606, 98] on textarea at bounding box center [674, 103] width 276 height 32
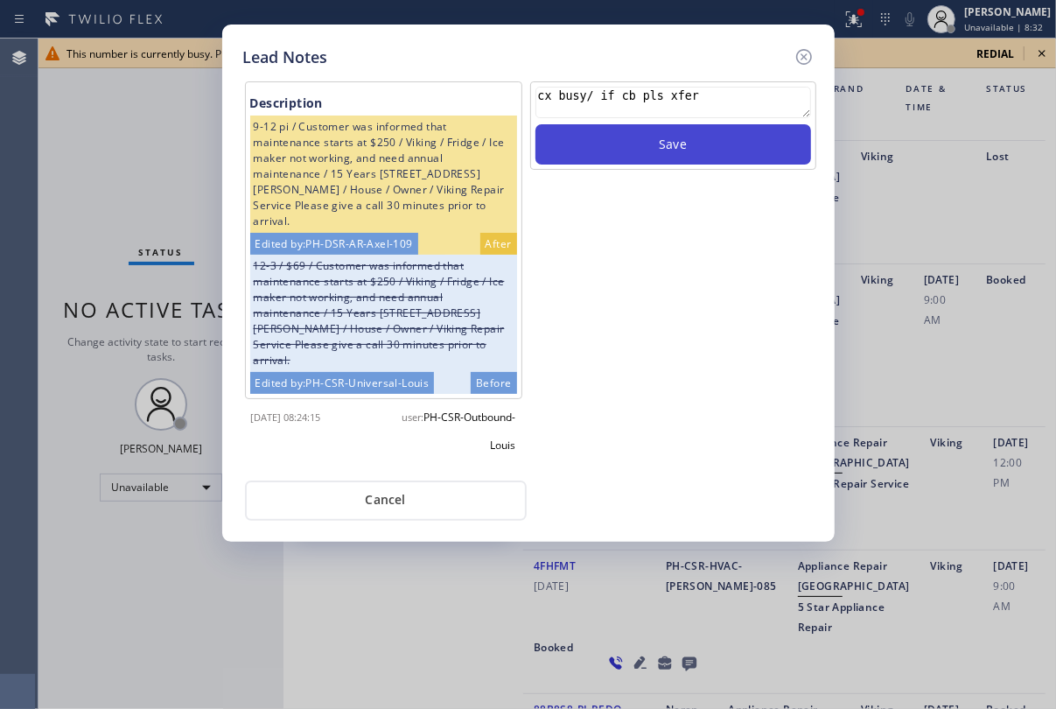
type textarea "cx busy/ if cb pls xfer"
click at [670, 140] on button "Save" at bounding box center [674, 144] width 276 height 40
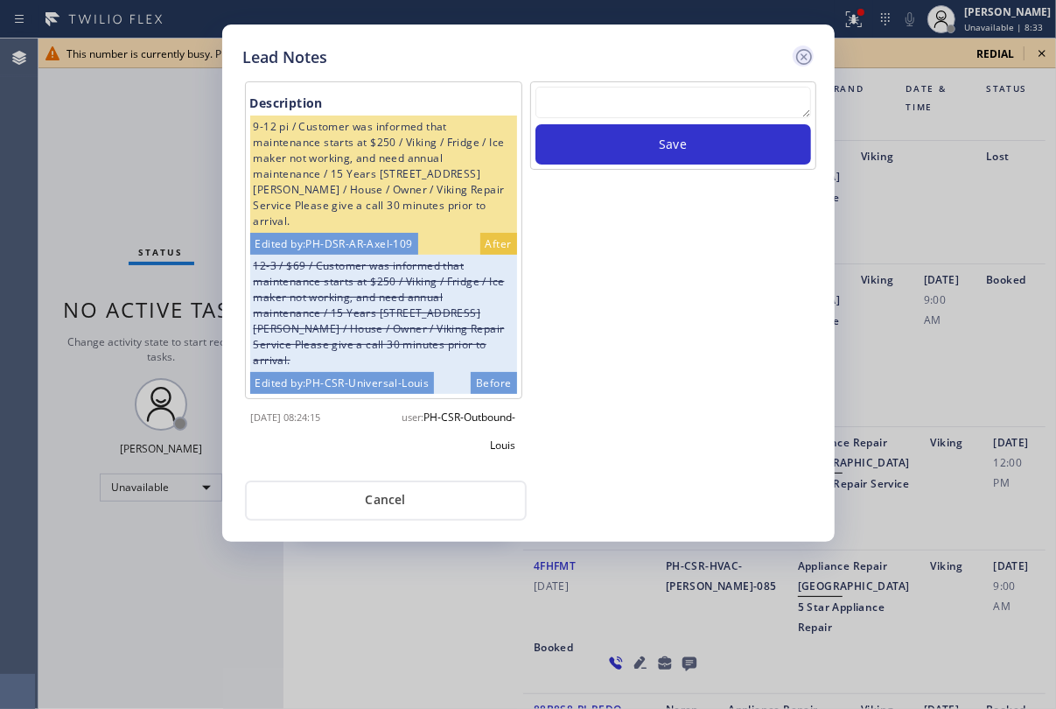
click at [804, 52] on icon at bounding box center [804, 56] width 21 height 21
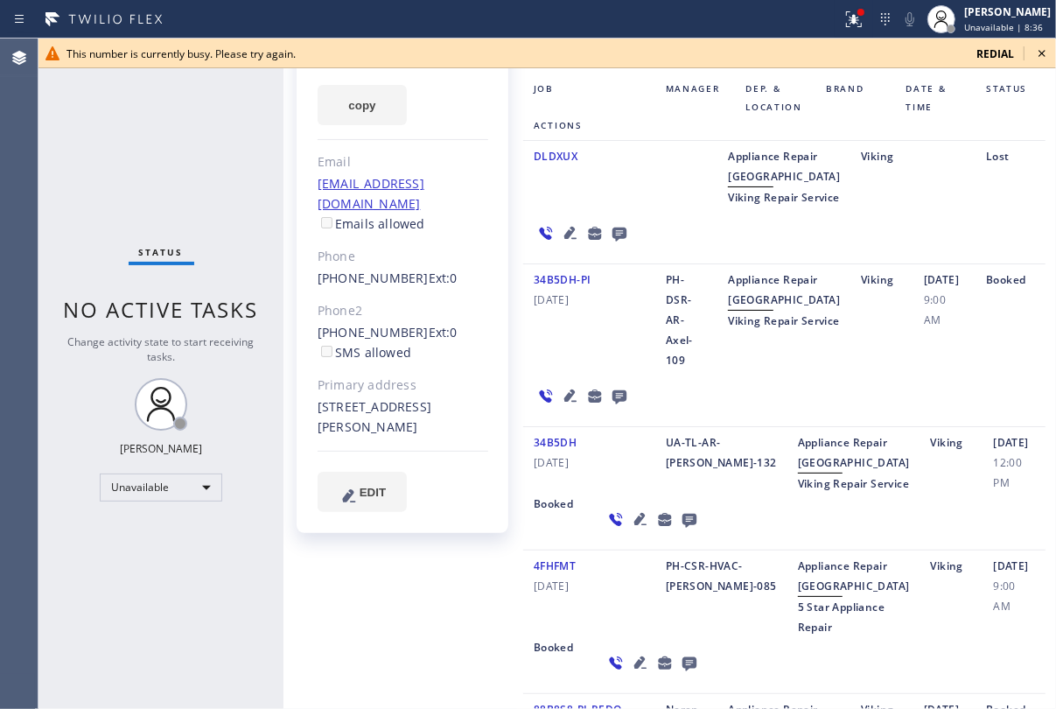
click at [1042, 50] on icon at bounding box center [1042, 53] width 21 height 21
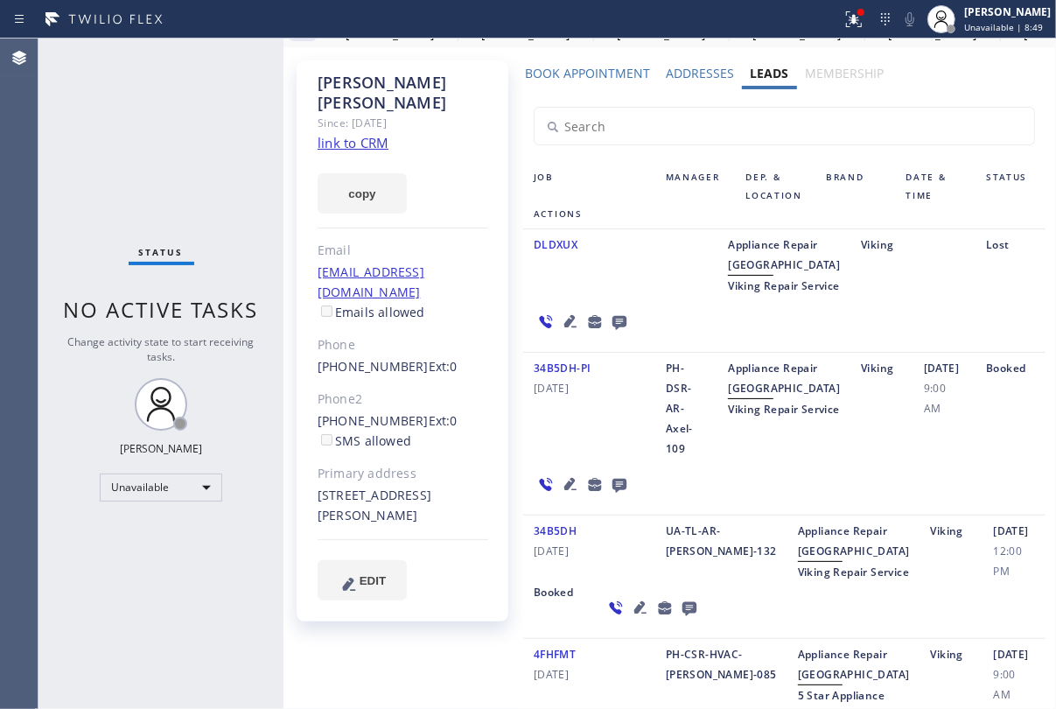
scroll to position [0, 0]
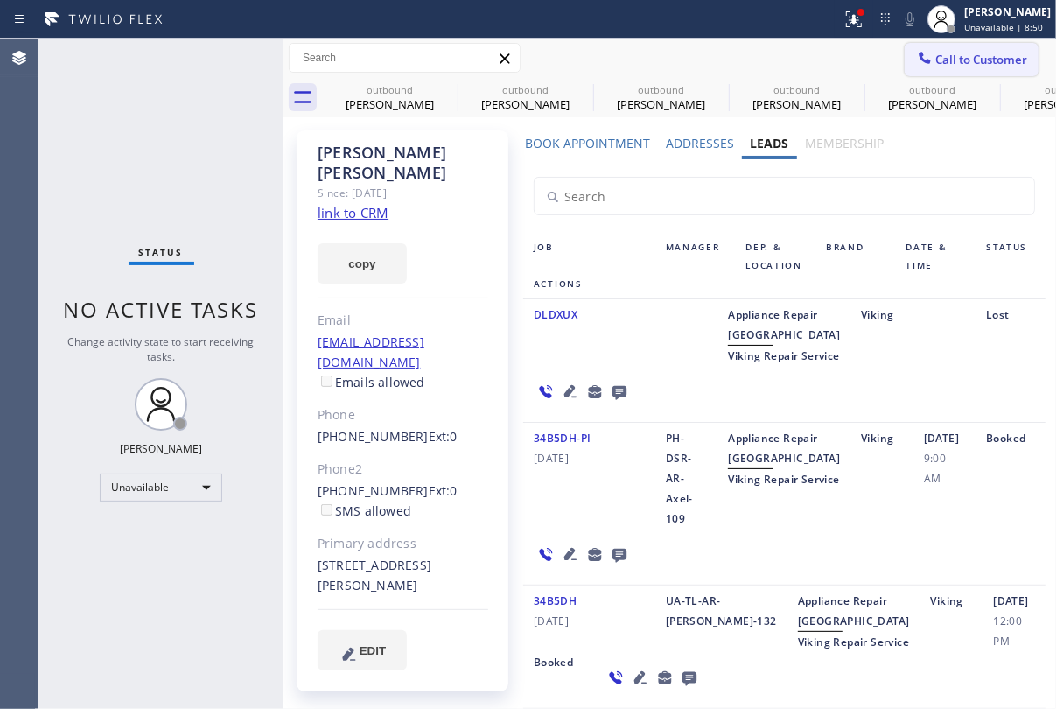
click at [980, 63] on span "Call to Customer" at bounding box center [982, 60] width 92 height 16
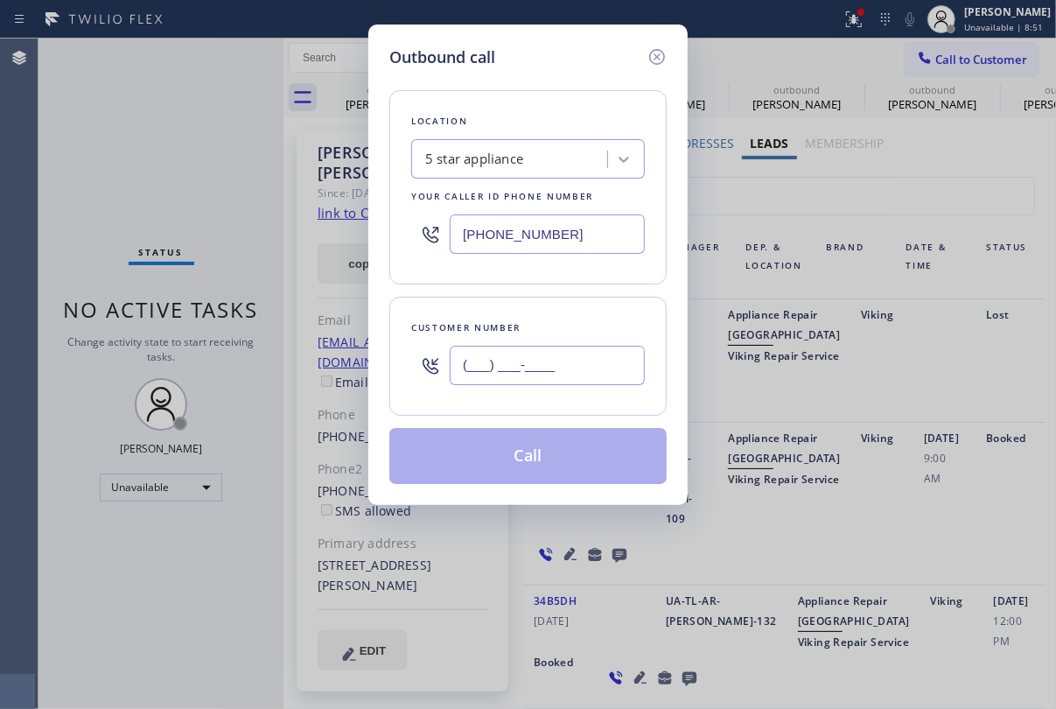
click at [584, 369] on input "(___) ___-____" at bounding box center [547, 365] width 195 height 39
paste input "310) 351-8868"
type input "[PHONE_NUMBER]"
click at [560, 455] on button "Call" at bounding box center [528, 456] width 277 height 56
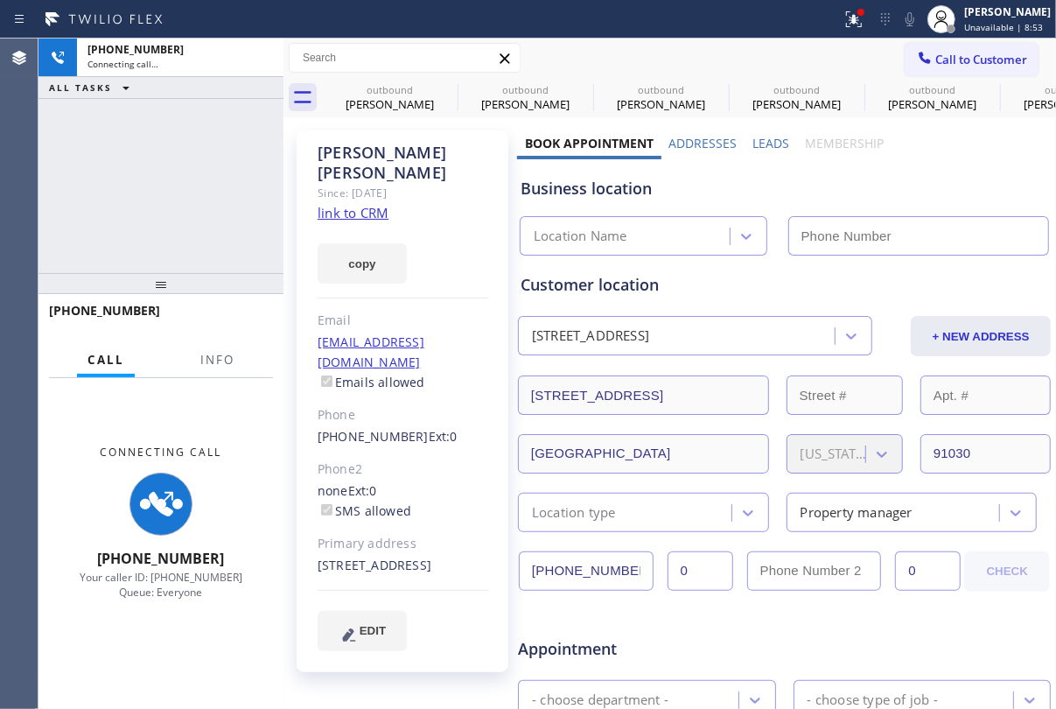
click at [773, 142] on label "Leads" at bounding box center [771, 143] width 37 height 17
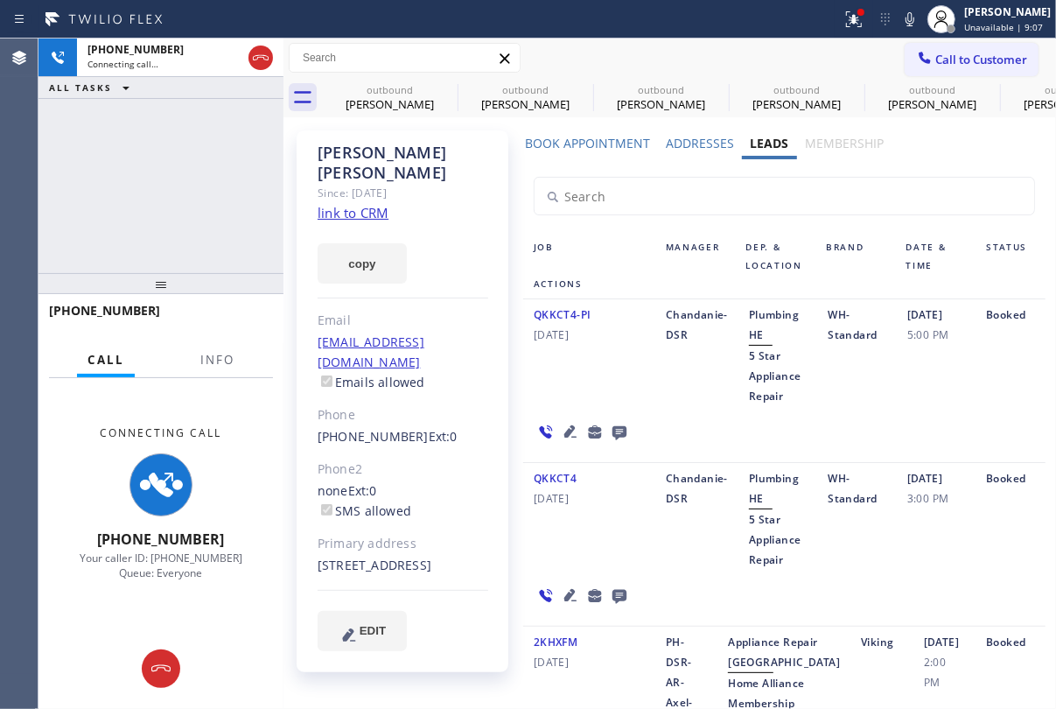
click at [565, 433] on icon at bounding box center [571, 431] width 12 height 12
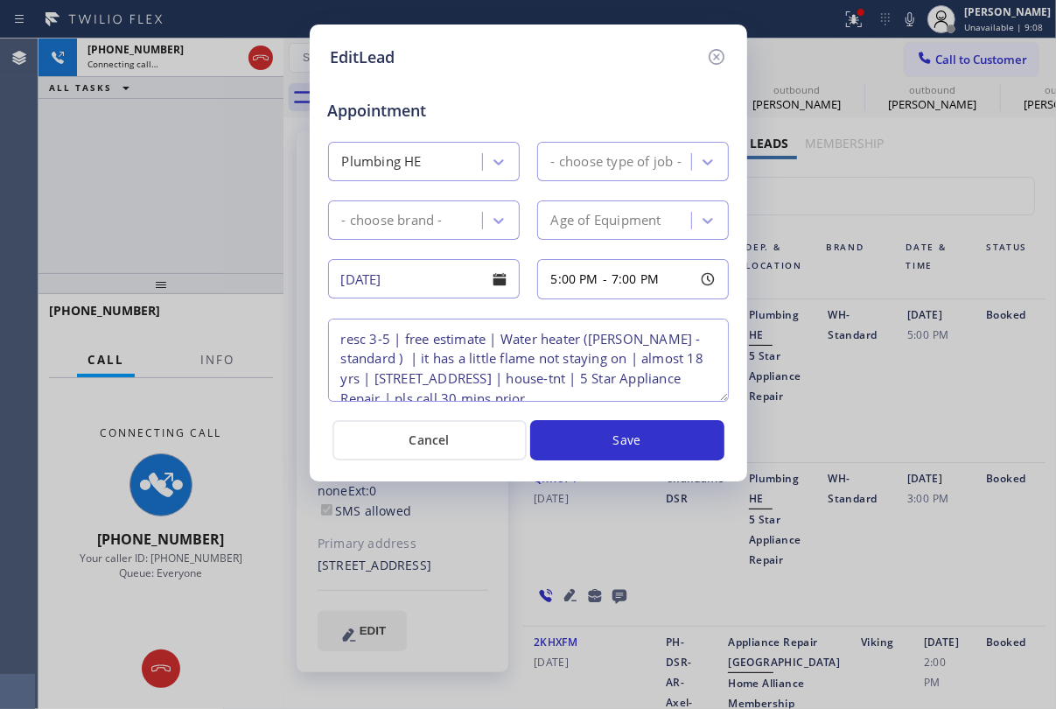
type textarea "resc 3-5 | free estimate | Water heater ([PERSON_NAME] - standard ) | it has a …"
click at [712, 57] on icon at bounding box center [716, 56] width 21 height 21
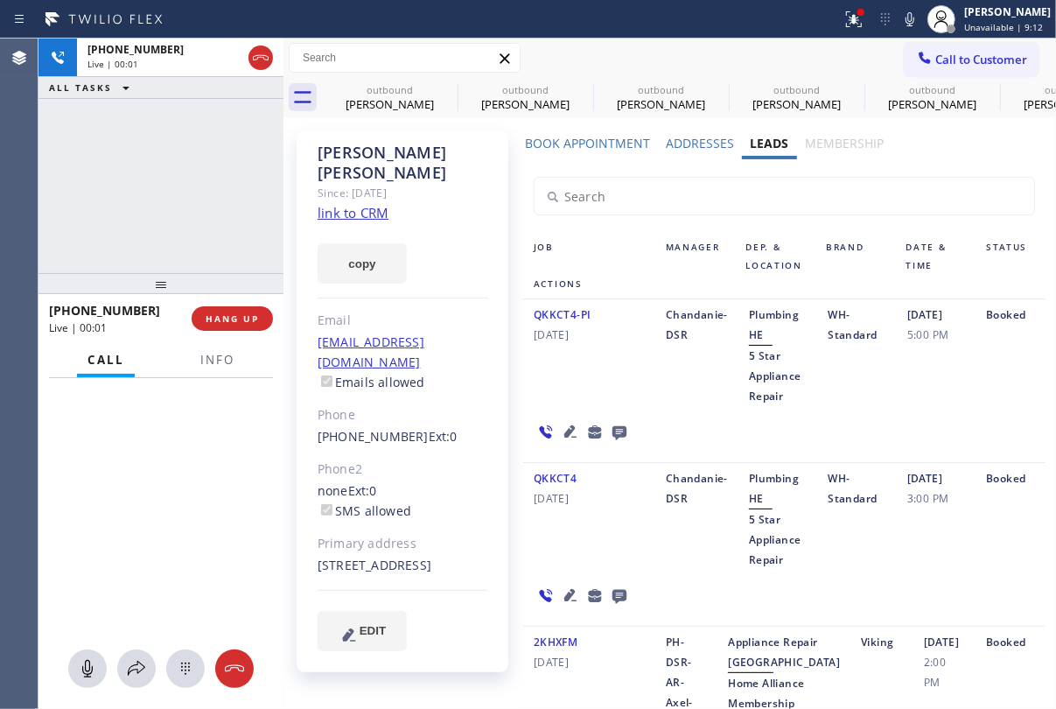
scroll to position [158, 0]
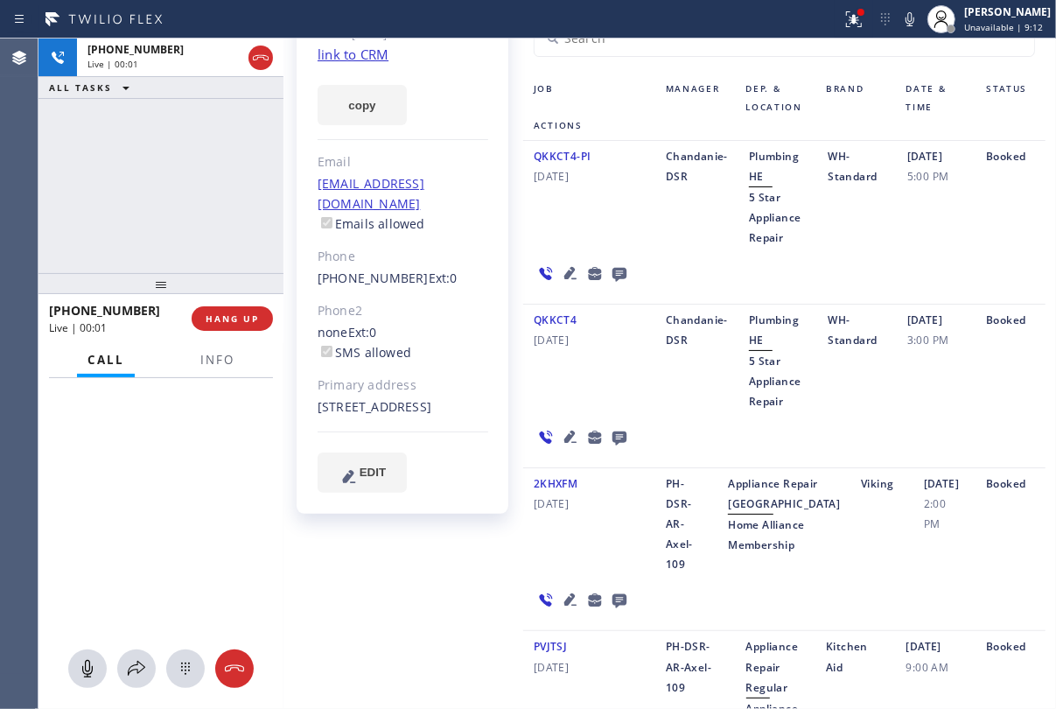
click at [565, 606] on icon at bounding box center [571, 599] width 12 height 12
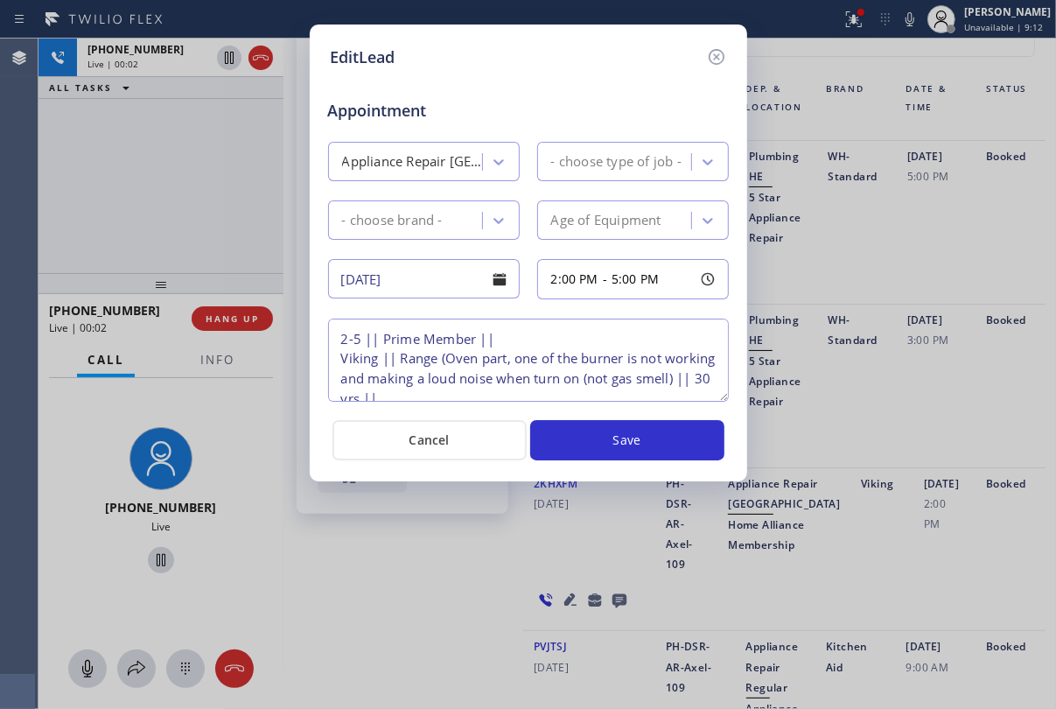
type textarea "2-5 || Prime Member || Viking || Range (Oven part, one of the burner is not wor…"
click at [712, 53] on icon at bounding box center [716, 56] width 21 height 21
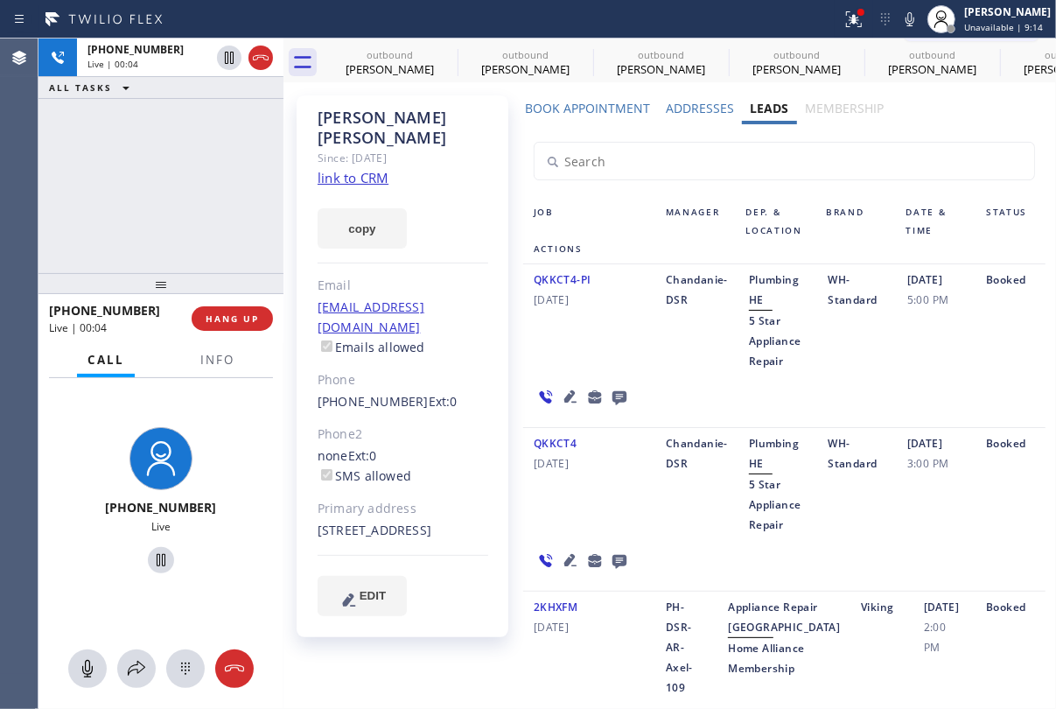
scroll to position [0, 0]
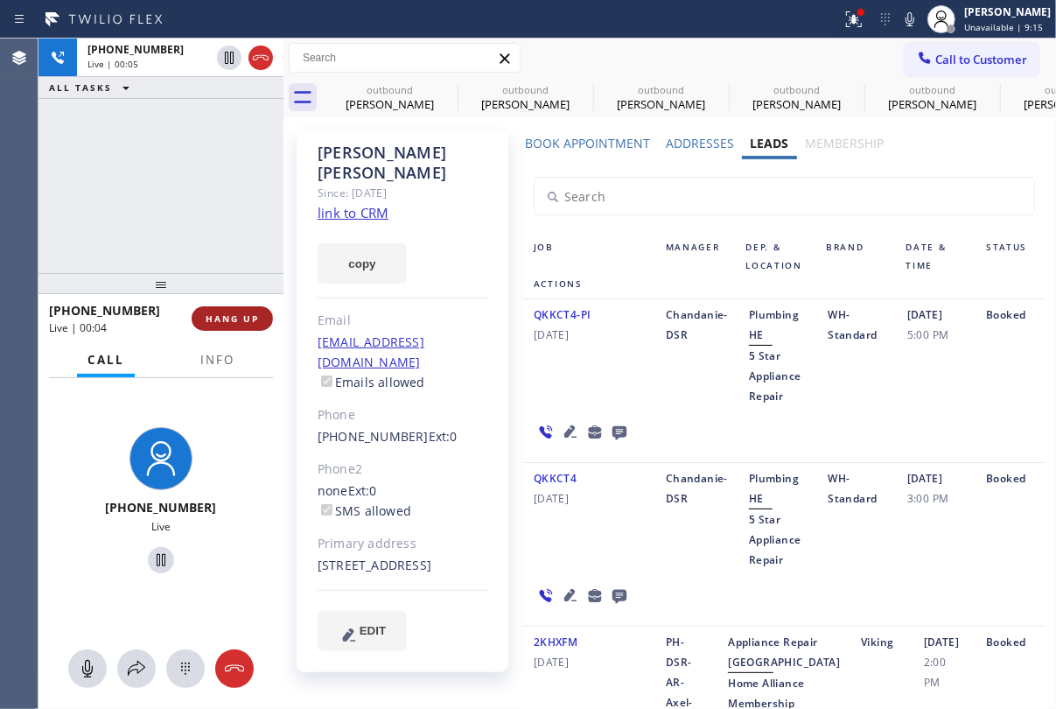
click at [249, 321] on span "HANG UP" at bounding box center [232, 318] width 53 height 12
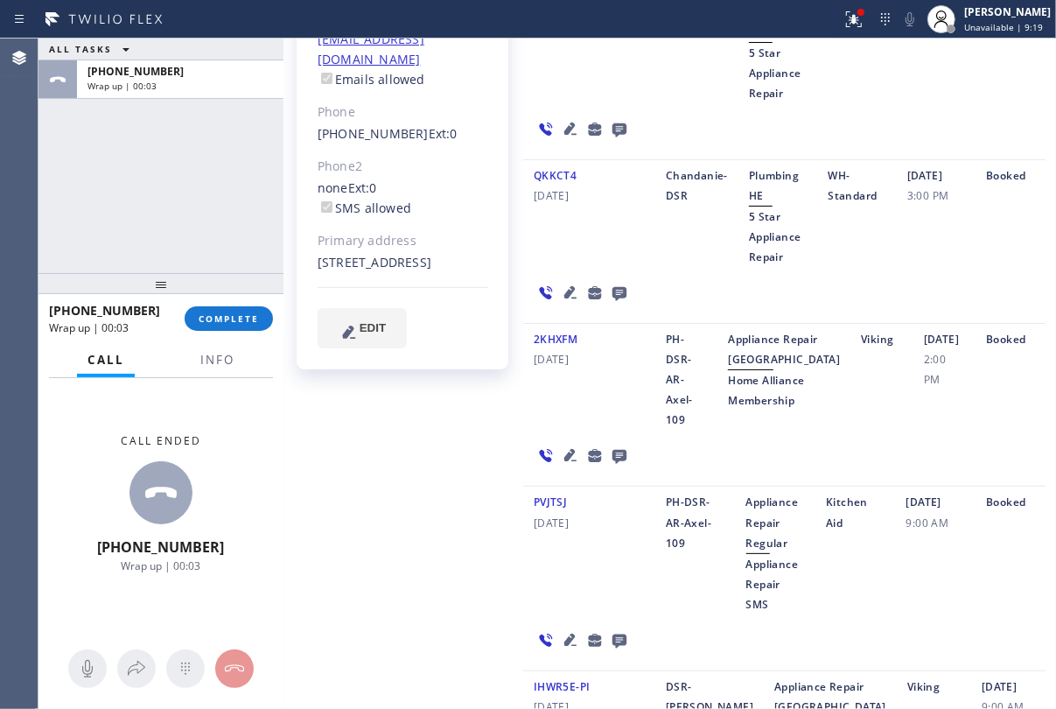
scroll to position [318, 0]
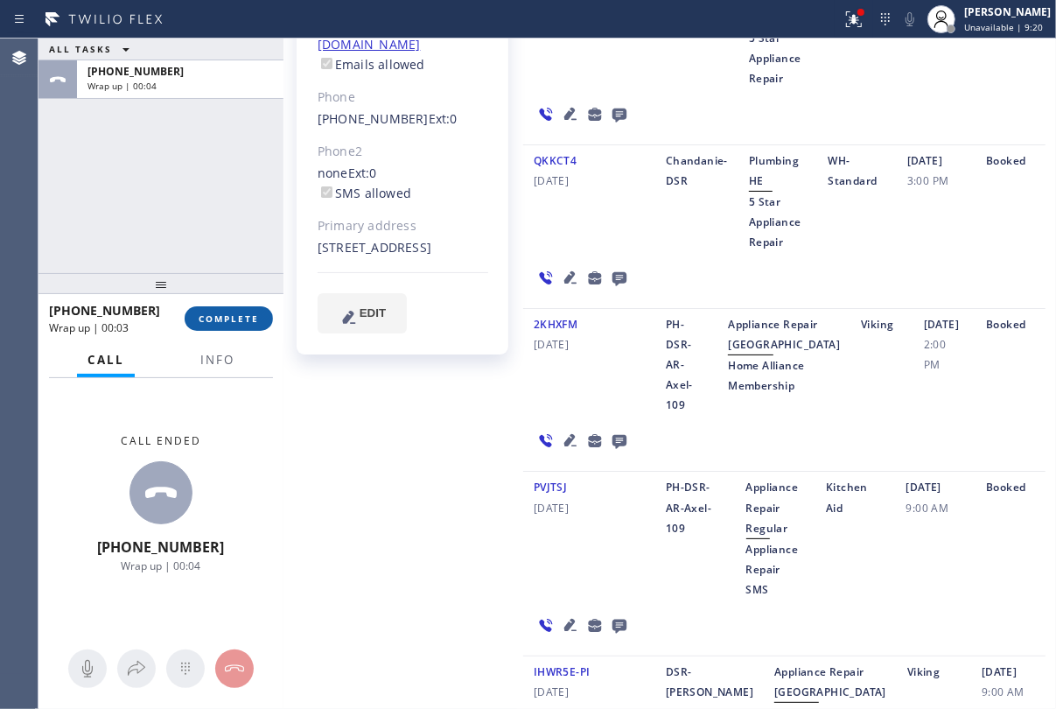
click at [232, 326] on button "COMPLETE" at bounding box center [229, 318] width 88 height 25
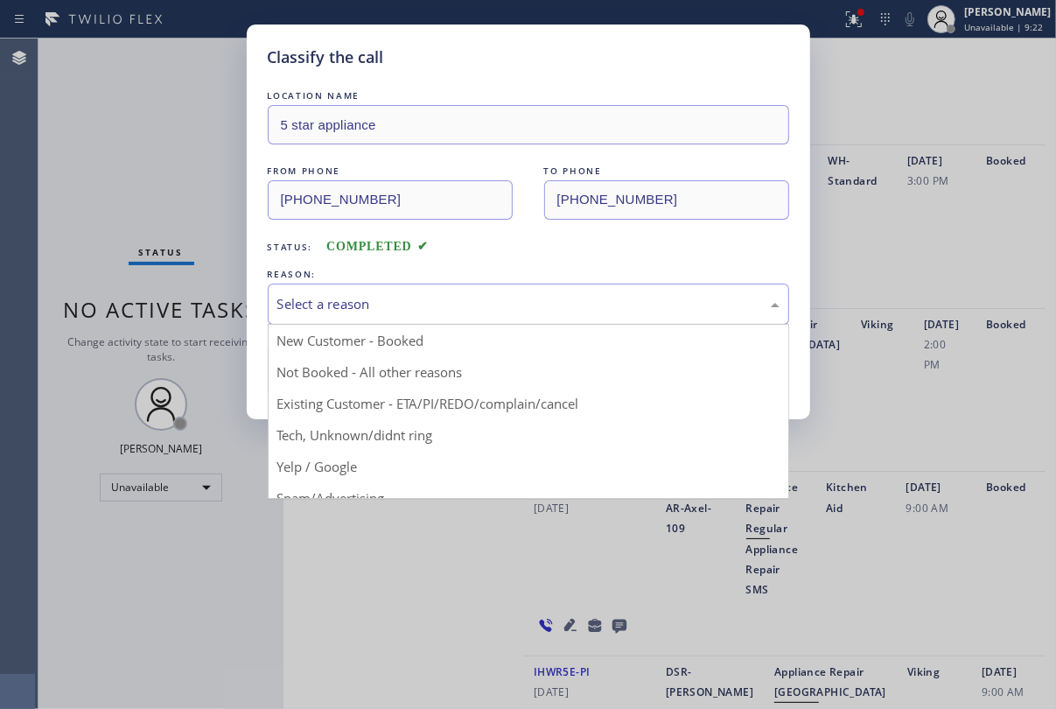
click at [408, 295] on div "Select a reason" at bounding box center [528, 304] width 502 height 20
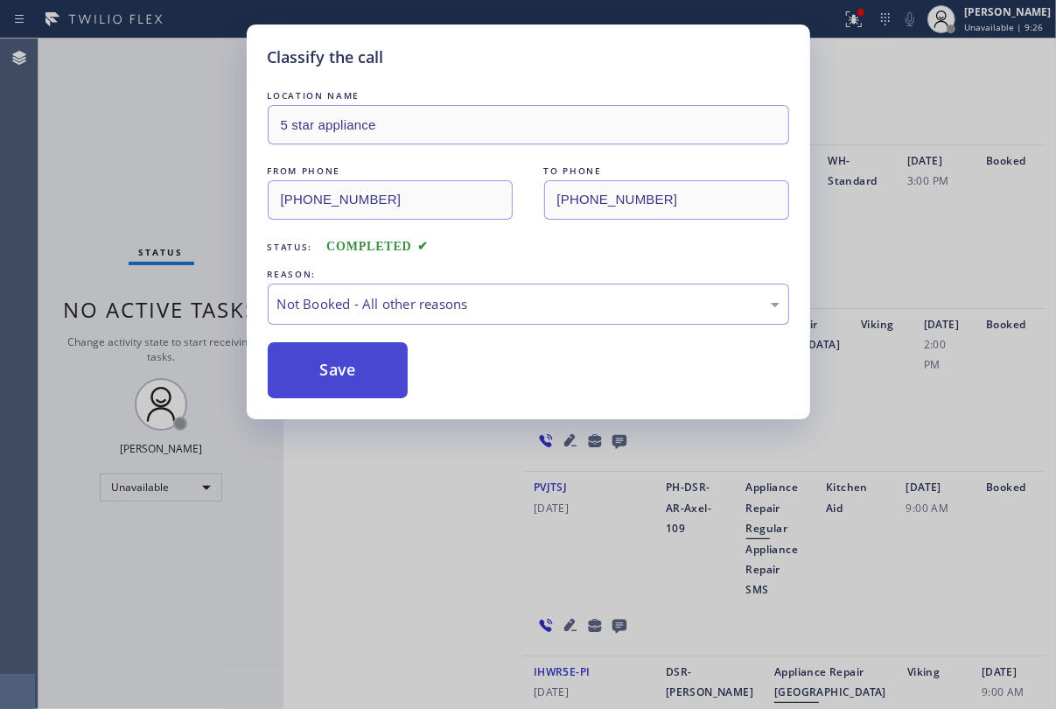
click at [336, 373] on button "Save" at bounding box center [338, 370] width 141 height 56
